Goal: Information Seeking & Learning: Learn about a topic

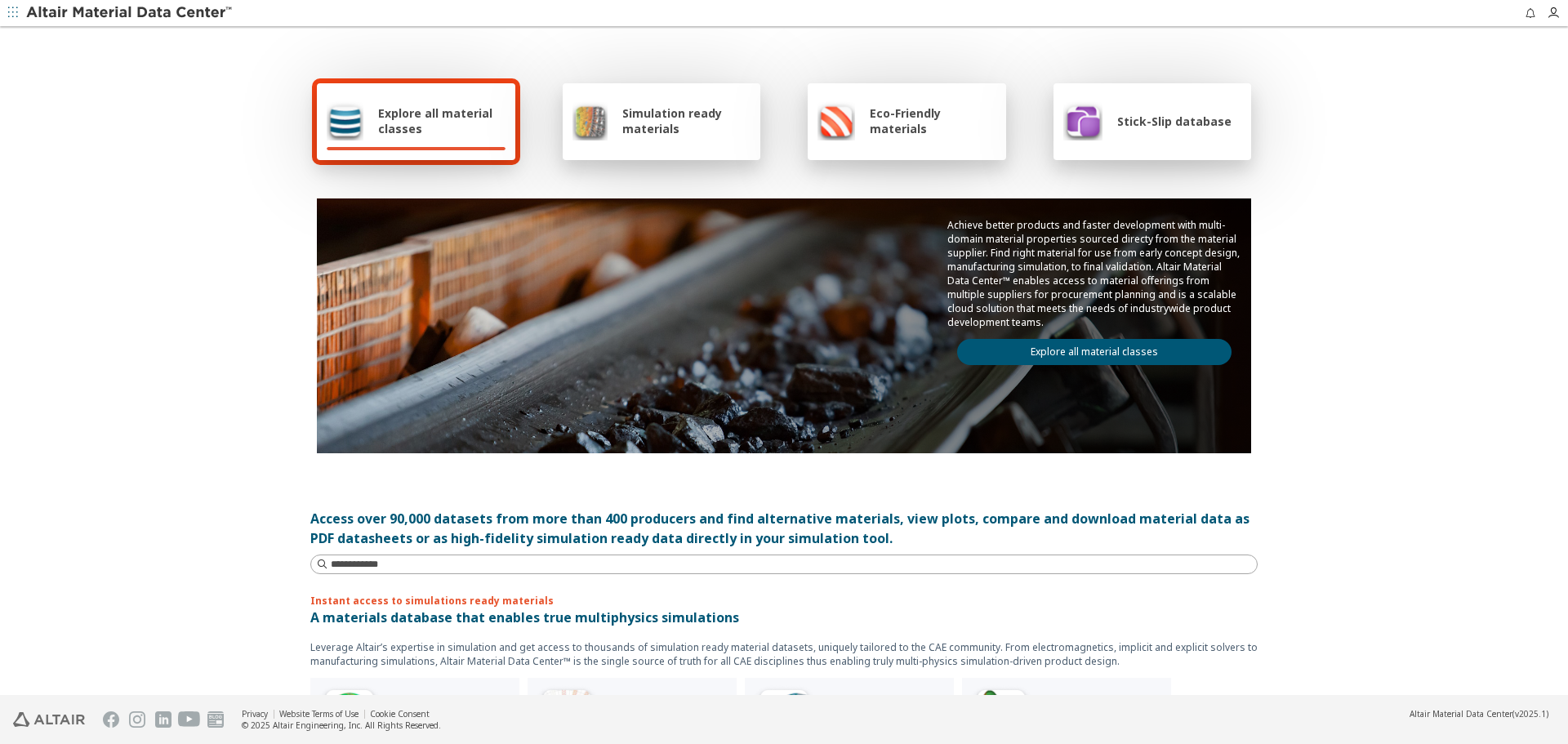
click at [1064, 343] on link "Explore all material classes" at bounding box center [1094, 351] width 274 height 26
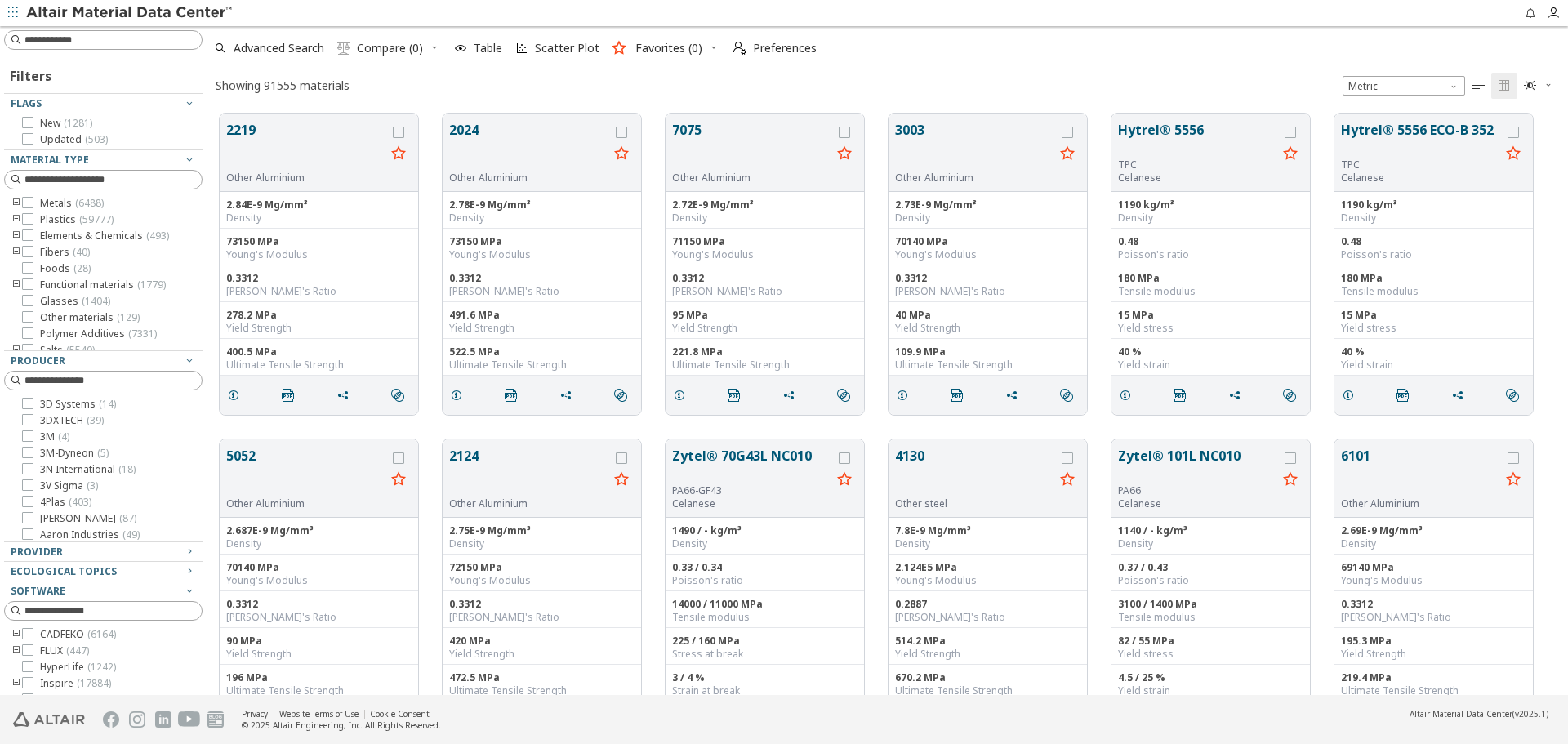
scroll to position [581, 1349]
click at [153, 45] on input at bounding box center [113, 39] width 177 height 16
paste input "**********"
drag, startPoint x: 153, startPoint y: 45, endPoint x: 35, endPoint y: 41, distance: 118.1
click at [35, 41] on input "**********" at bounding box center [105, 39] width 195 height 18
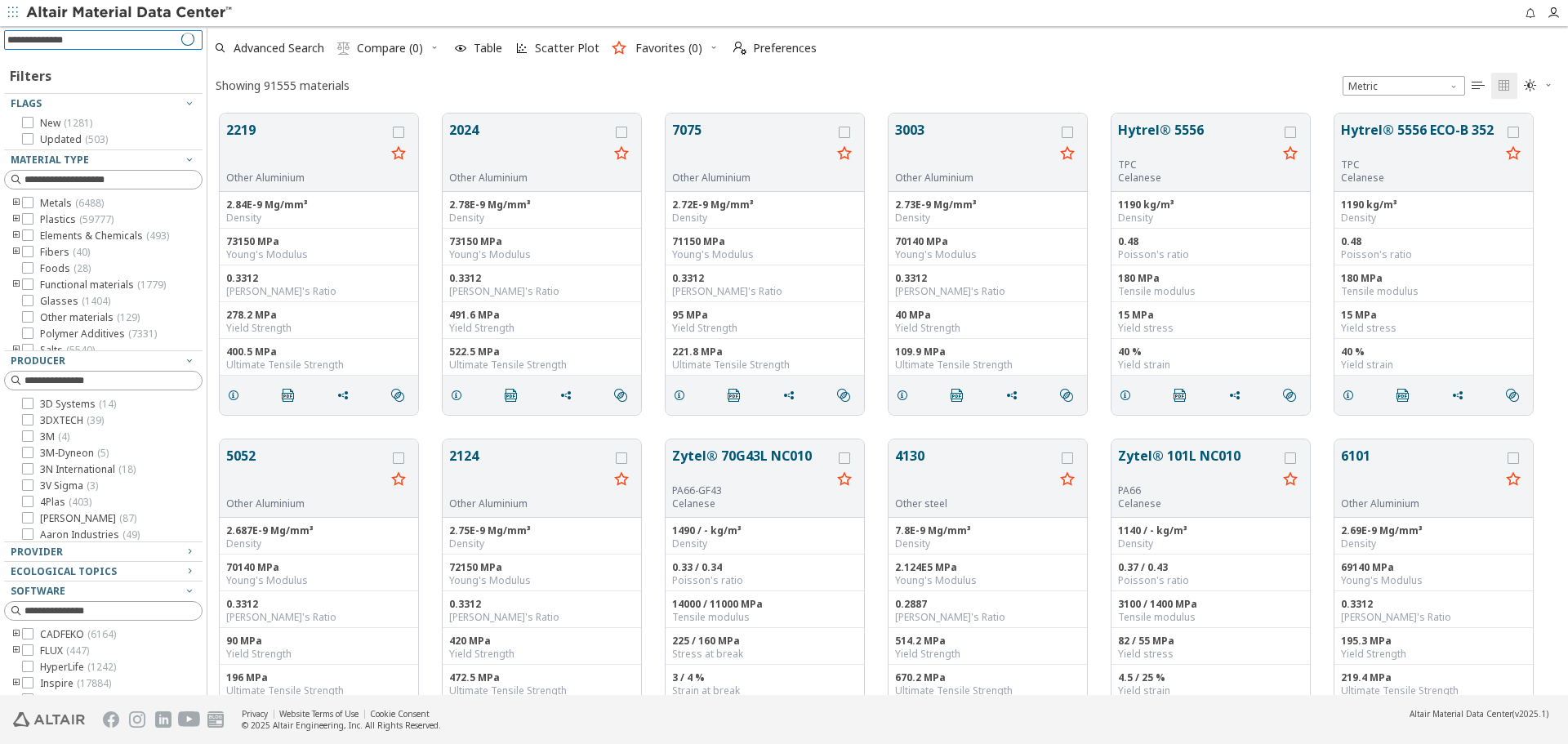
type input "*****"
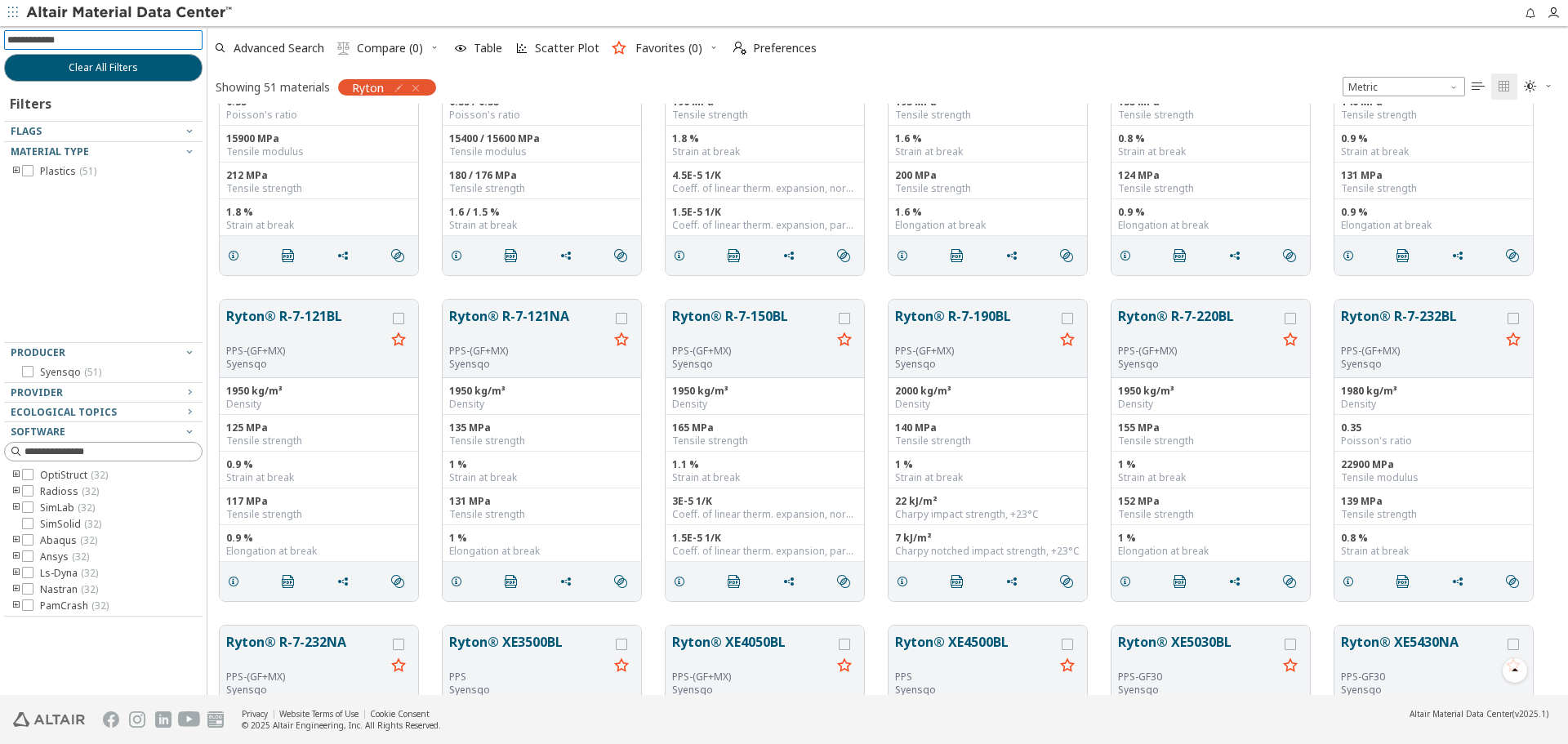
scroll to position [1797, 0]
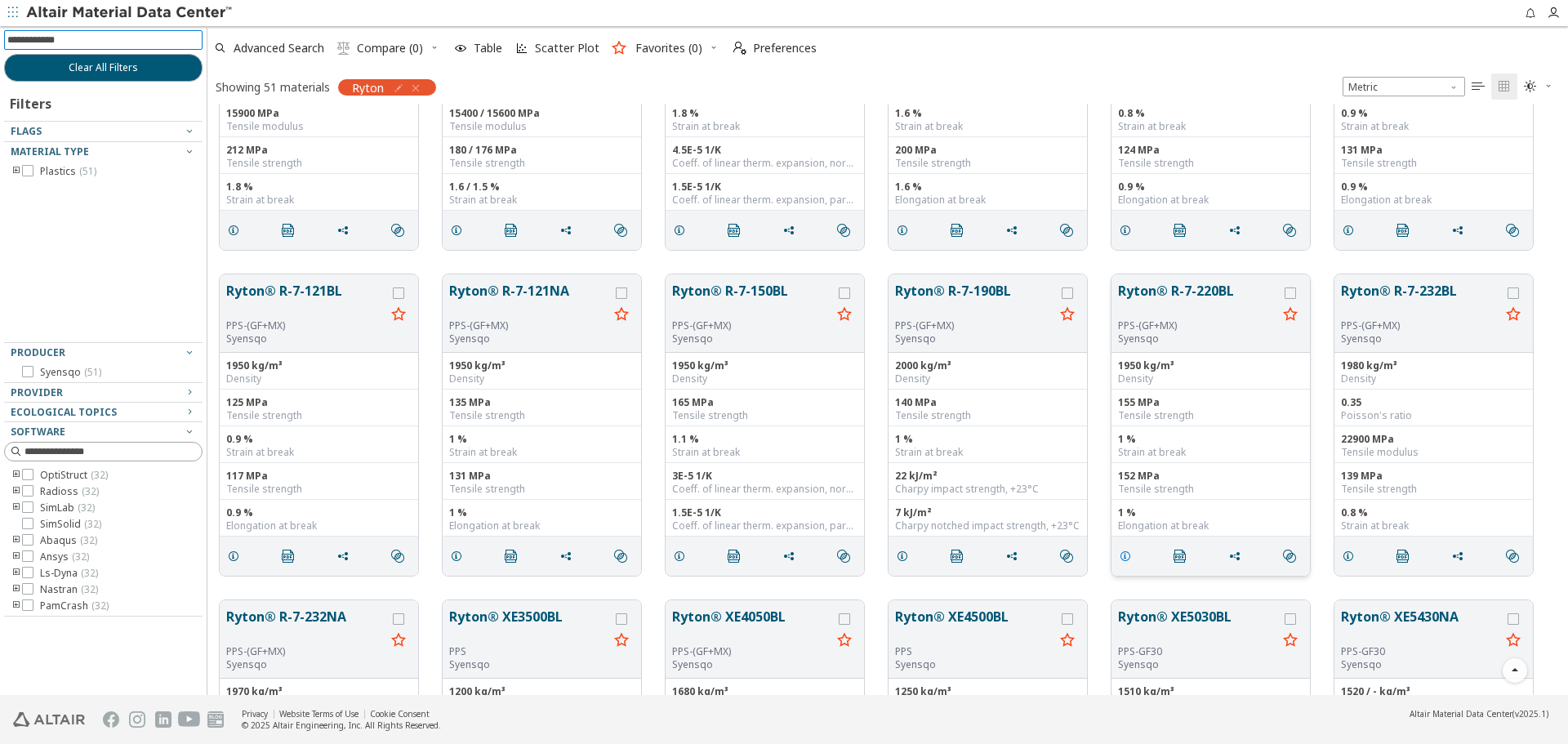
click at [1129, 550] on icon "grid" at bounding box center [1126, 556] width 13 height 13
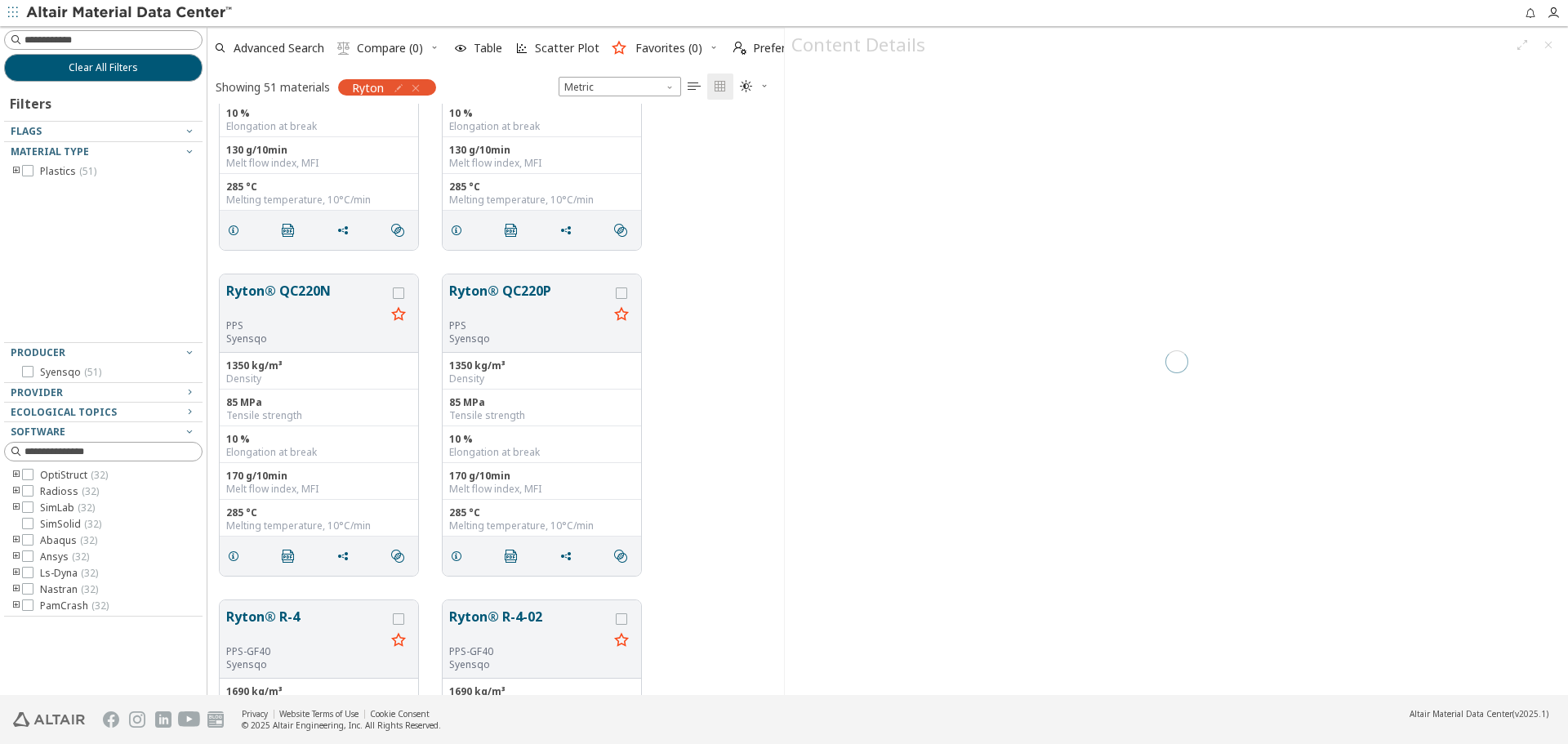
scroll to position [579, 564]
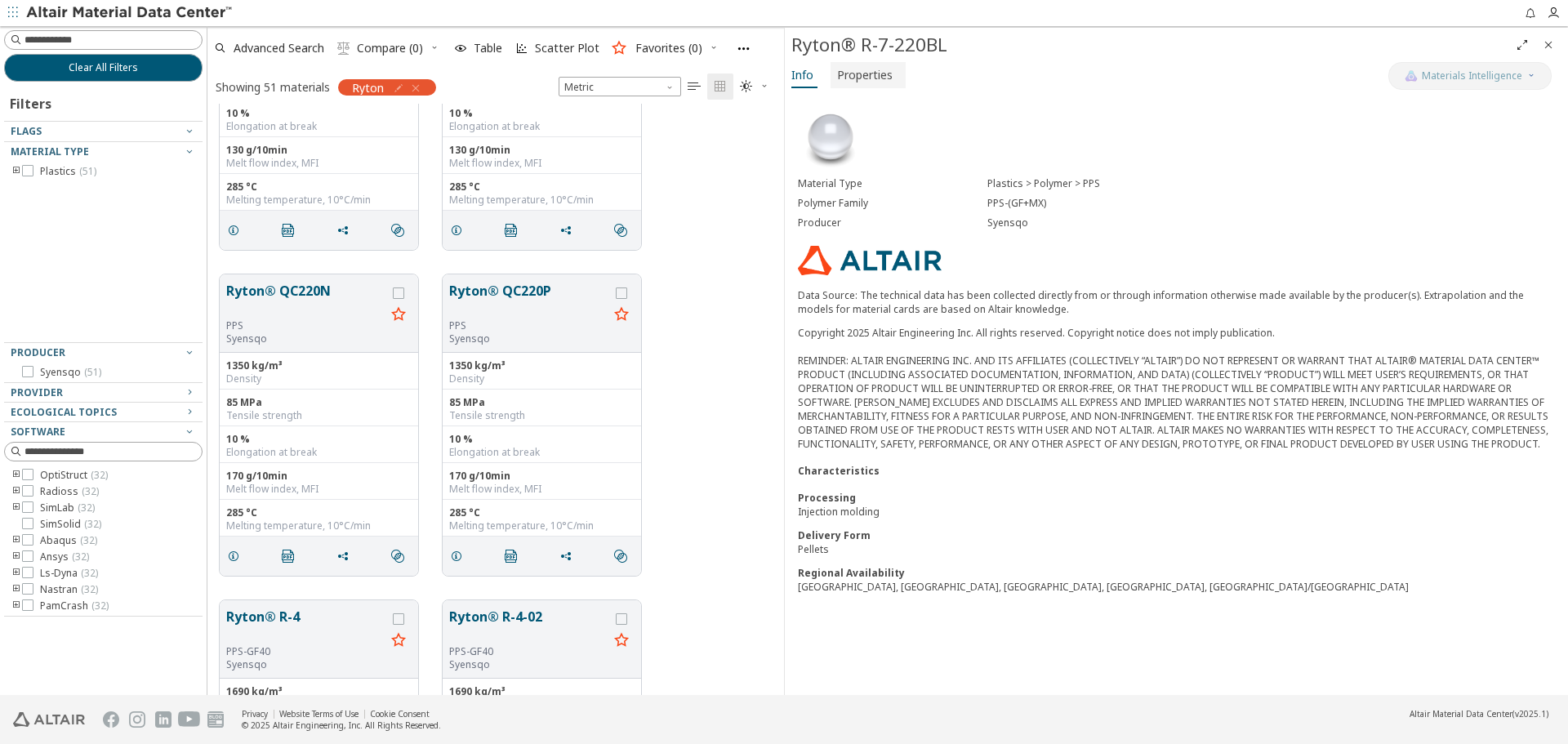
click at [852, 70] on span "Properties" at bounding box center [865, 74] width 56 height 26
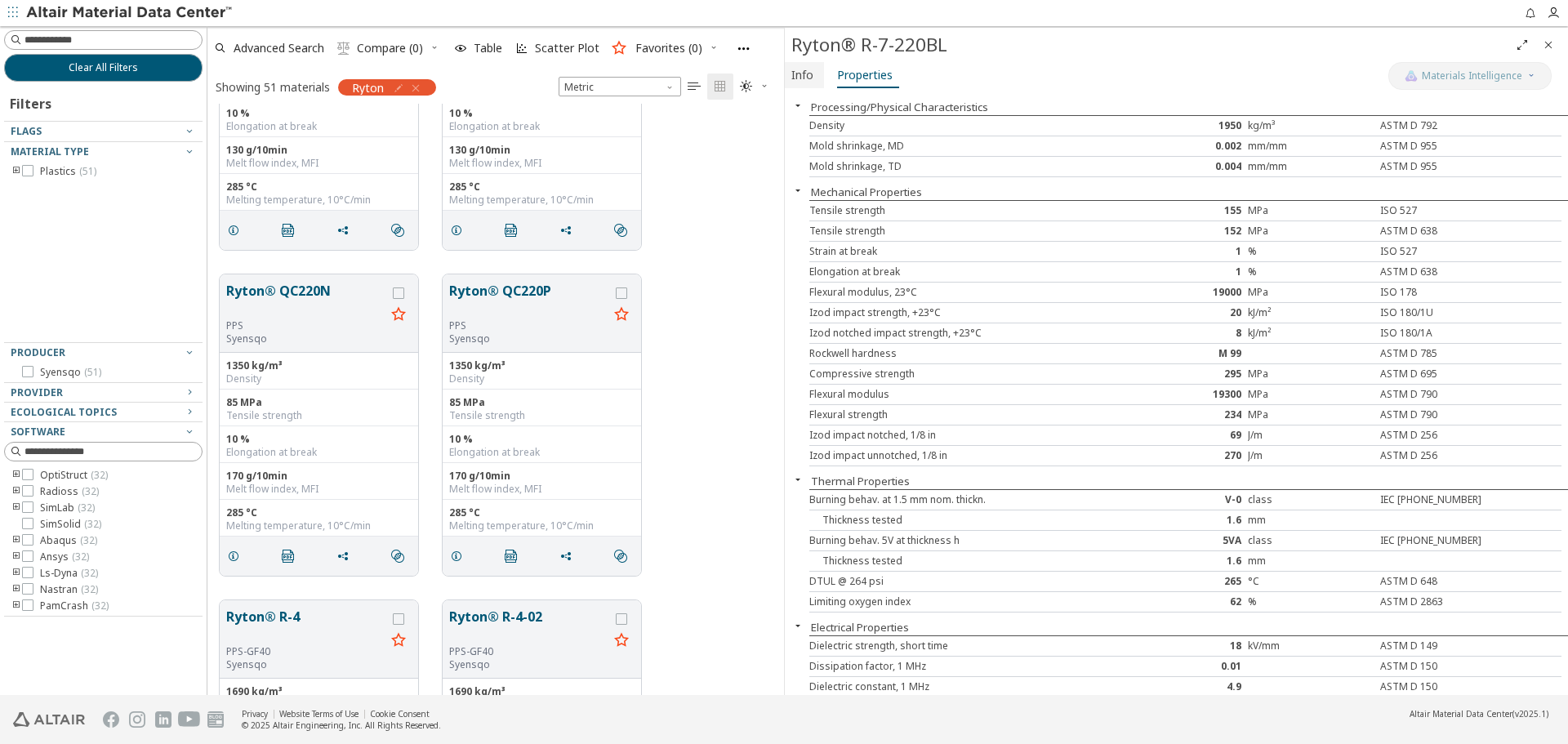
click at [815, 83] on button "Info" at bounding box center [805, 74] width 39 height 26
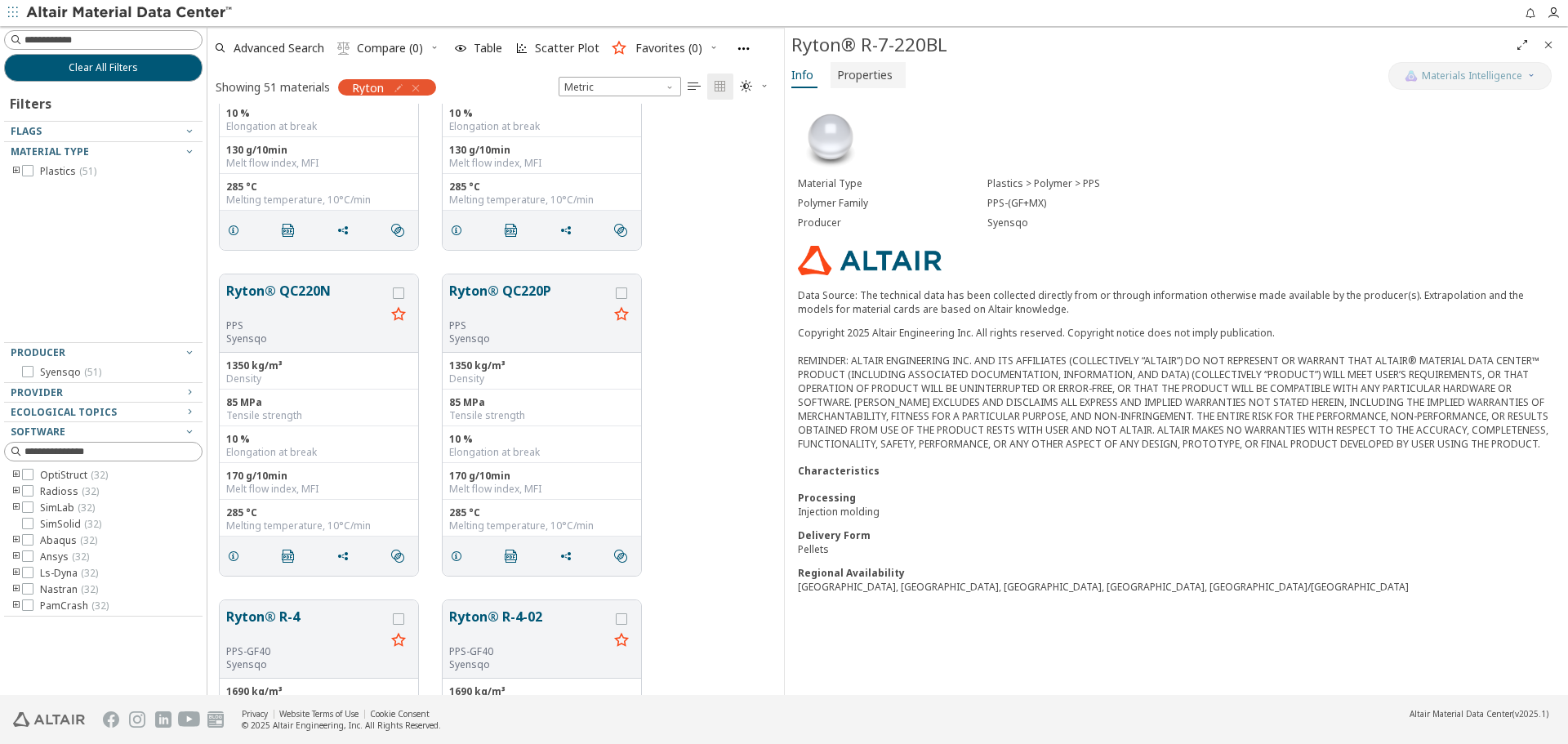
click at [851, 78] on span "Properties" at bounding box center [865, 74] width 56 height 26
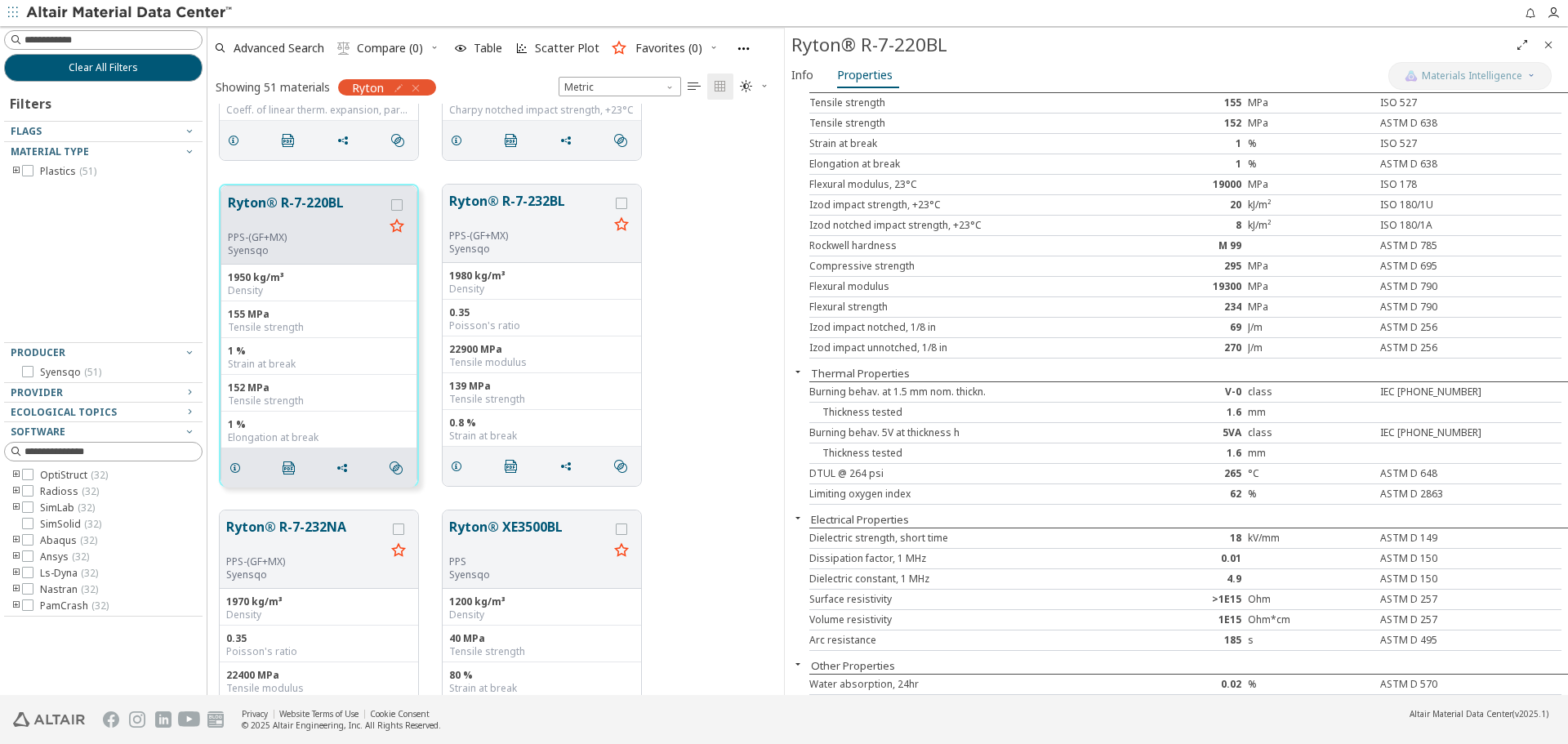
scroll to position [6452, 0]
click at [799, 79] on span "Info" at bounding box center [802, 74] width 22 height 26
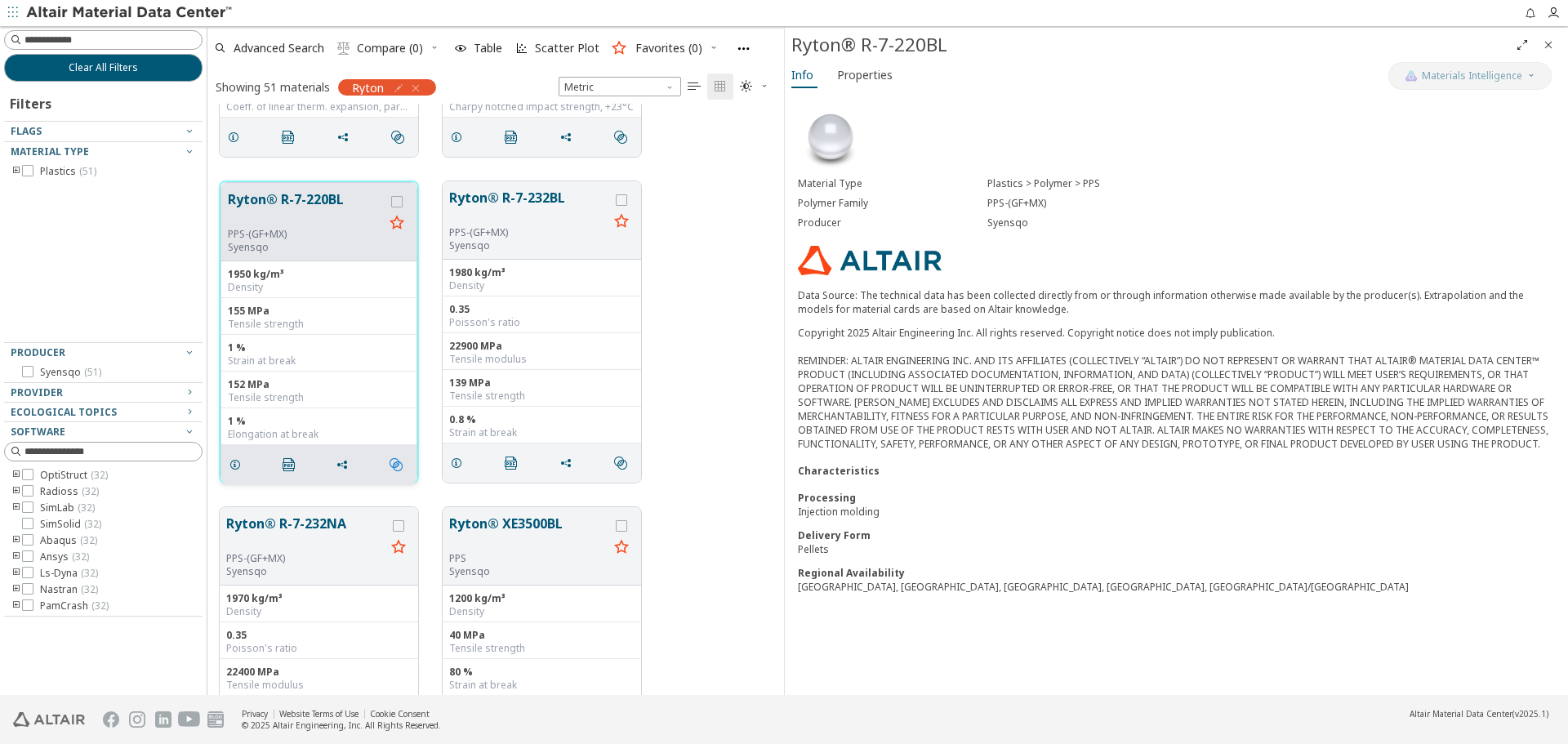
click at [398, 469] on icon "" at bounding box center [397, 465] width 13 height 13
click at [444, 489] on span "Similar Mechanical Properties" at bounding box center [468, 495] width 157 height 26
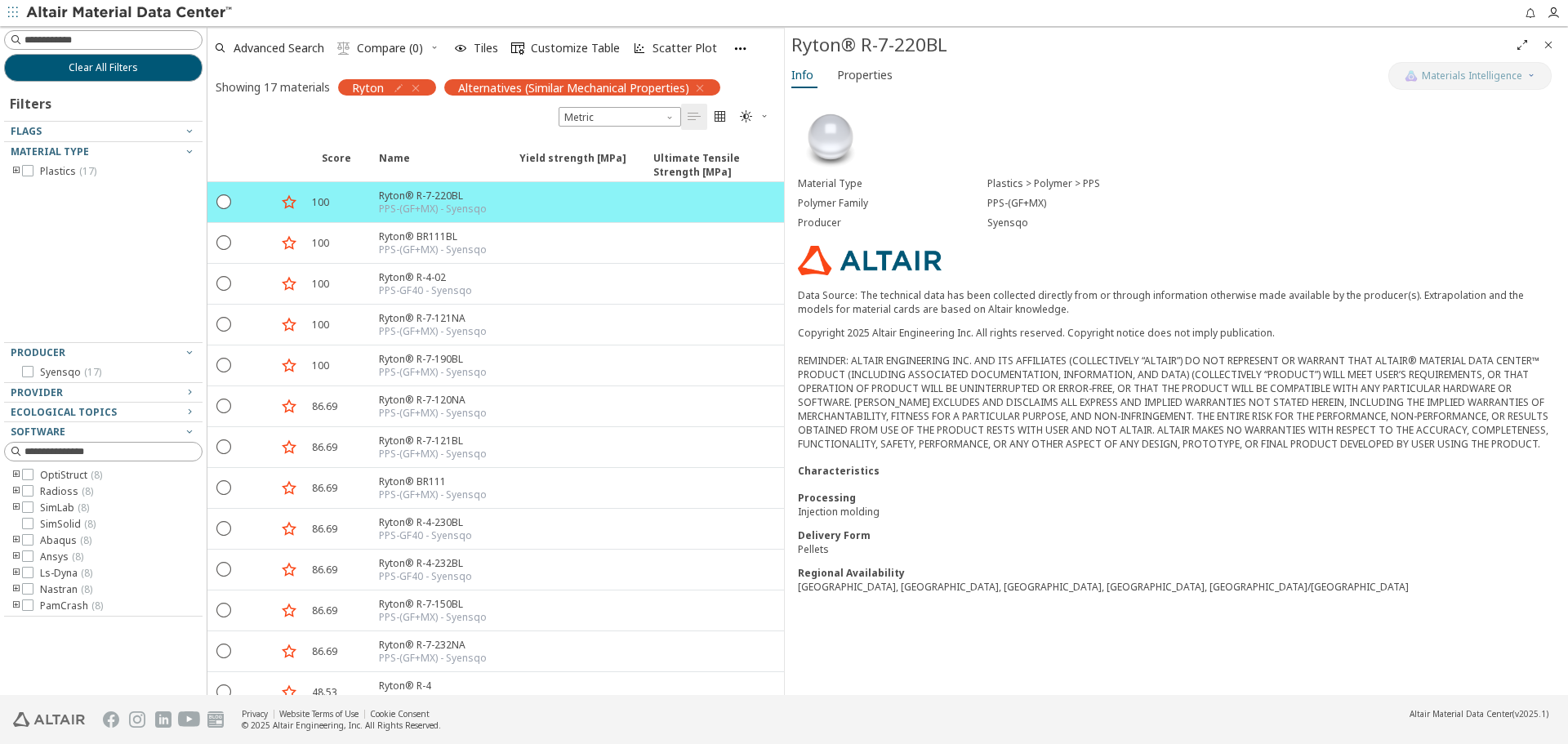
click at [1549, 41] on icon "Close" at bounding box center [1549, 45] width 13 height 13
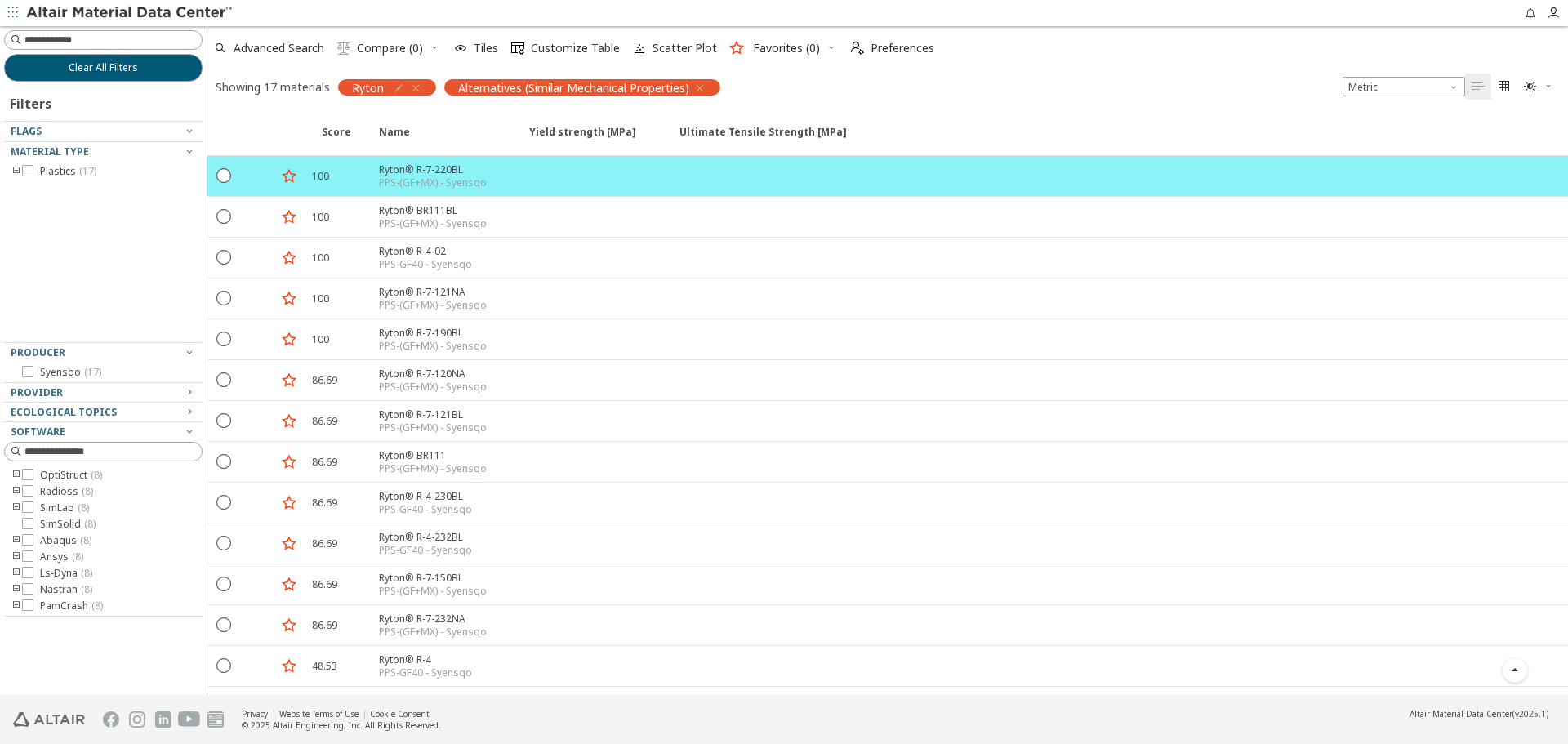
click at [419, 90] on icon "button" at bounding box center [416, 89] width 13 height 13
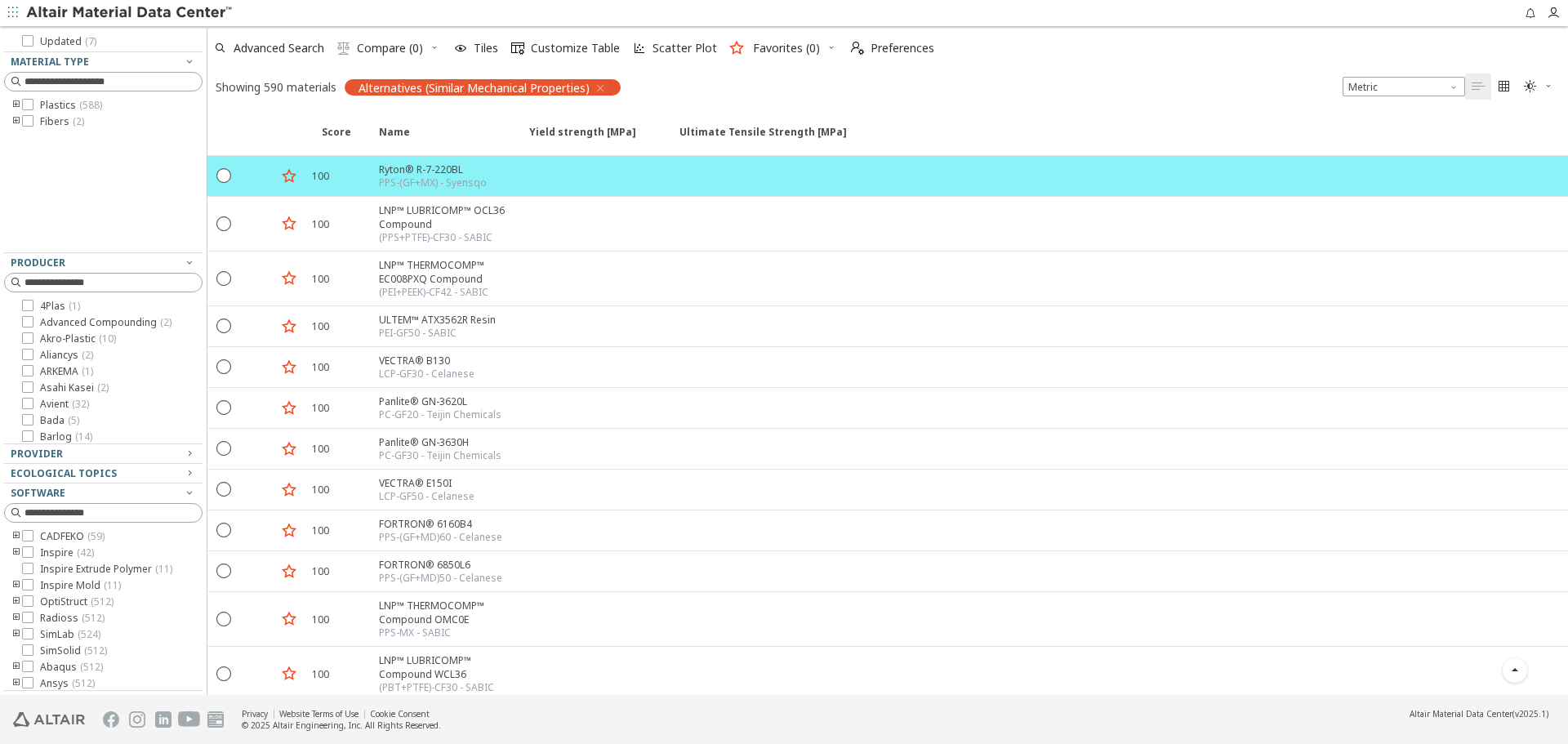
click at [13, 581] on icon "toogle group" at bounding box center [16, 586] width 12 height 13
click at [104, 584] on span "( 11 )" at bounding box center [113, 585] width 17 height 13
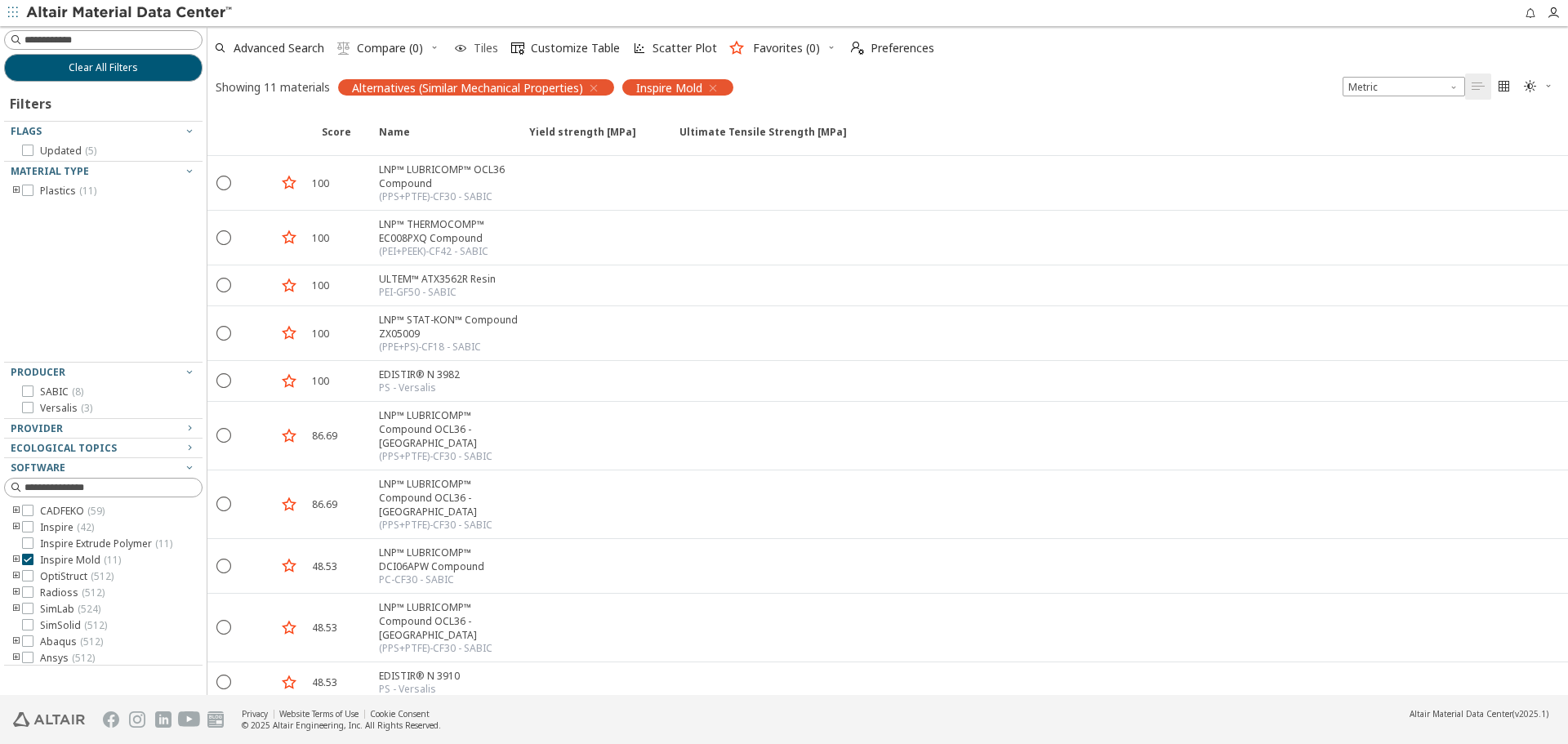
click at [474, 44] on span "Tiles" at bounding box center [485, 48] width 24 height 12
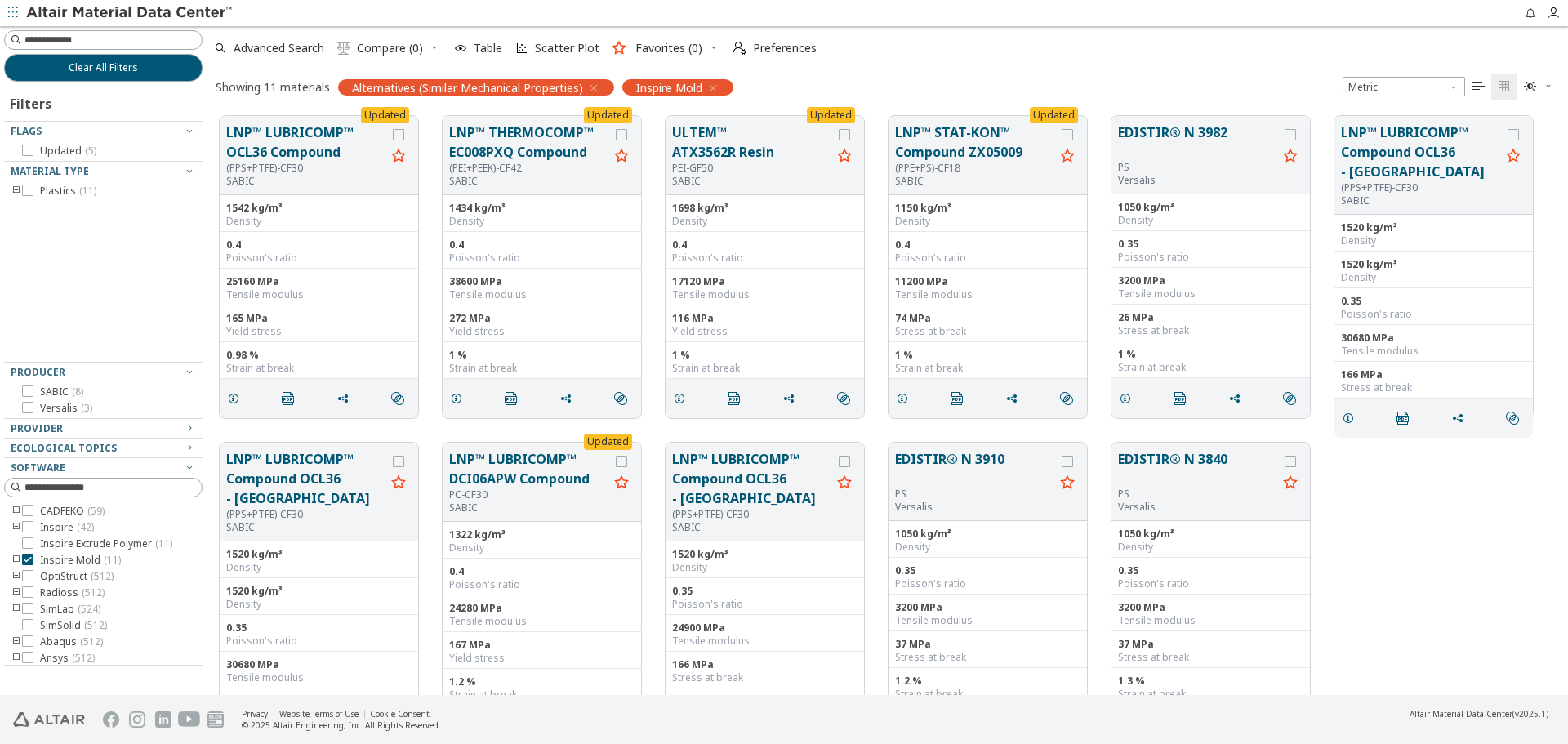
scroll to position [579, 1349]
click at [485, 52] on span "Table" at bounding box center [488, 48] width 29 height 12
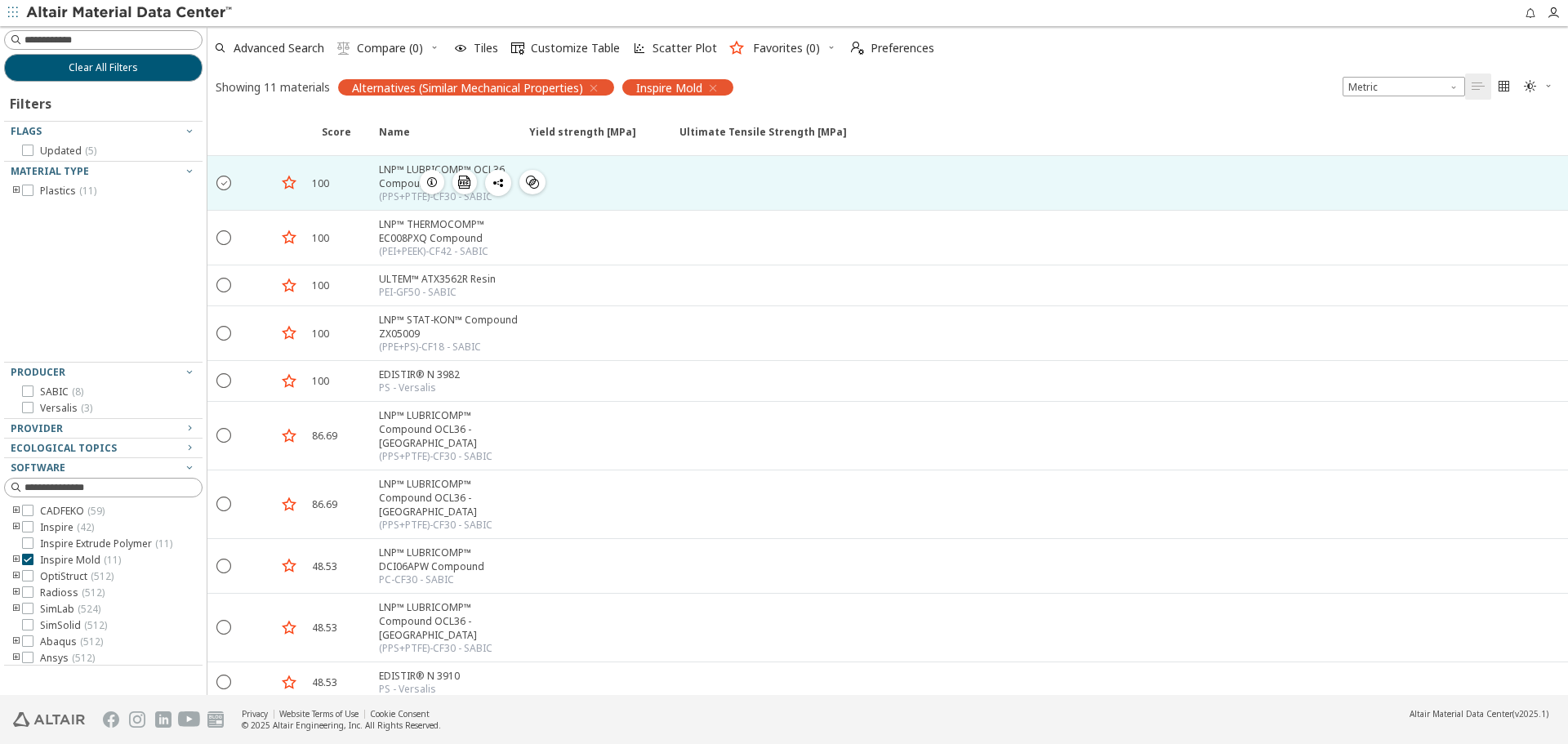
click at [219, 180] on icon "" at bounding box center [224, 182] width 14 height 14
click at [127, 69] on span "Clear All Filters" at bounding box center [103, 68] width 69 height 13
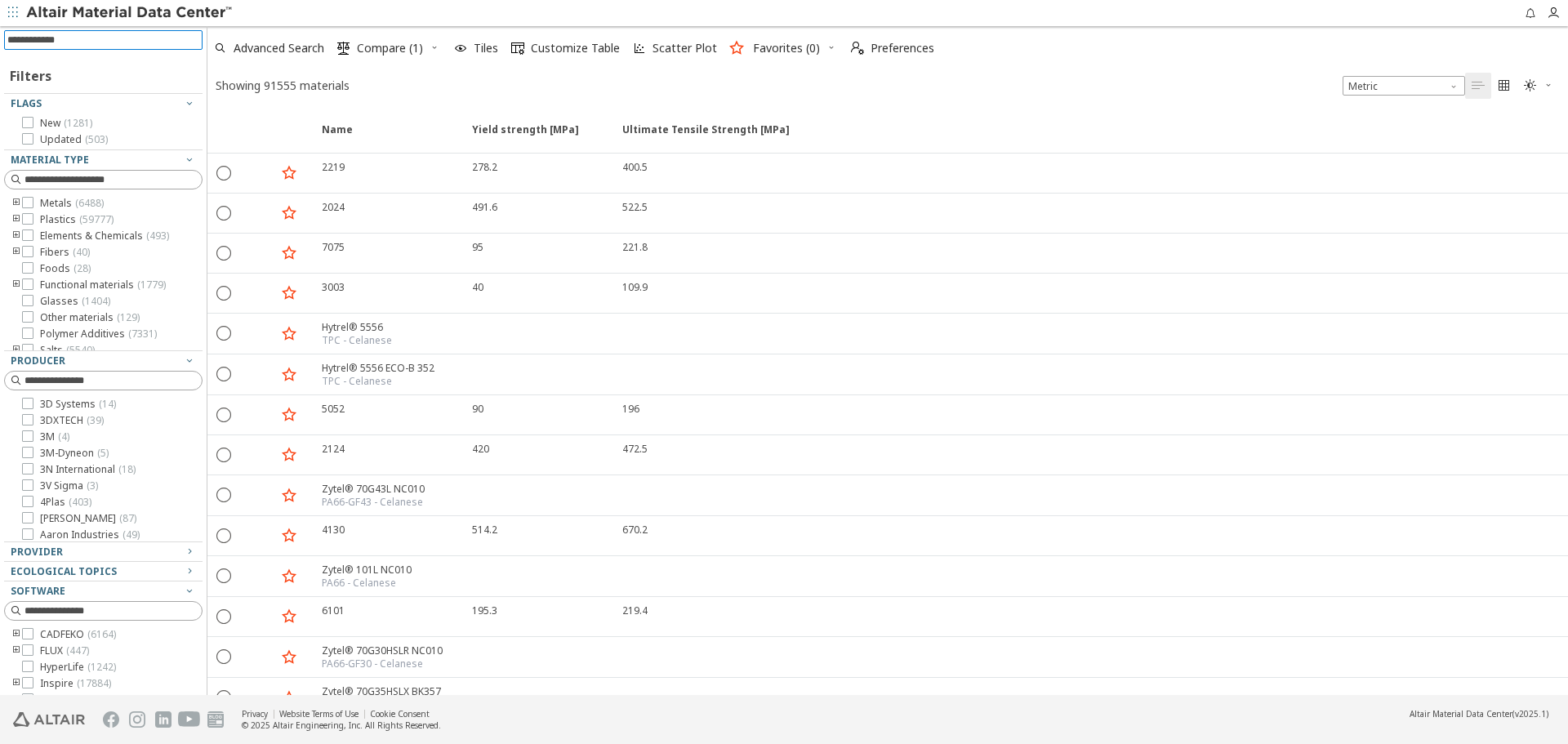
click at [171, 35] on input at bounding box center [105, 39] width 195 height 18
paste input "**********"
type input "**********"
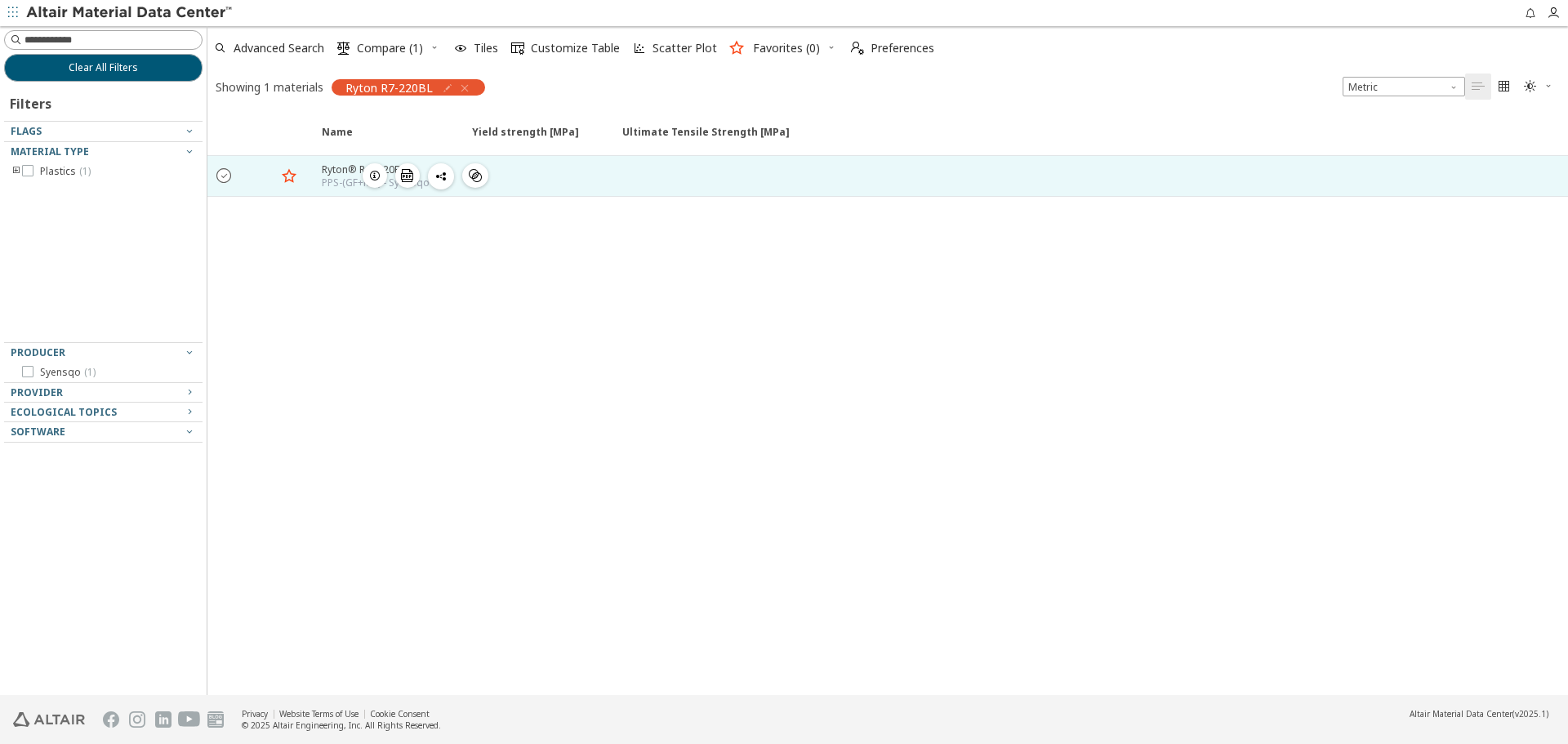
click at [226, 181] on icon "" at bounding box center [224, 174] width 14 height 14
click at [381, 47] on span "Compare (2)" at bounding box center [390, 48] width 66 height 12
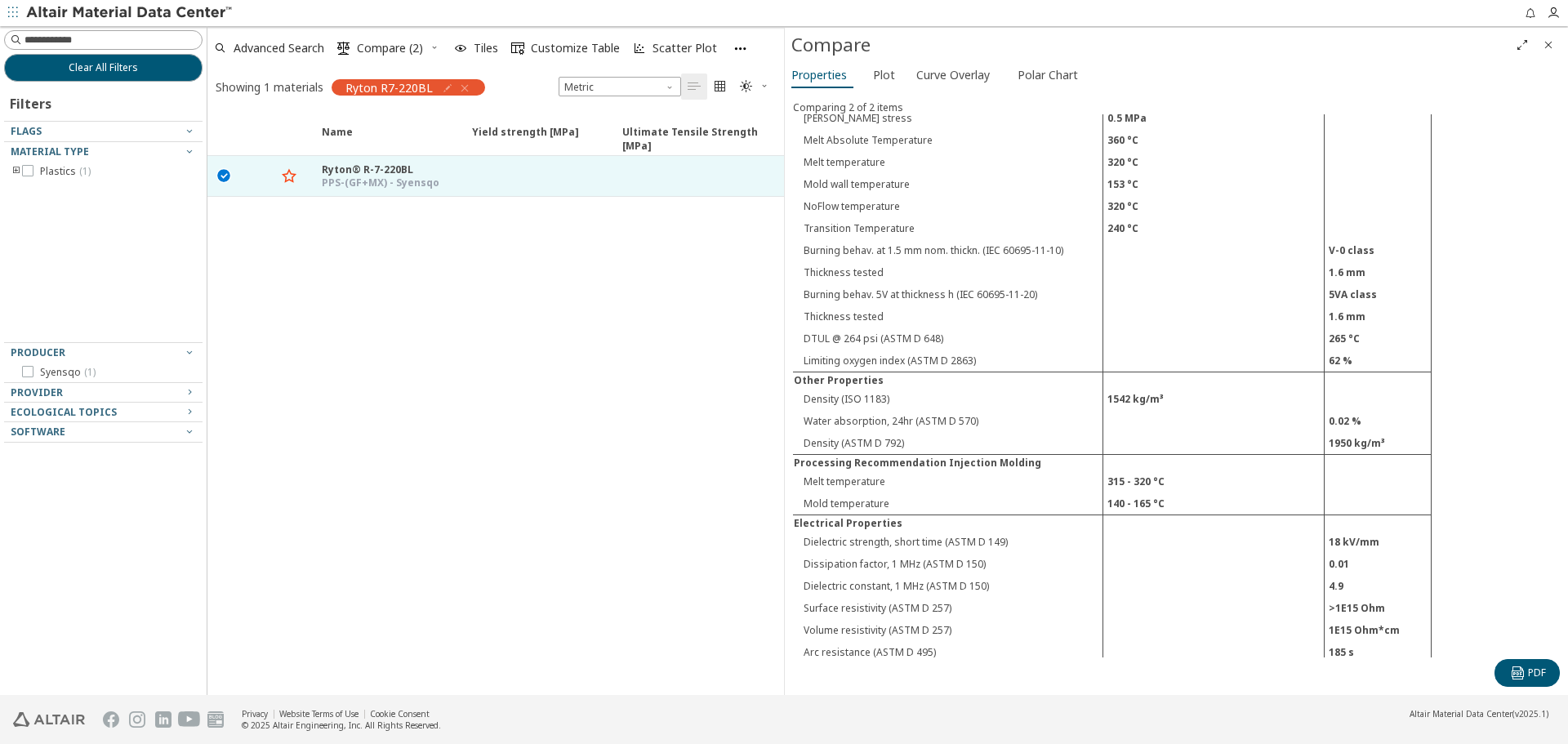
scroll to position [984, 0]
click at [1548, 47] on icon "Close" at bounding box center [1549, 45] width 13 height 13
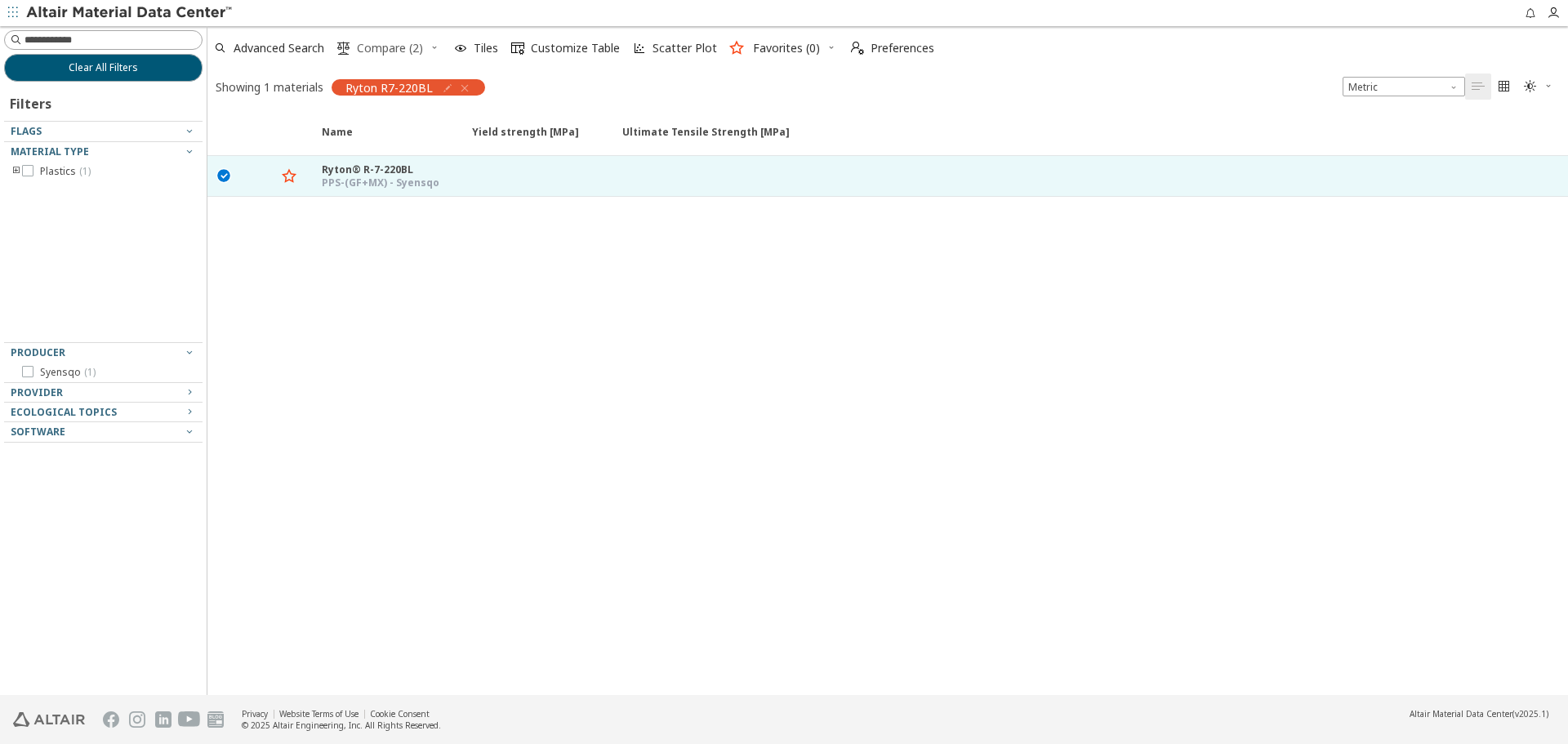
click at [353, 35] on span " Compare (2)" at bounding box center [380, 47] width 92 height 36
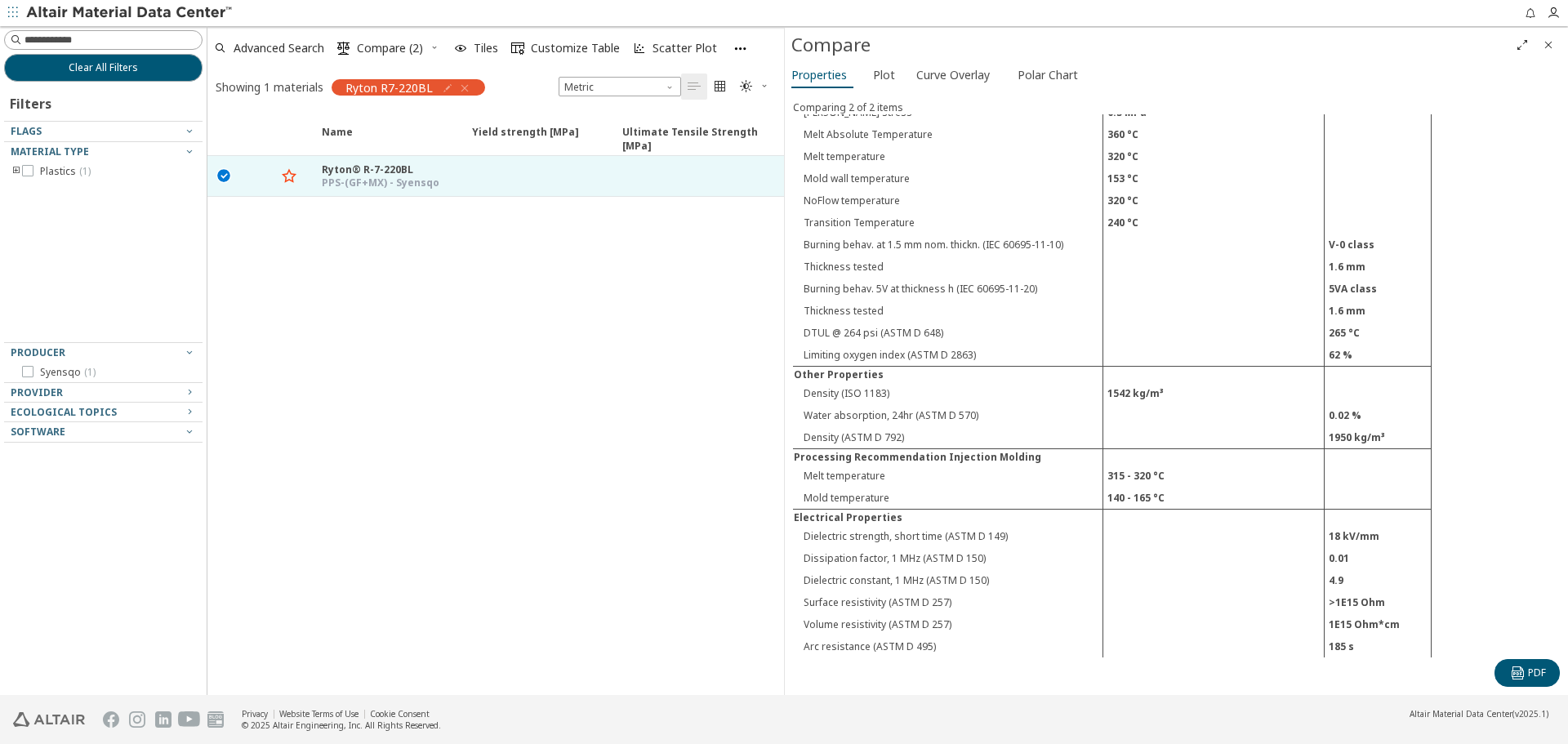
click at [1550, 47] on icon "Close" at bounding box center [1549, 45] width 13 height 13
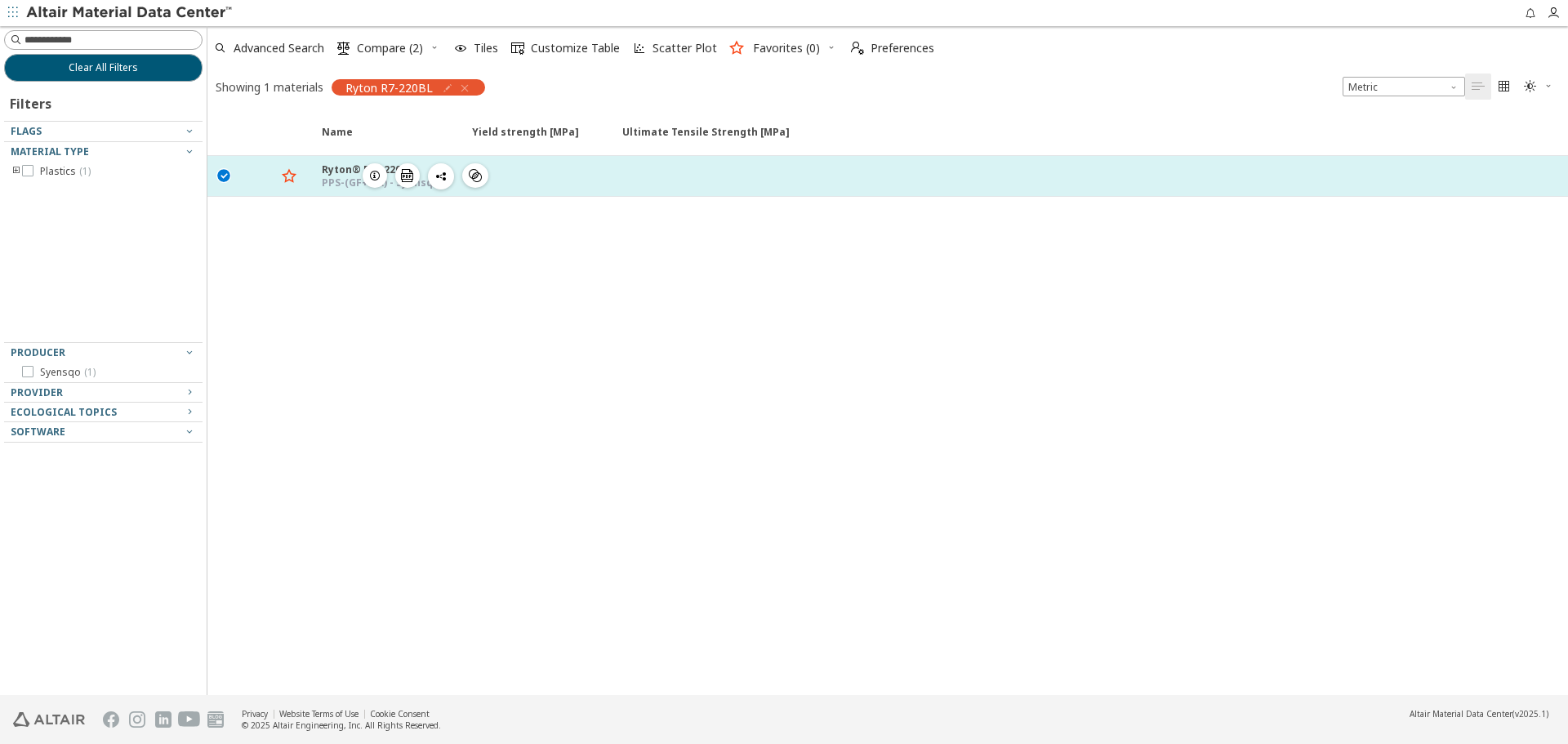
click at [377, 174] on icon "button" at bounding box center [375, 176] width 13 height 13
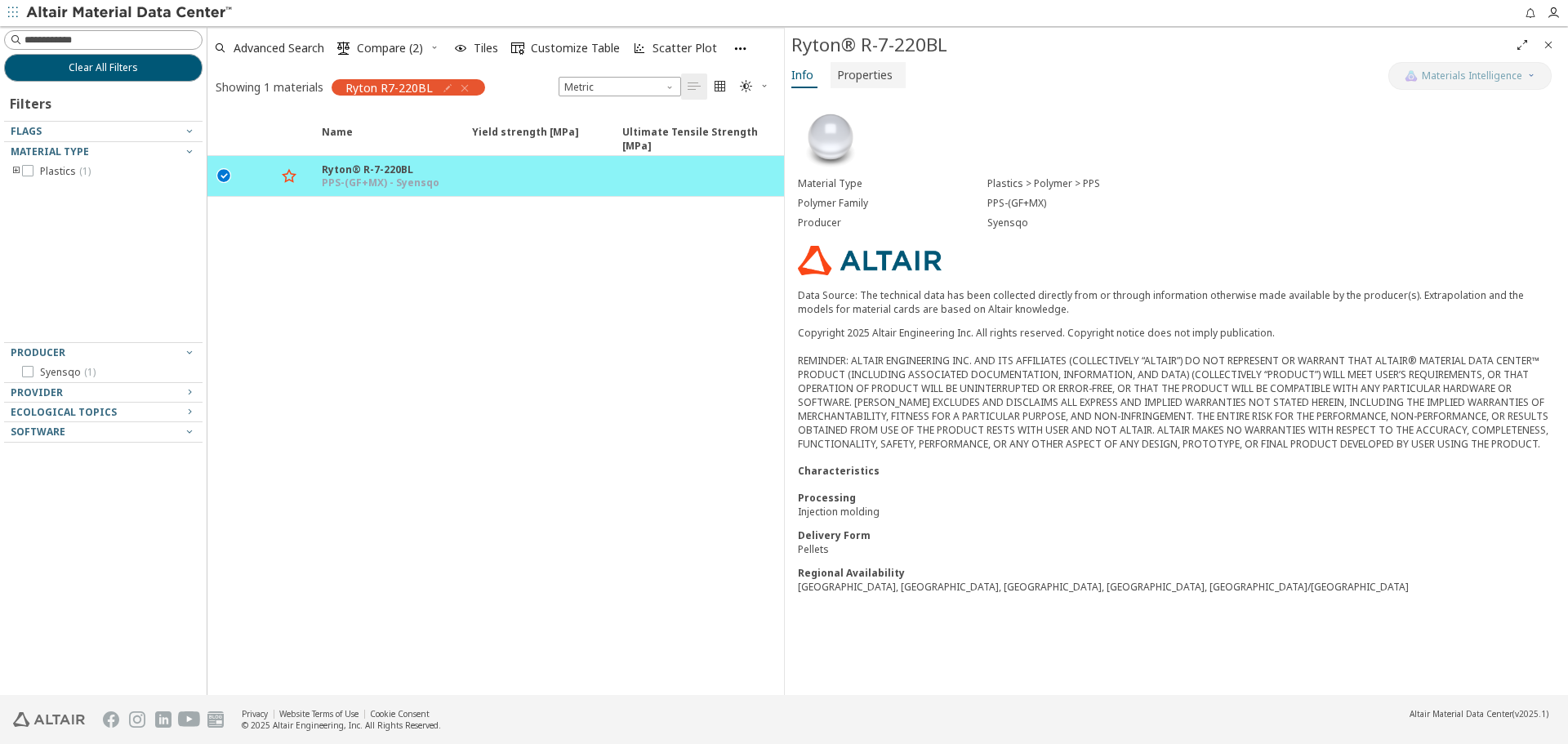
click at [875, 83] on span "Properties" at bounding box center [865, 74] width 56 height 26
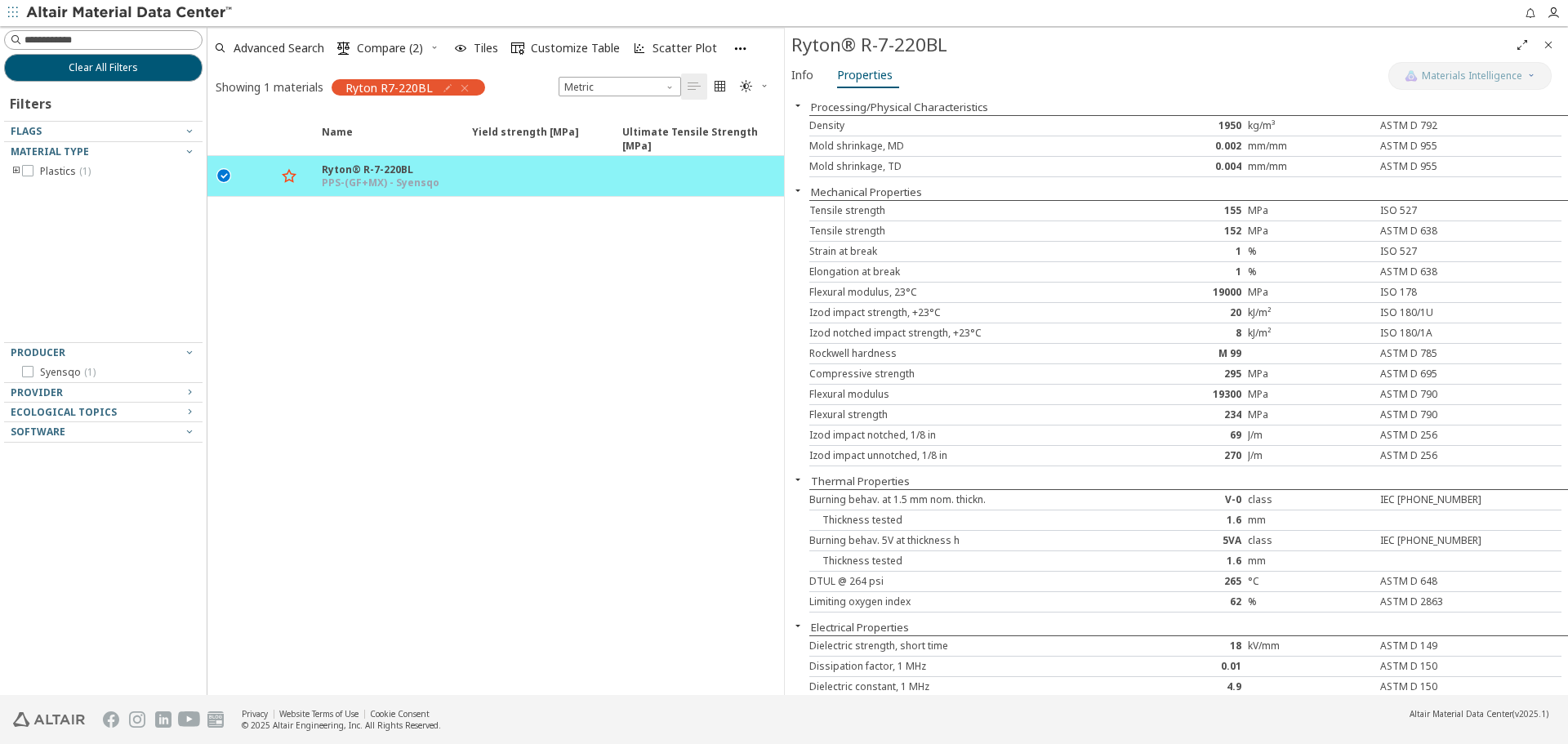
click at [1546, 42] on icon "Close" at bounding box center [1549, 45] width 13 height 13
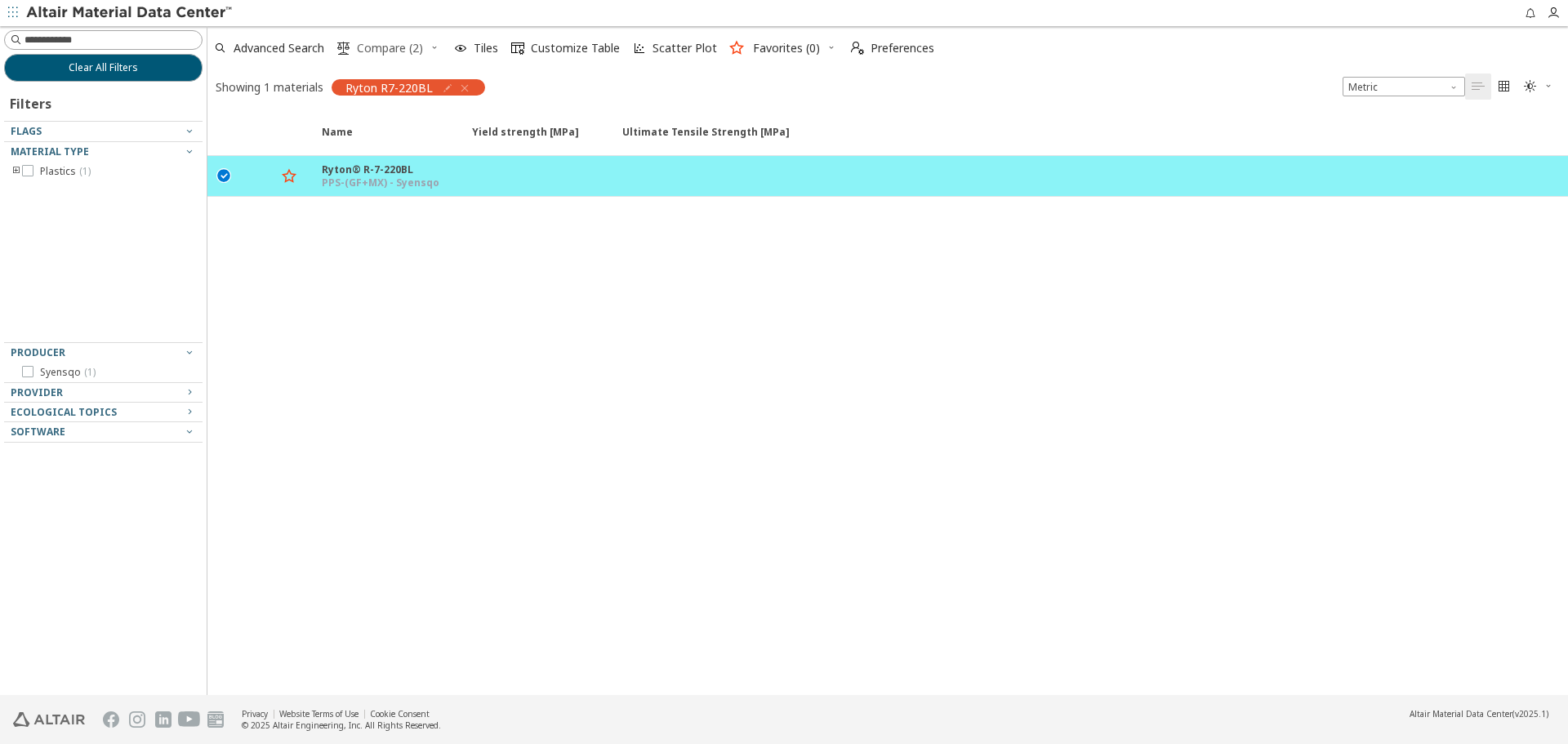
click at [419, 46] on span "Compare (2)" at bounding box center [390, 48] width 66 height 12
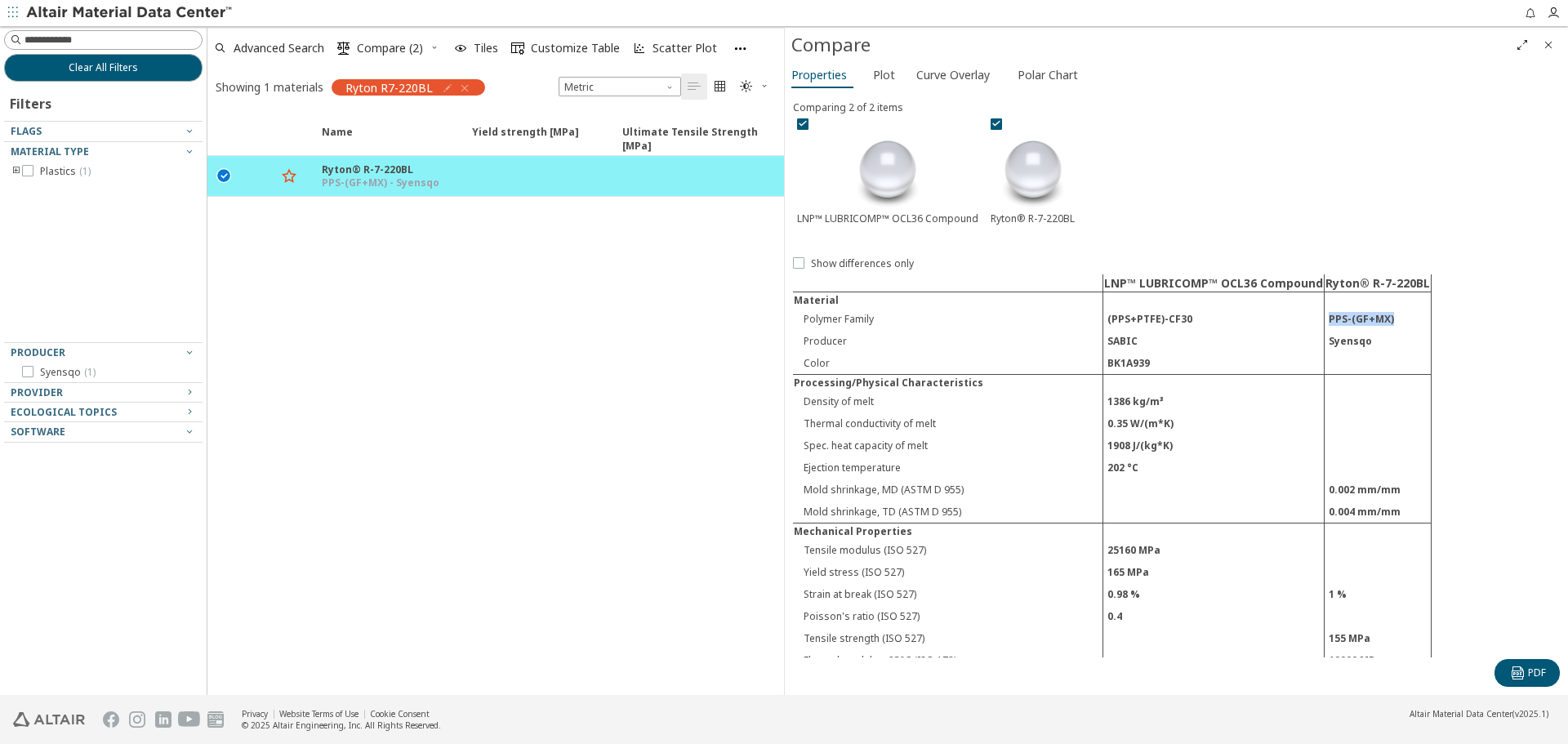
drag, startPoint x: 1324, startPoint y: 321, endPoint x: 1387, endPoint y: 321, distance: 63.0
click at [1387, 321] on td "PPS-(GF+MX)" at bounding box center [1378, 319] width 107 height 22
copy td "PPS-(GF+MX)"
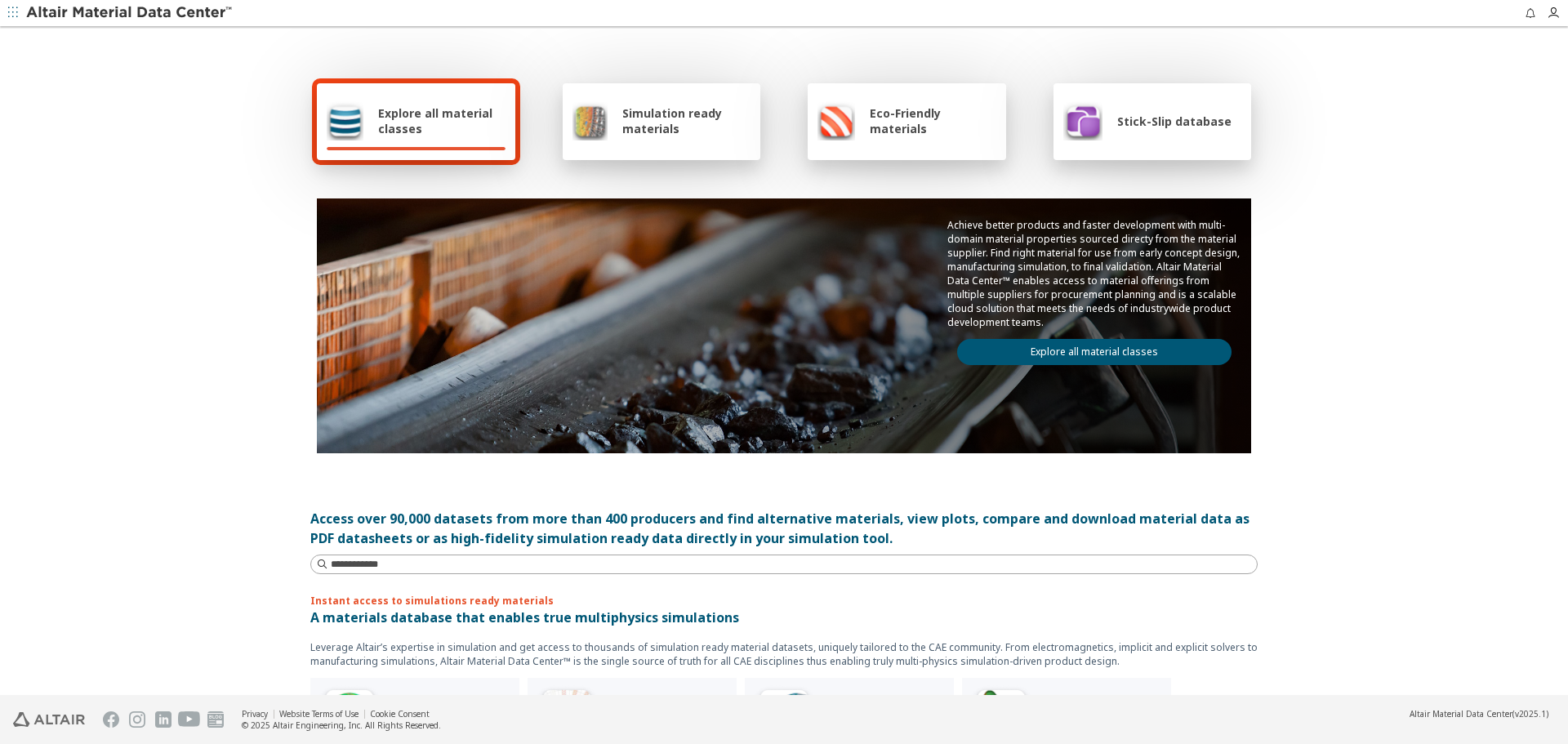
click at [1040, 359] on link "Explore all material classes" at bounding box center [1094, 351] width 274 height 26
click at [1054, 344] on link "Explore all material classes" at bounding box center [1094, 351] width 274 height 26
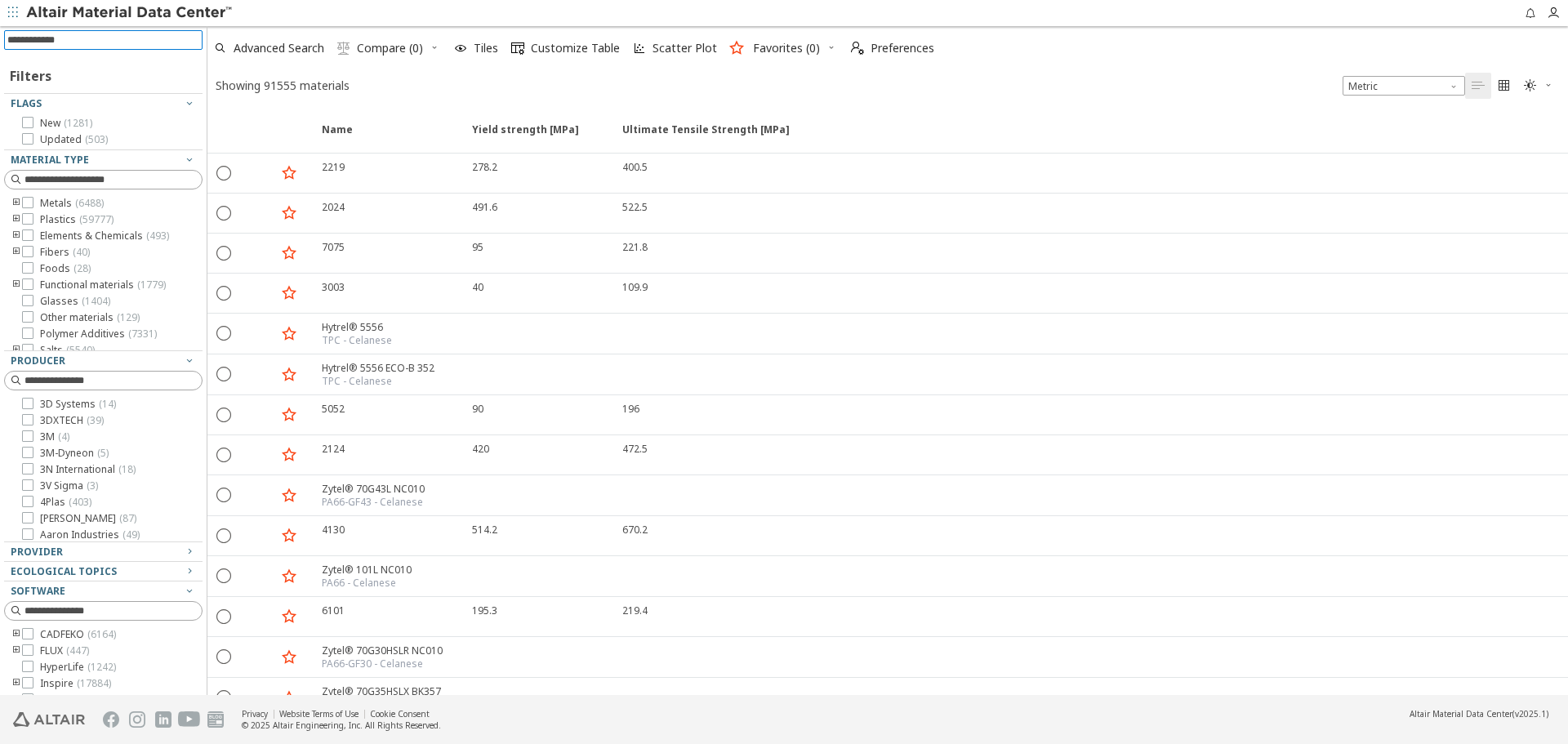
click at [186, 40] on input at bounding box center [105, 39] width 195 height 18
click at [132, 44] on input at bounding box center [113, 39] width 177 height 16
paste input "**********"
type input "**********"
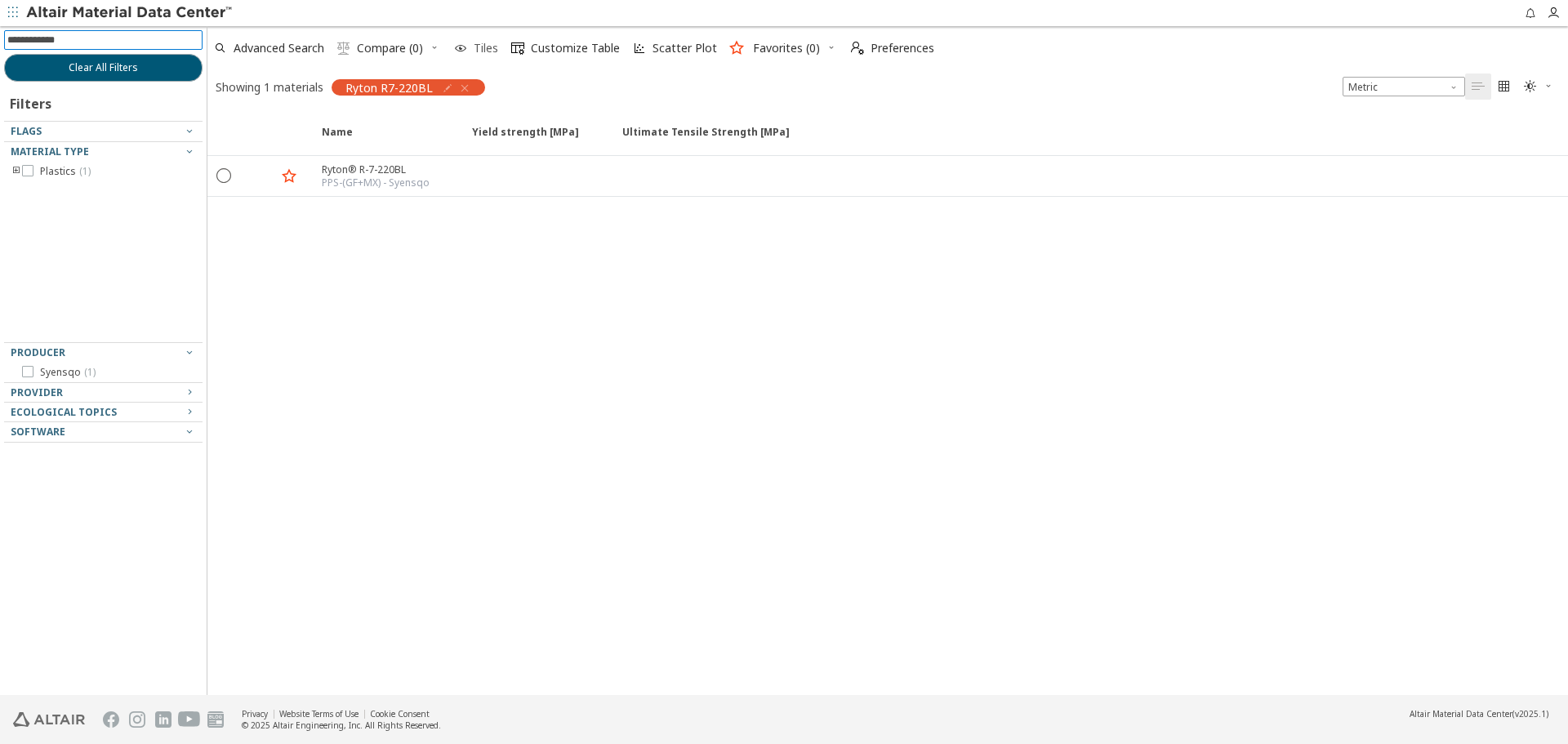
click at [473, 43] on span "Tiles" at bounding box center [486, 48] width 31 height 12
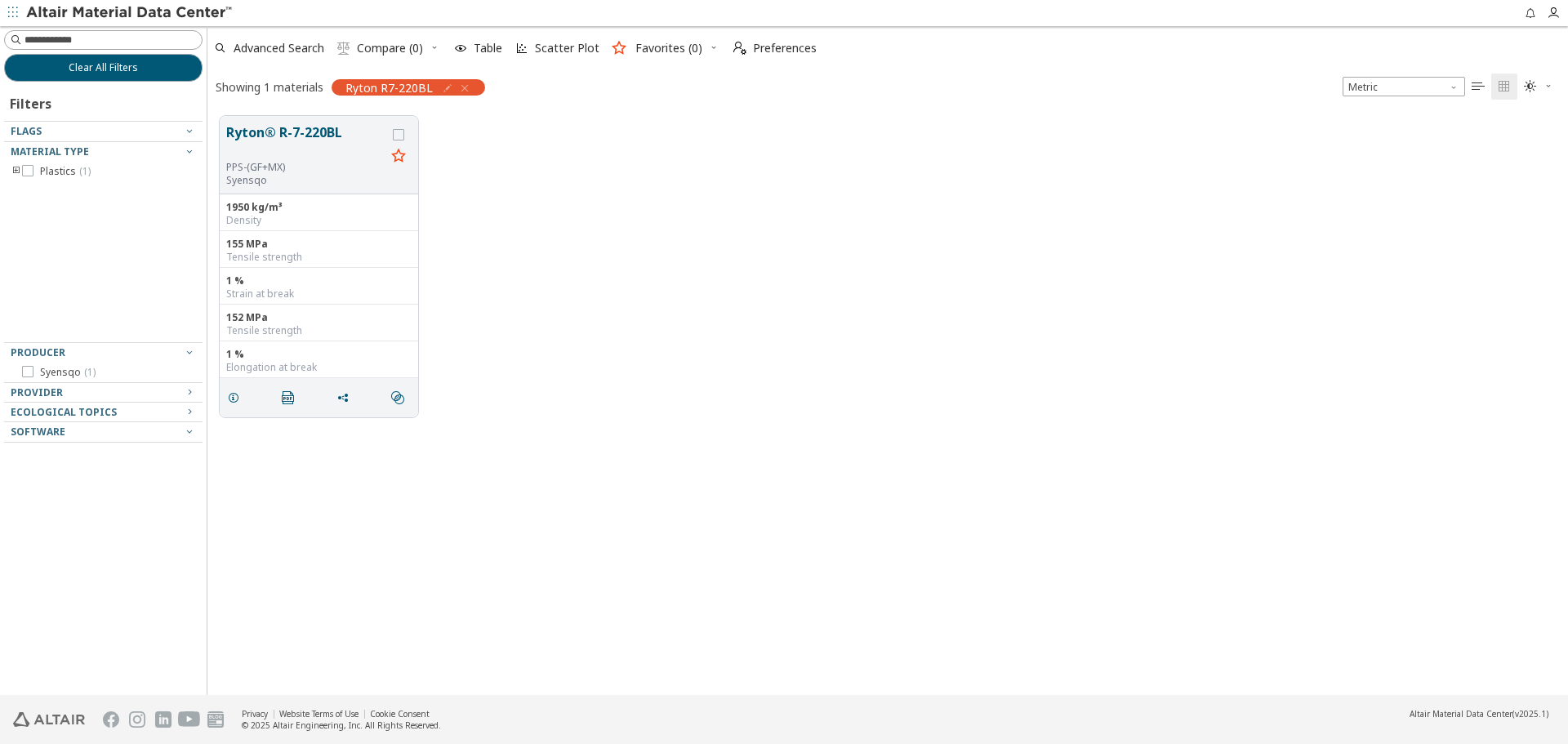
scroll to position [579, 1349]
click at [281, 135] on button "Ryton® R-7-220BL" at bounding box center [305, 141] width 159 height 38
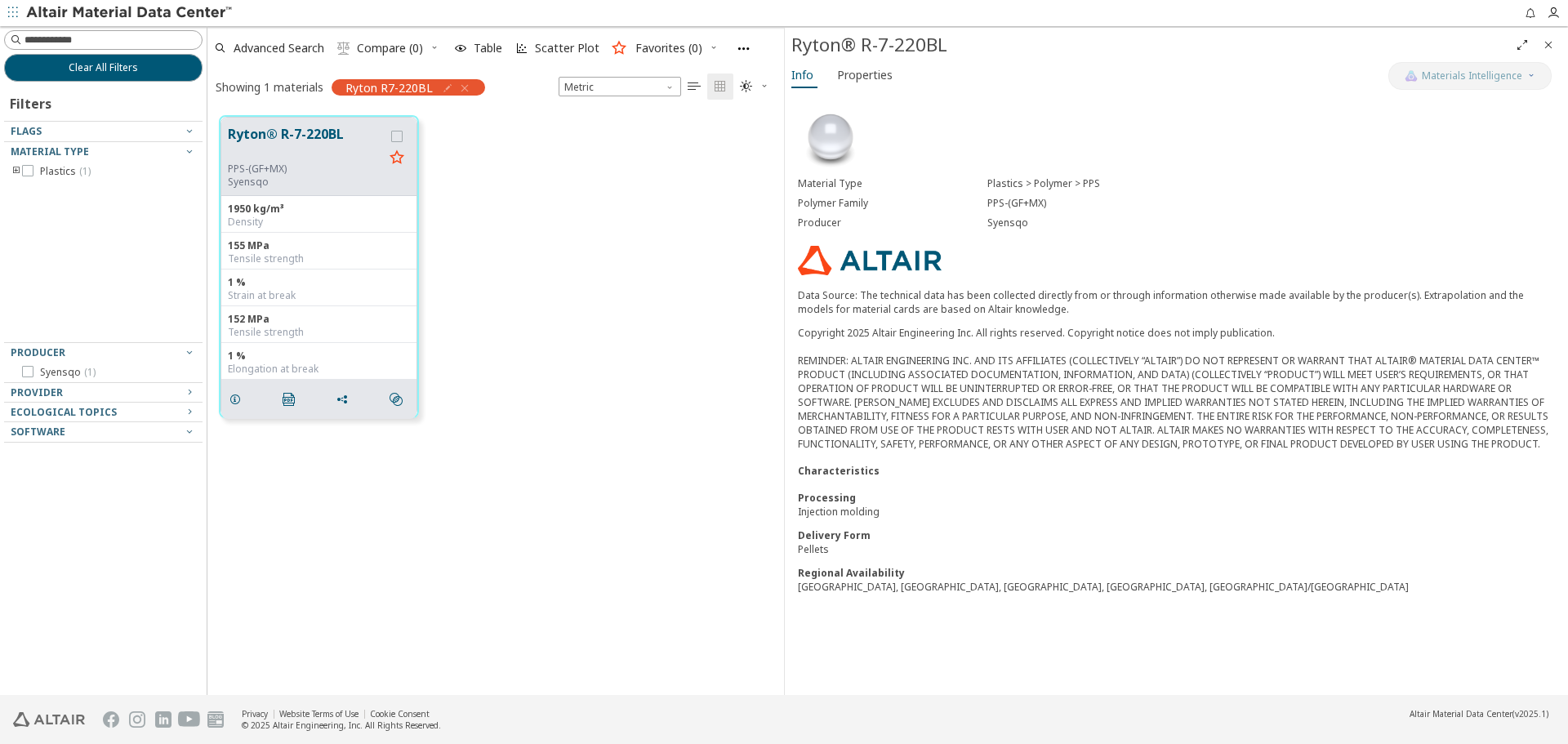
click at [1552, 47] on icon "Close" at bounding box center [1549, 45] width 13 height 13
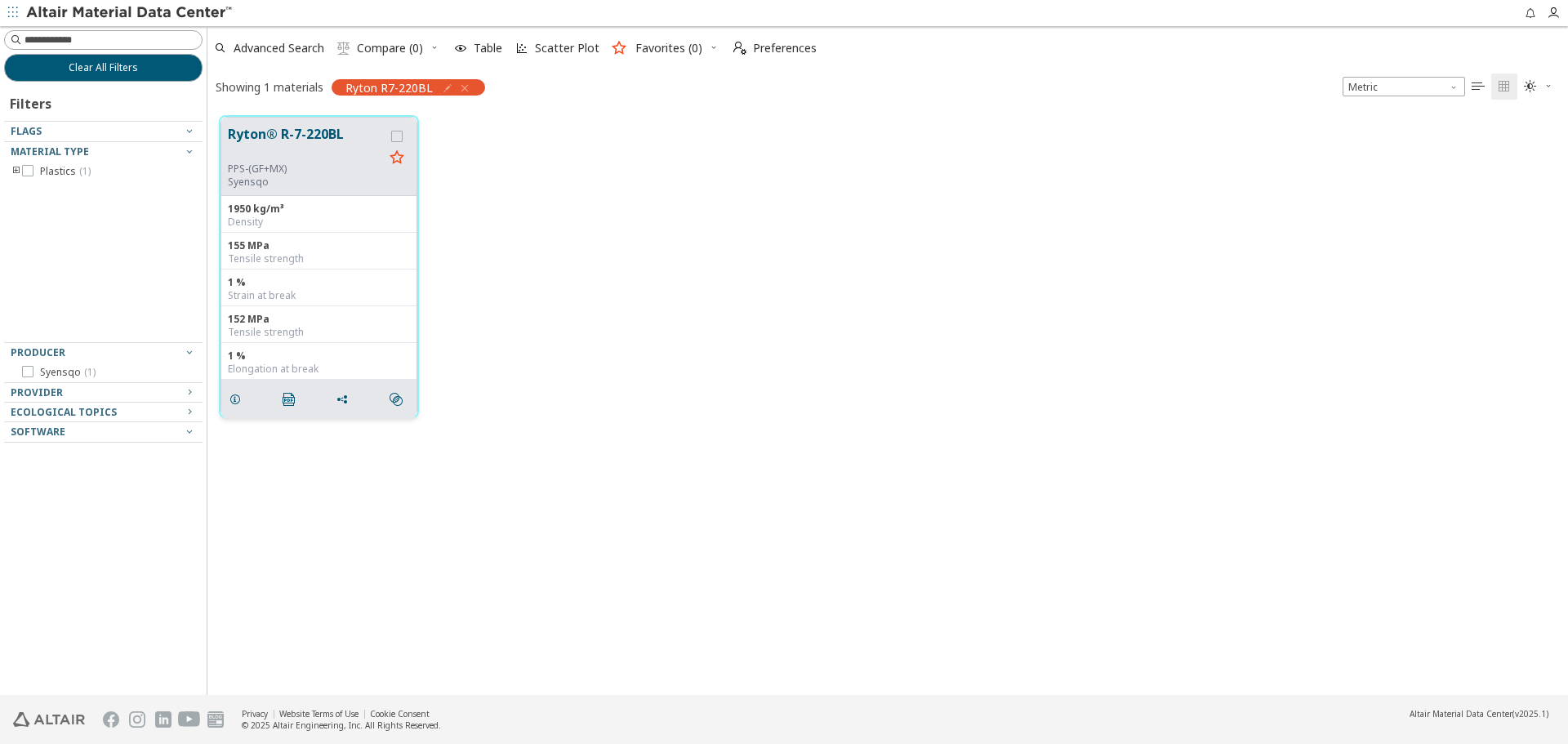
click at [247, 152] on button "Ryton® R-7-220BL" at bounding box center [306, 143] width 156 height 38
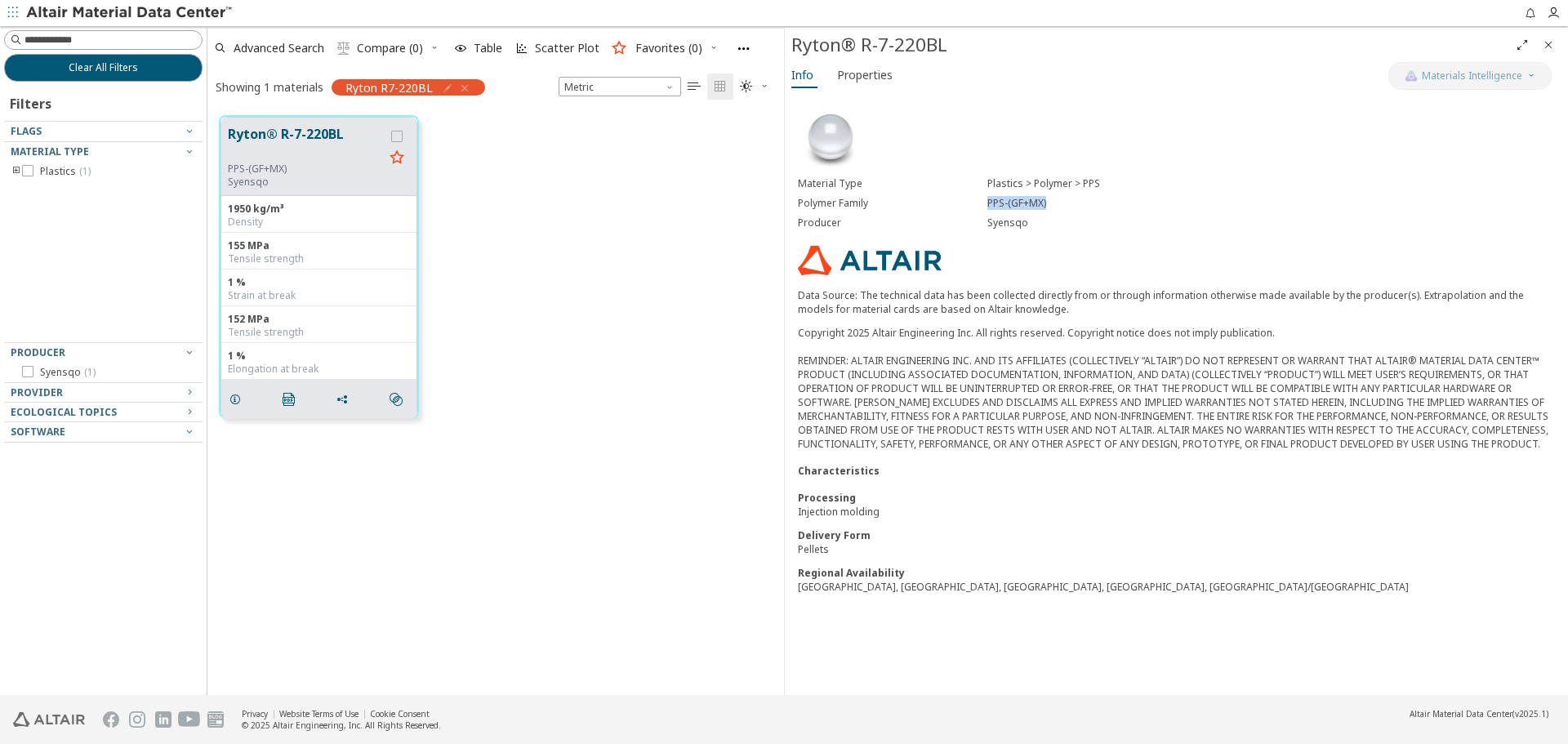
drag, startPoint x: 990, startPoint y: 200, endPoint x: 1064, endPoint y: 208, distance: 74.4
click at [1064, 208] on div "PPS-(GF+MX)" at bounding box center [1272, 204] width 568 height 13
click at [1546, 43] on icon "Close" at bounding box center [1549, 45] width 13 height 13
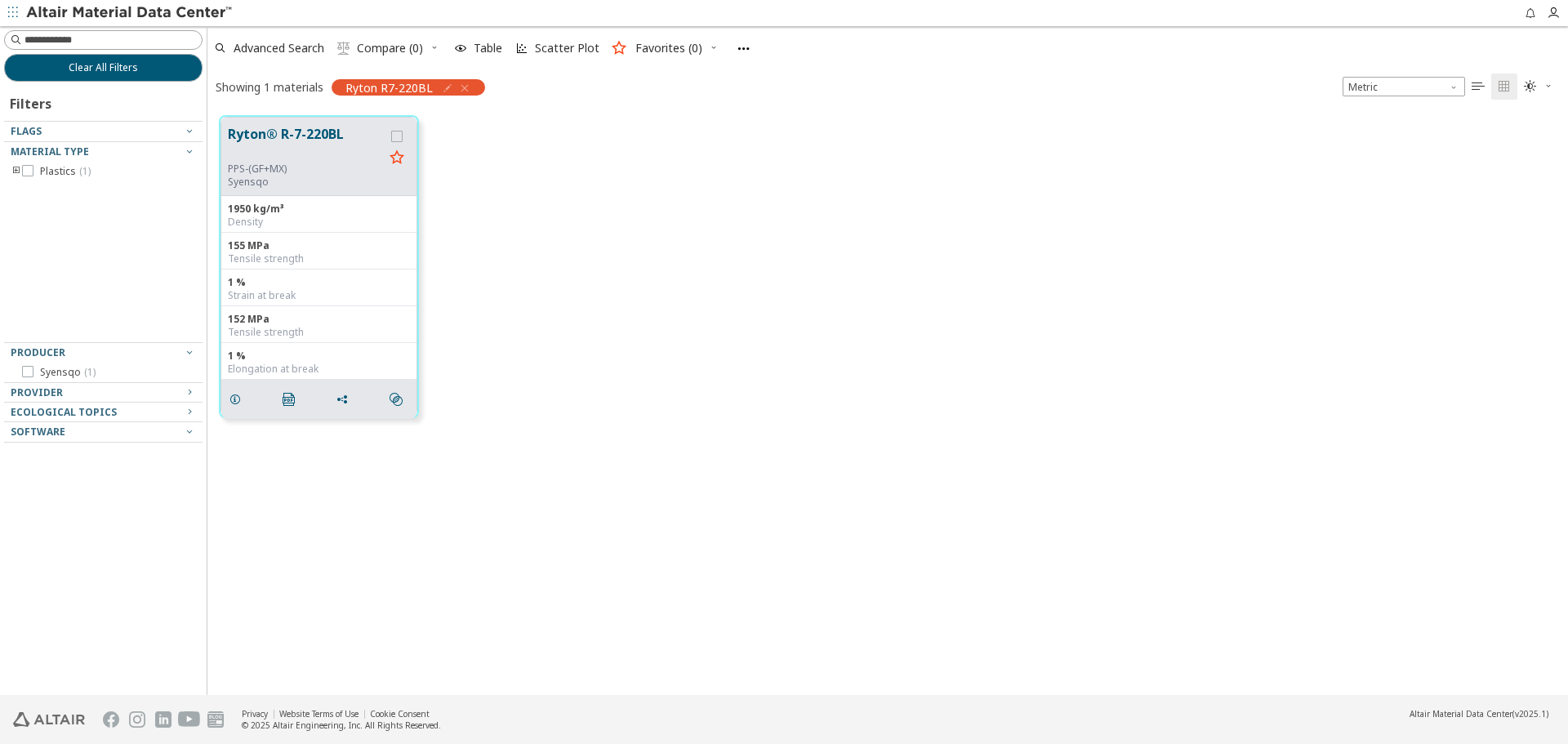
scroll to position [579, 1349]
click at [167, 72] on button "Clear All Filters" at bounding box center [103, 67] width 198 height 28
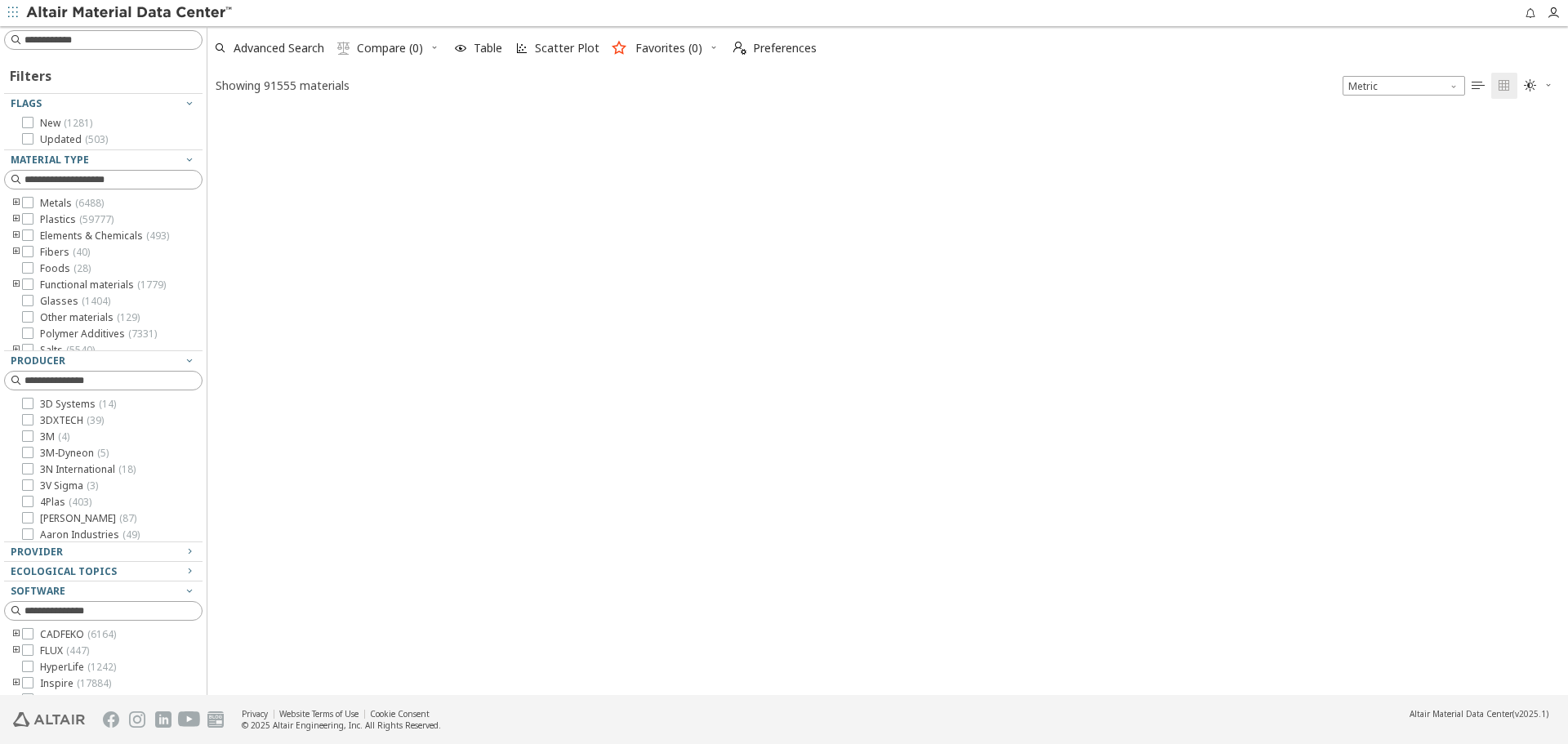
scroll to position [581, 1349]
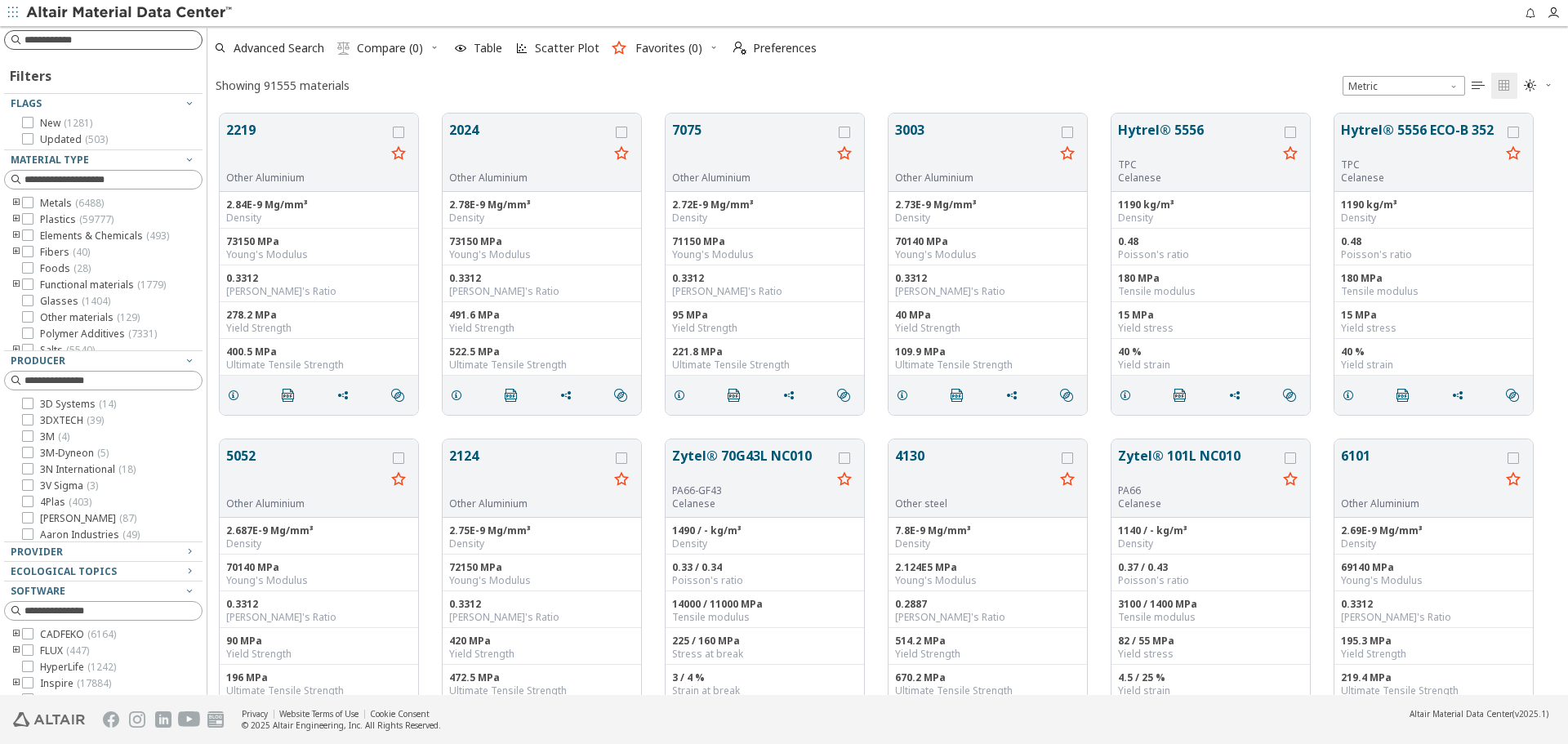
click at [166, 44] on input at bounding box center [113, 39] width 177 height 16
paste input "**********"
type input "**********"
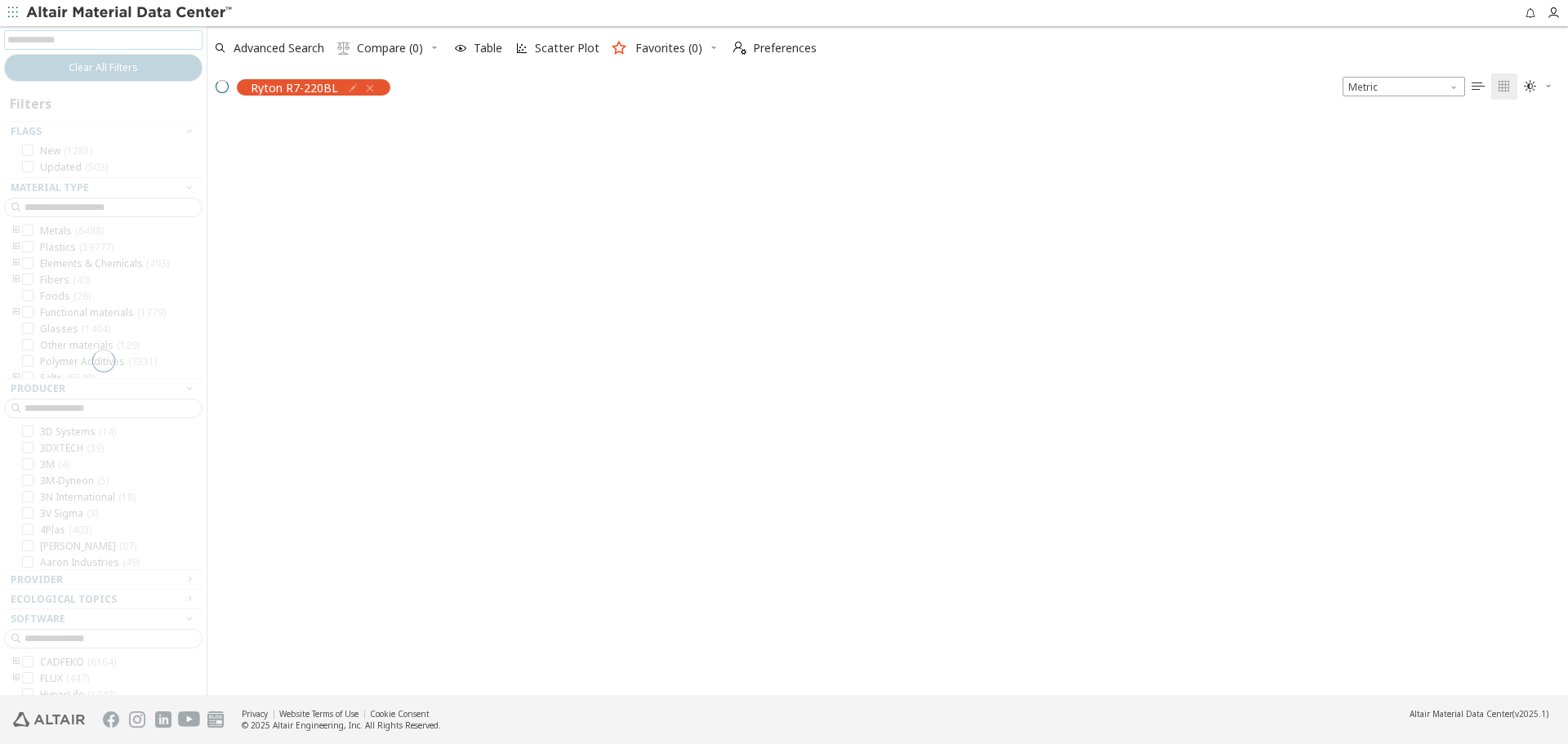
scroll to position [579, 1349]
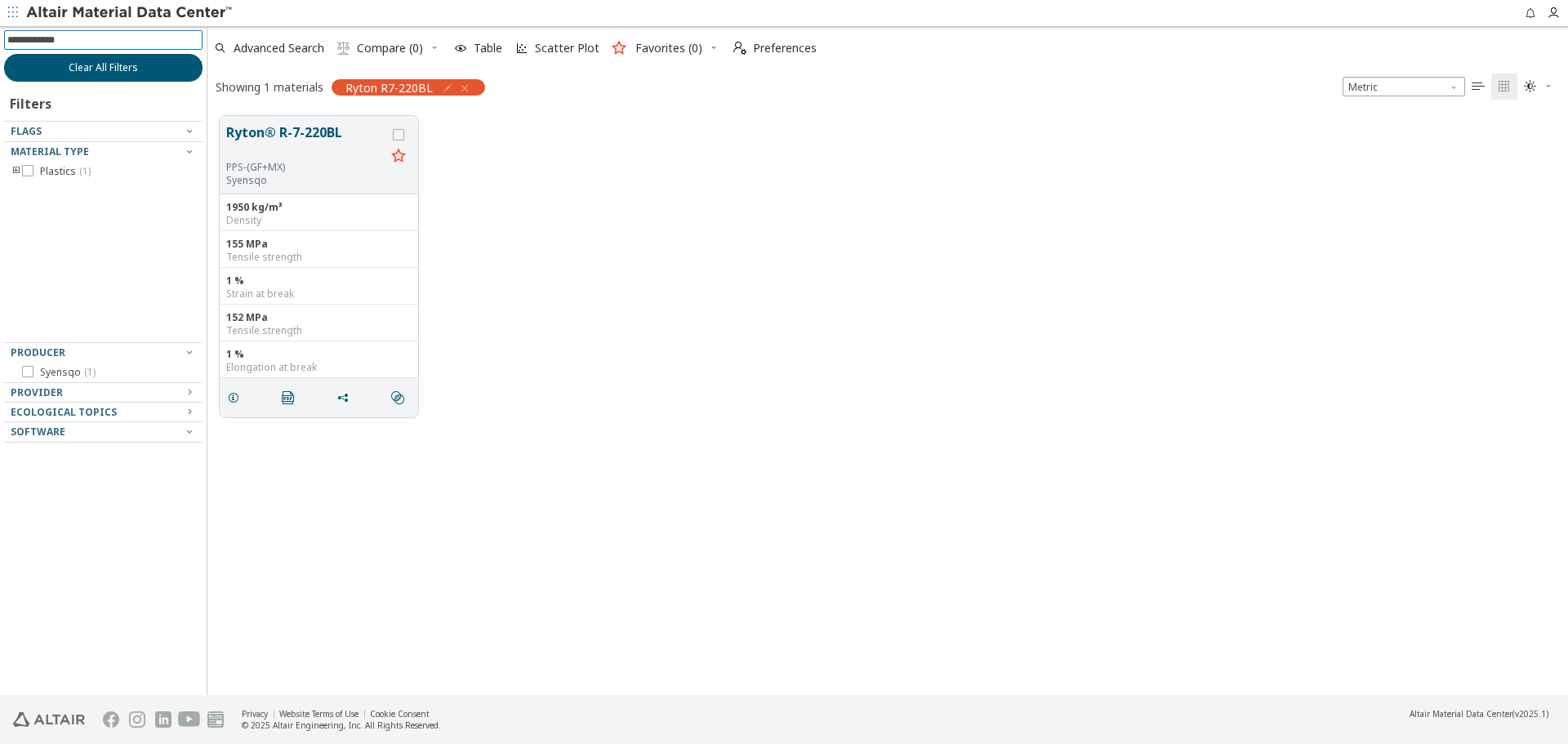
click at [138, 62] on span "Clear All Filters" at bounding box center [103, 68] width 69 height 13
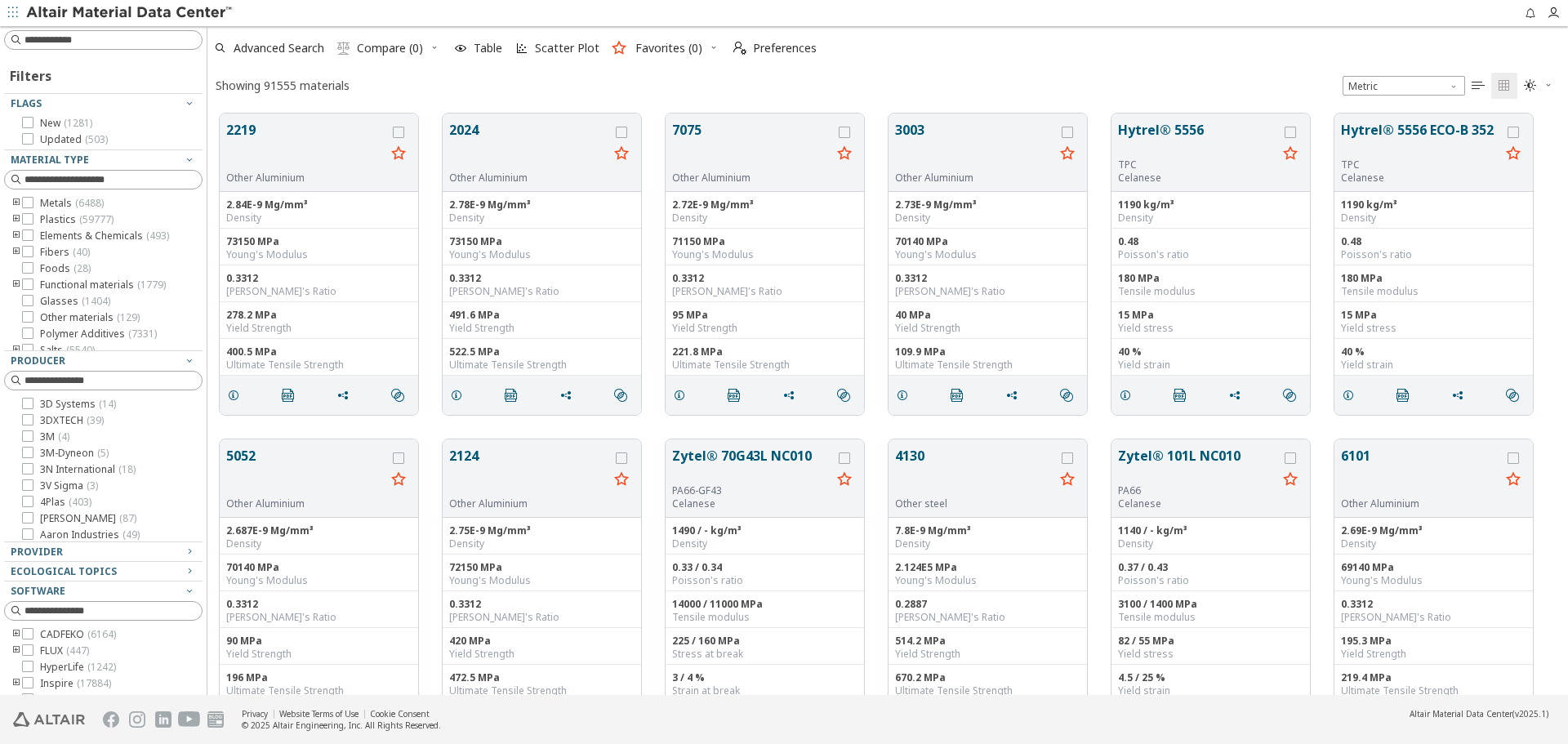
scroll to position [581, 1349]
click at [155, 49] on div at bounding box center [103, 39] width 198 height 19
click at [158, 43] on input at bounding box center [105, 39] width 195 height 18
paste input "**********"
type input "**********"
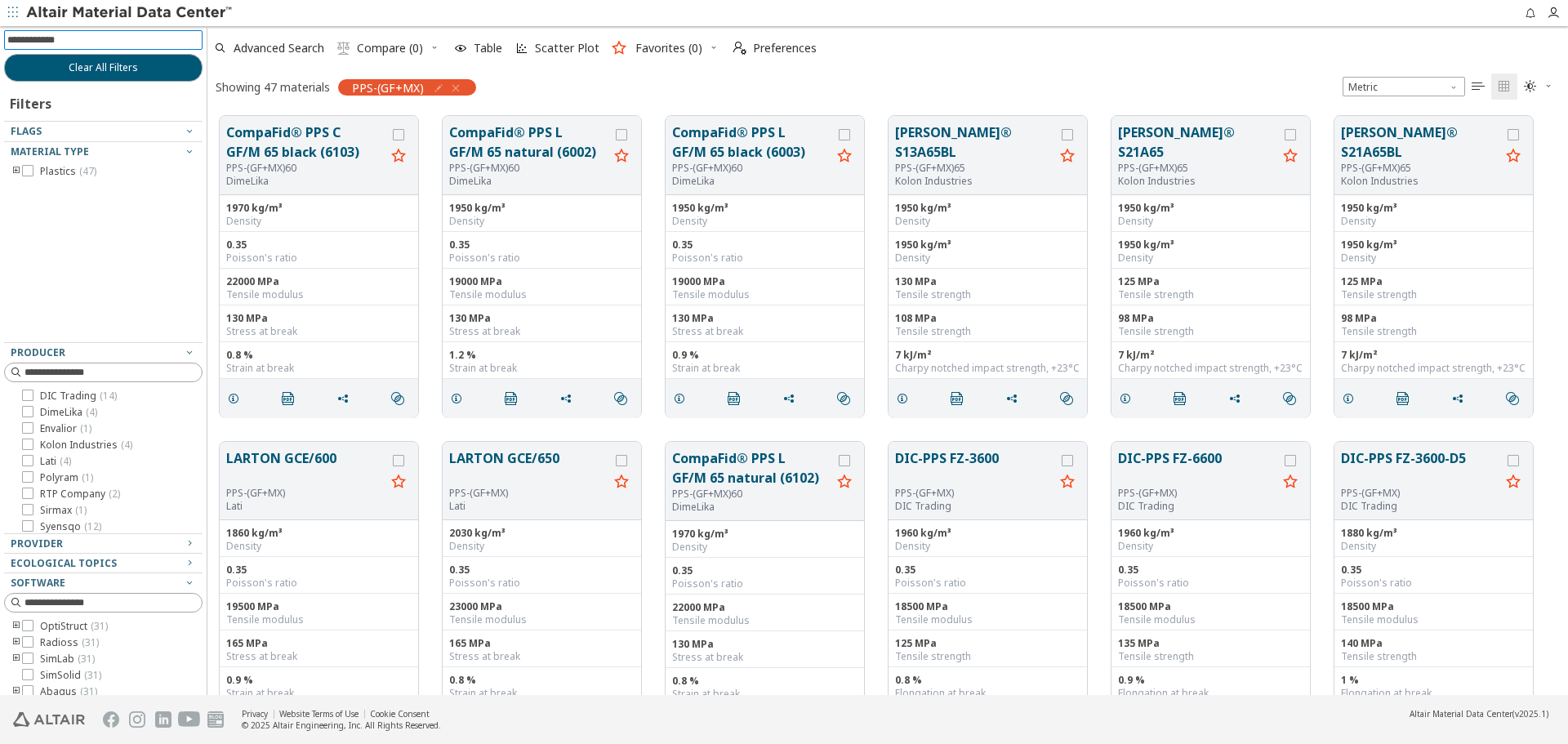
scroll to position [77, 0]
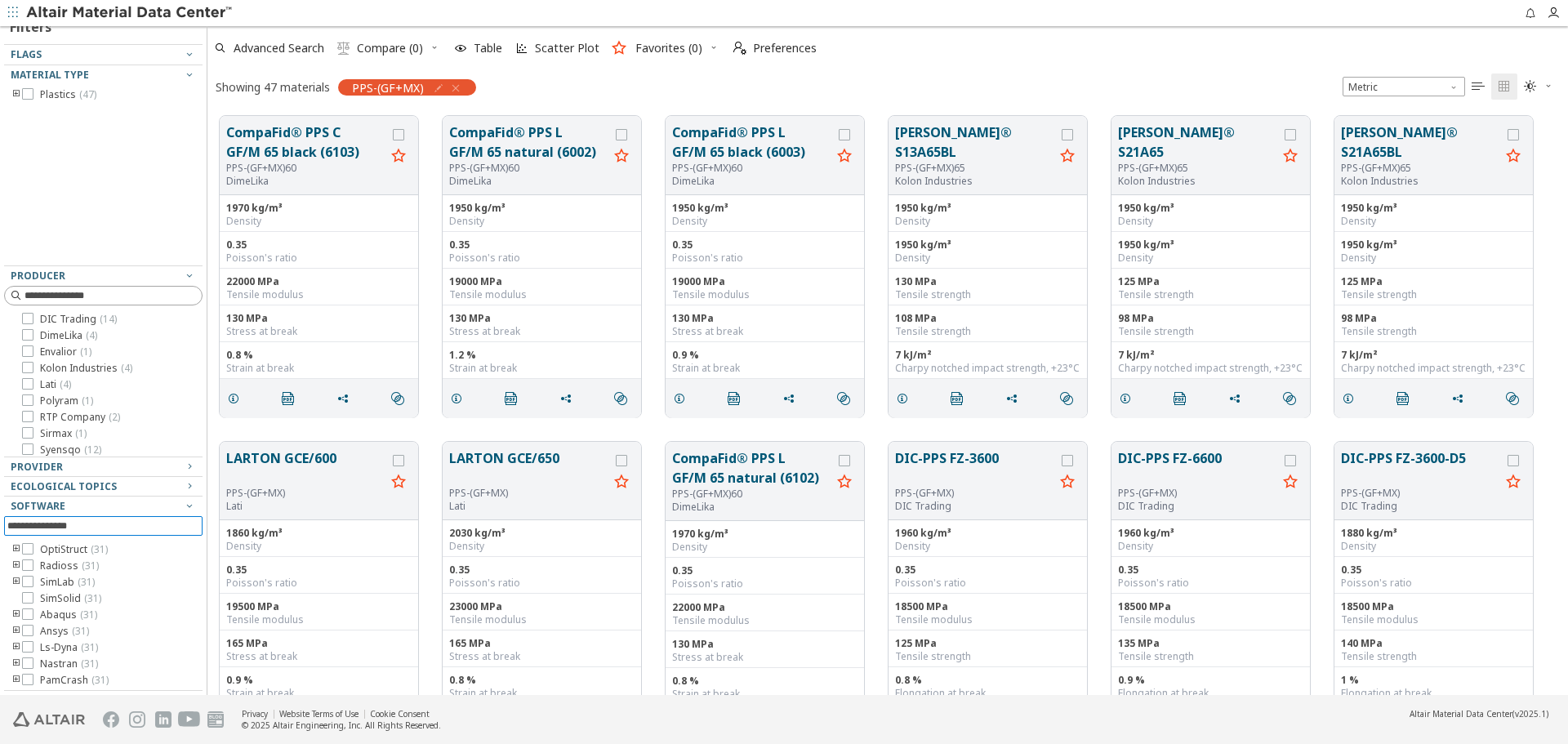
click at [123, 526] on input at bounding box center [105, 526] width 195 height 18
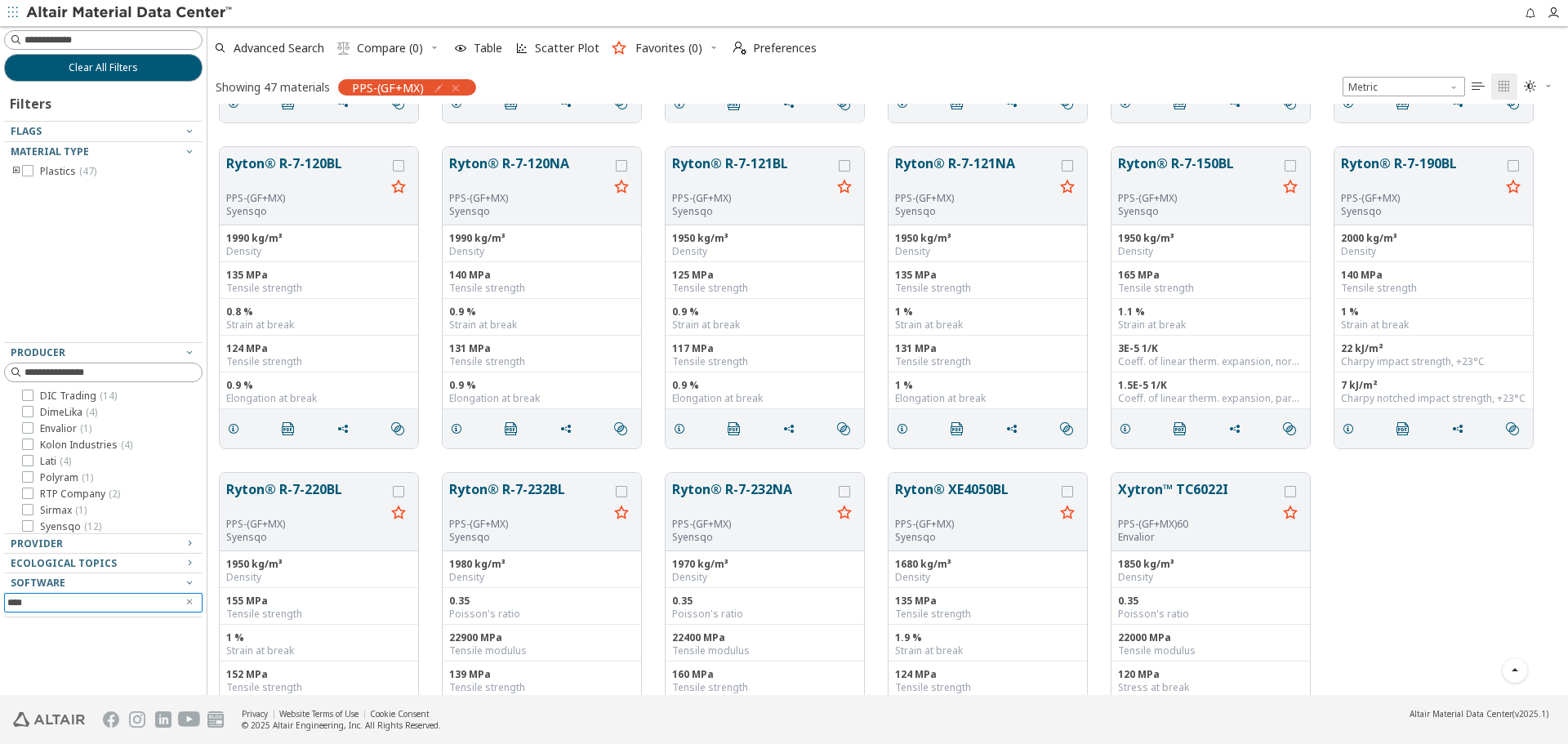
scroll to position [2016, 0]
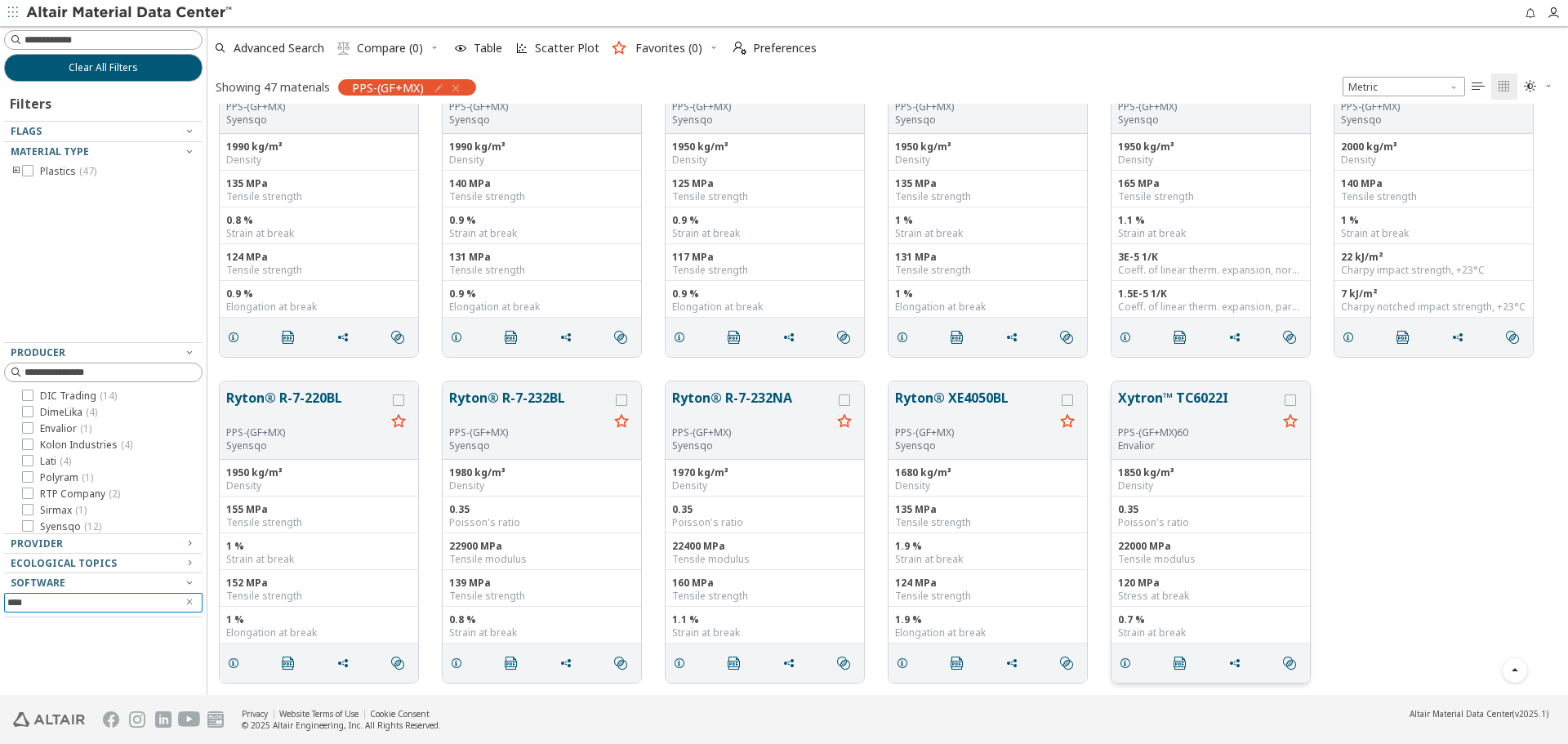
type input "****"
click at [1179, 401] on button "Xytron™ TC6022I" at bounding box center [1197, 407] width 159 height 38
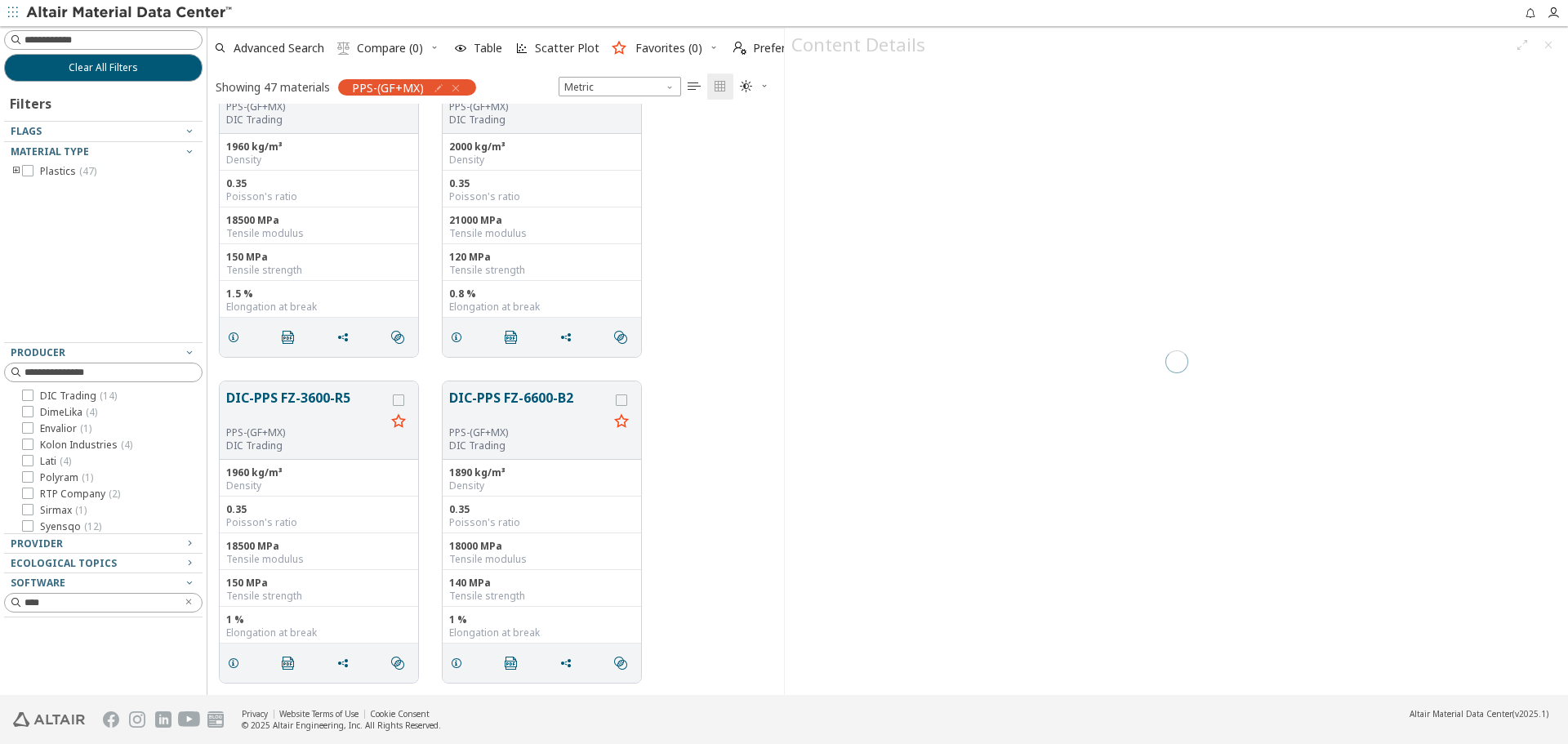
scroll to position [579, 564]
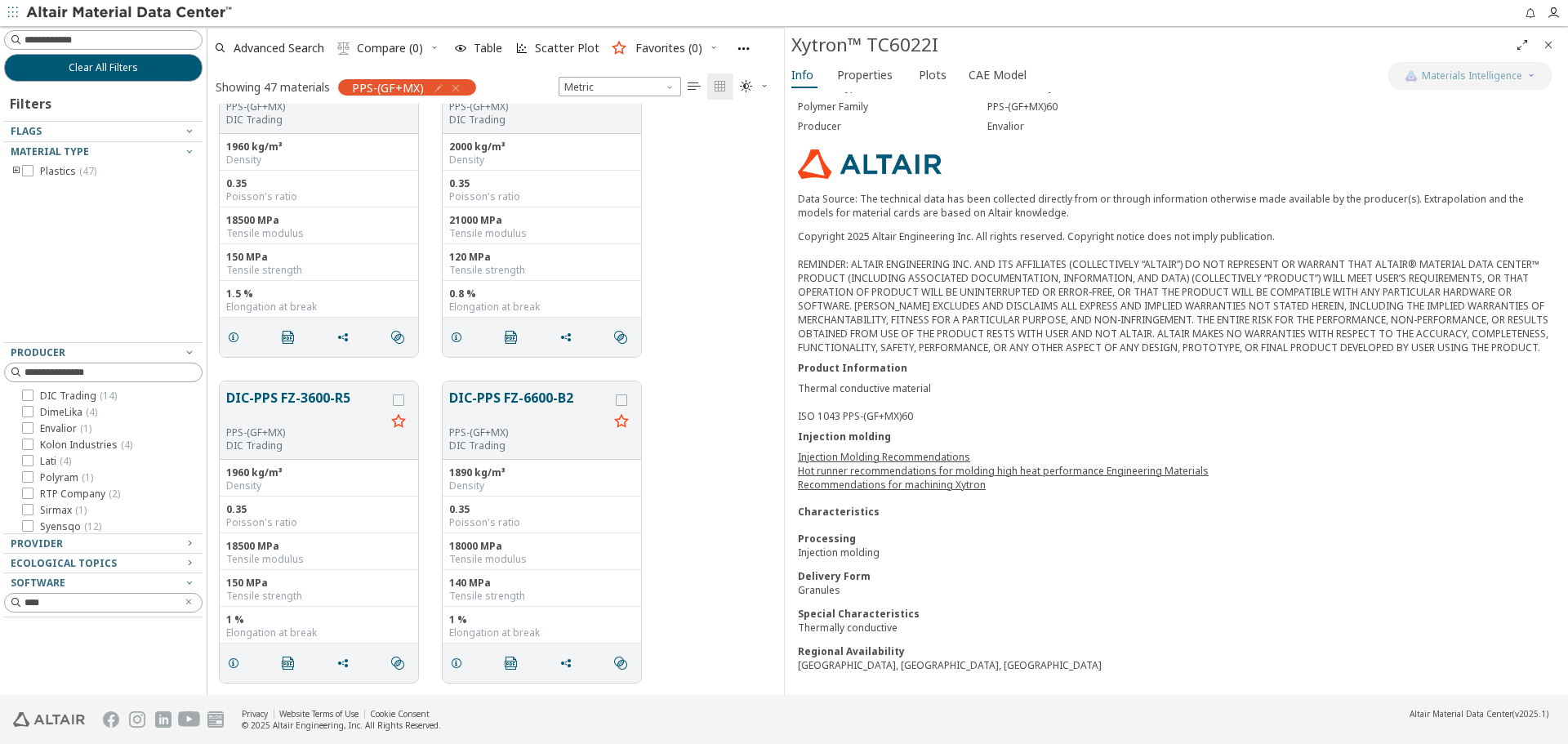
scroll to position [111, 0]
click at [953, 457] on link "Injection Molding Recommendations" at bounding box center [884, 457] width 172 height 13
click at [1099, 473] on link "Hot runner recommendations for molding high heat performance Engineering Materi…" at bounding box center [1003, 471] width 411 height 13
click at [939, 483] on link "Recommendations for machining Xytron" at bounding box center [891, 484] width 188 height 13
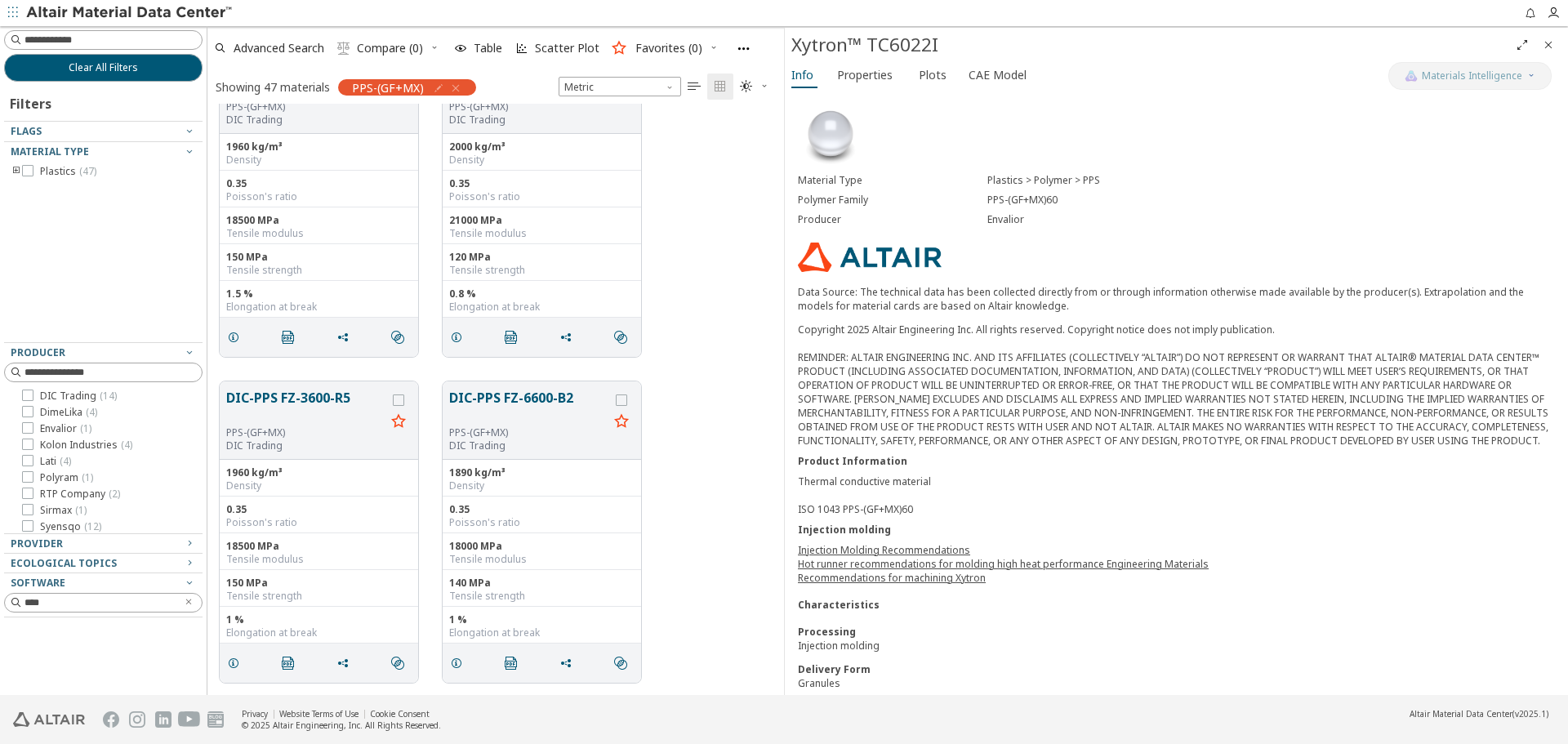
scroll to position [0, 0]
click at [867, 67] on span "Properties" at bounding box center [865, 74] width 56 height 26
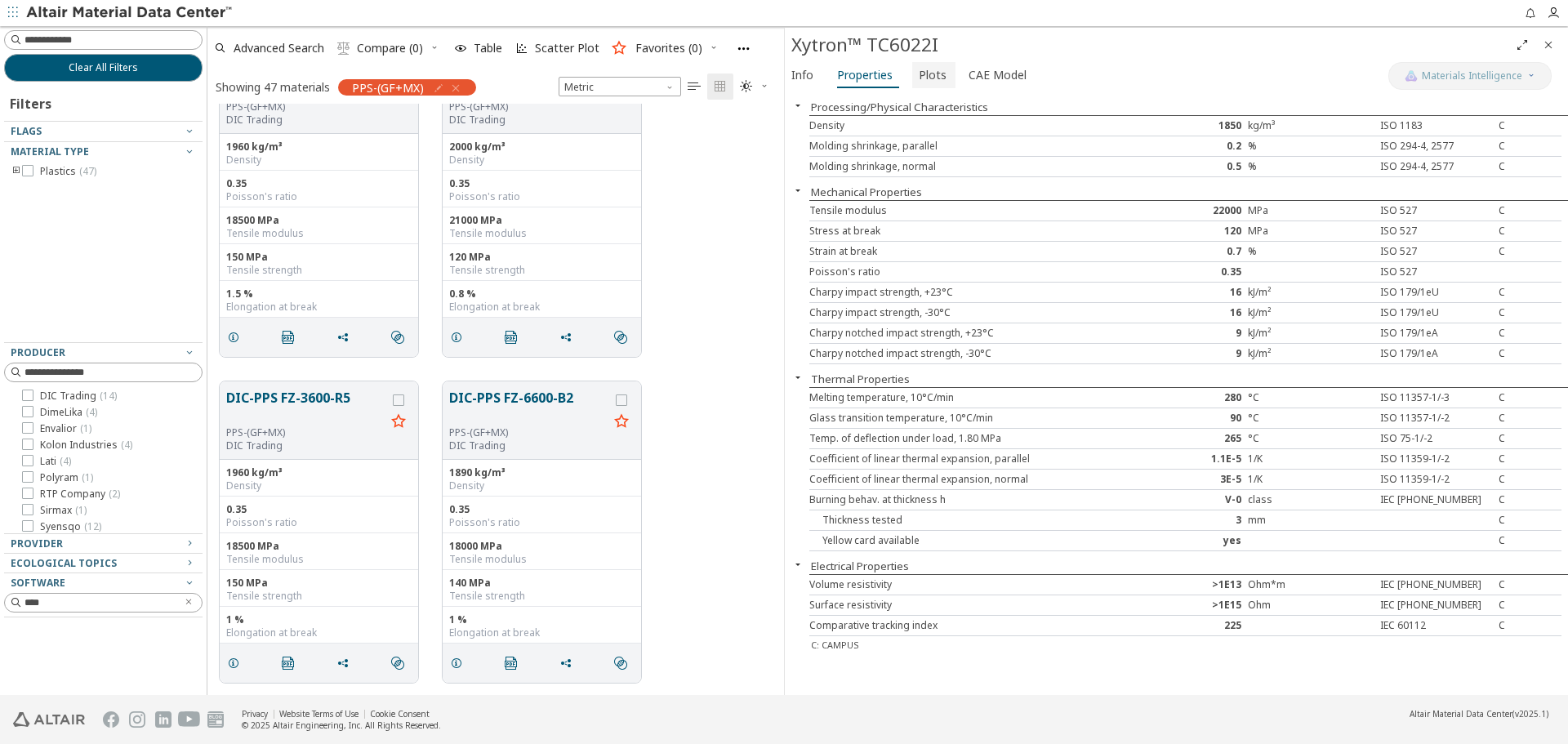
click at [919, 63] on span "Plots" at bounding box center [933, 74] width 28 height 26
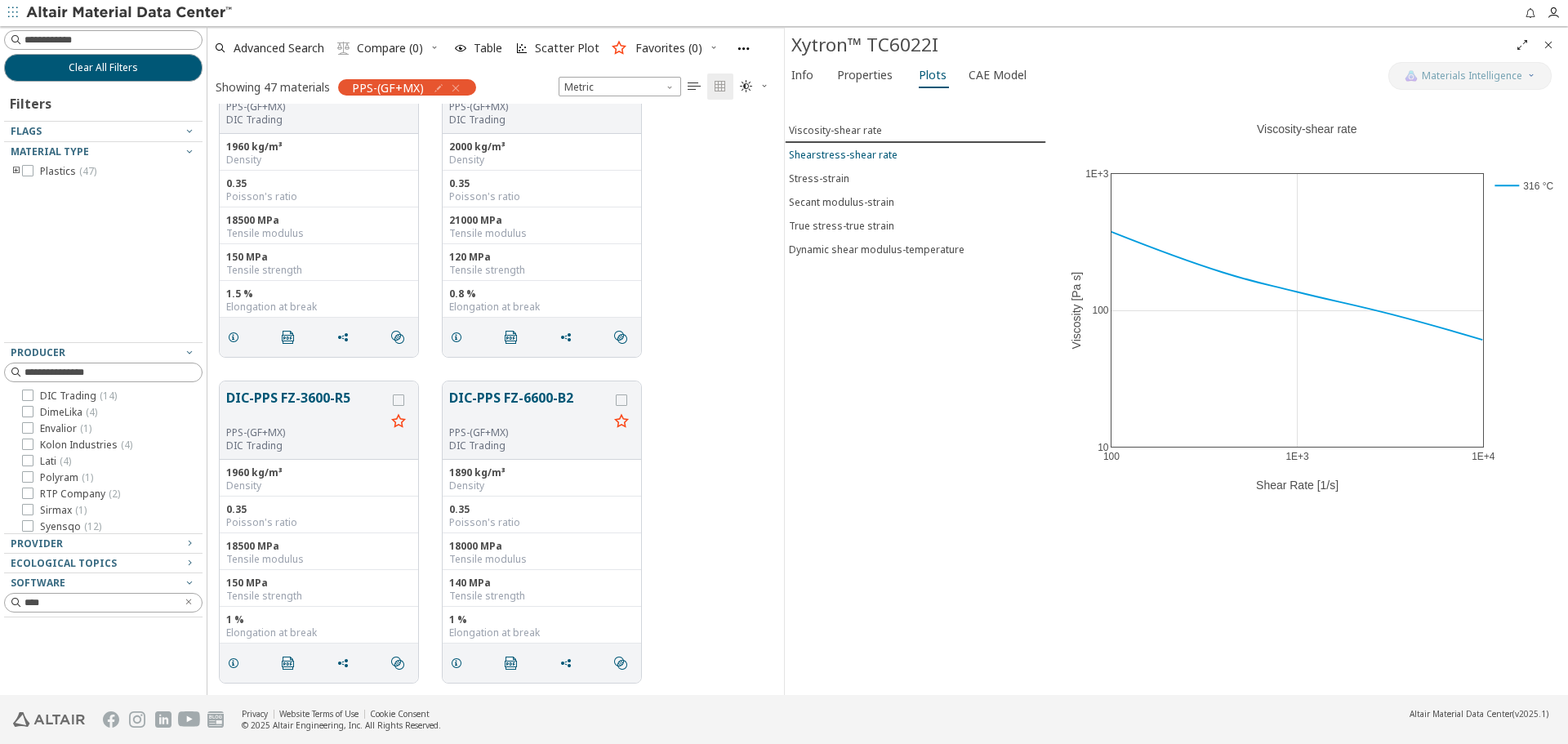
click at [872, 154] on div "Shearstress-shear rate" at bounding box center [843, 155] width 109 height 13
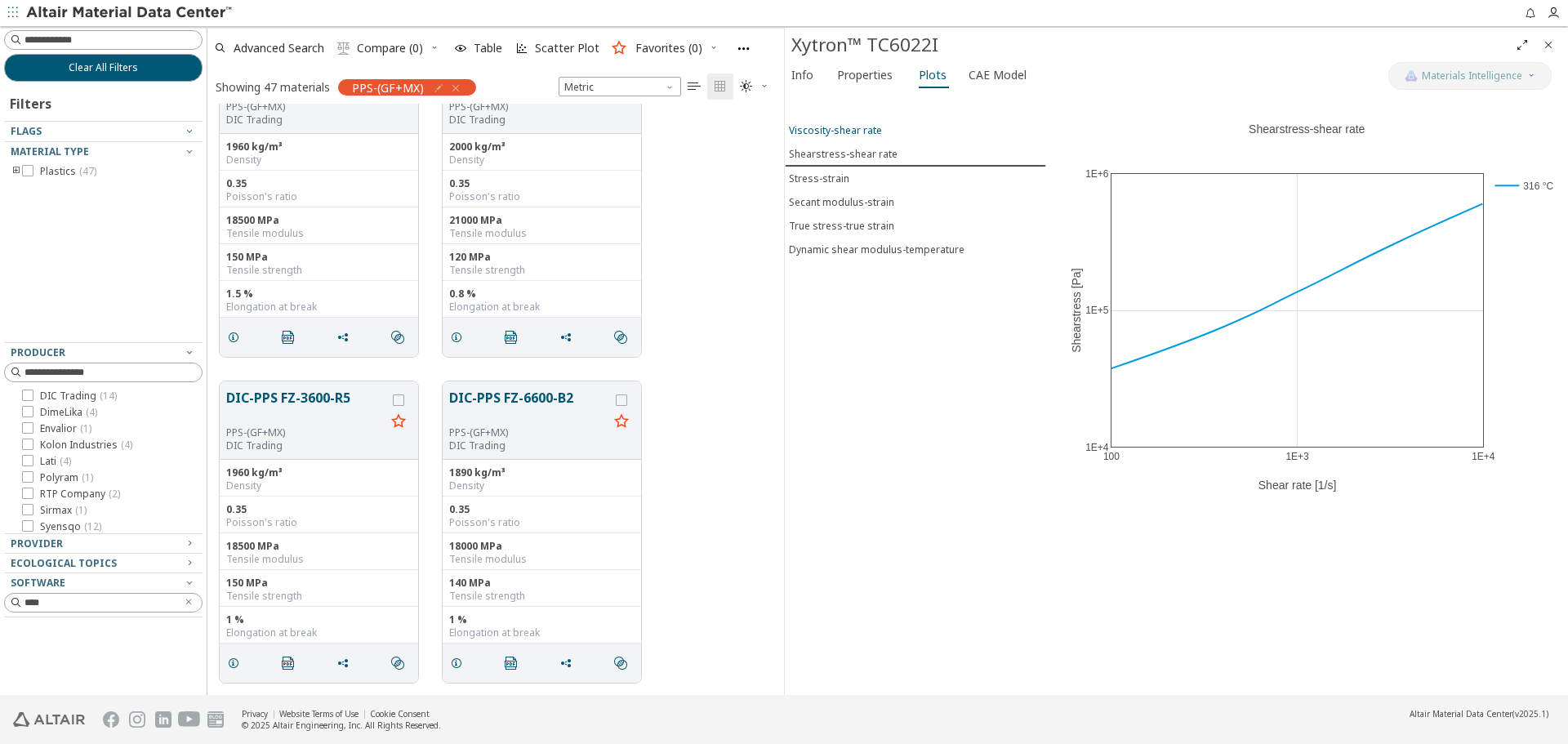
click at [879, 135] on span "Viscosity-shear rate" at bounding box center [915, 130] width 253 height 13
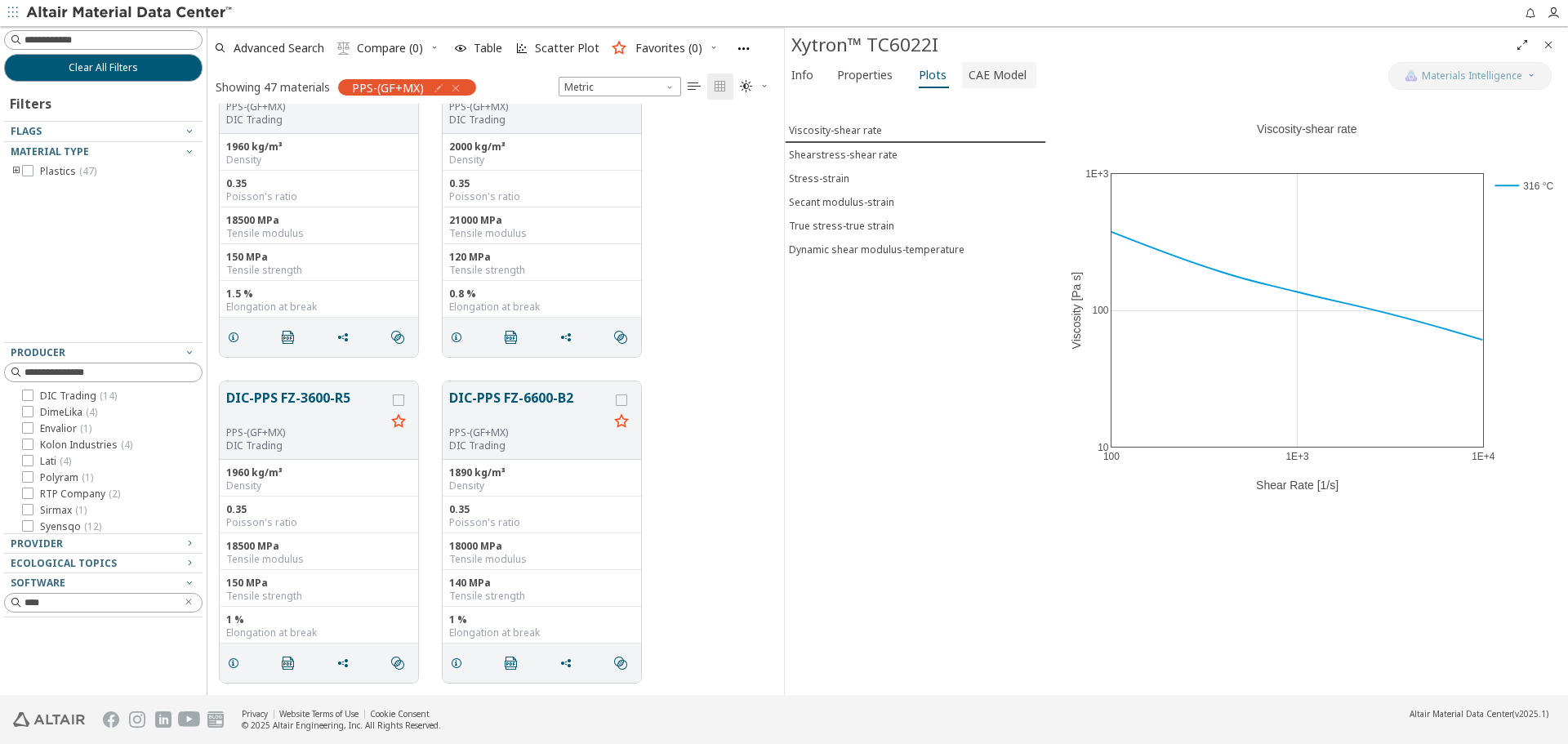
click at [970, 79] on span "CAE Model" at bounding box center [998, 74] width 58 height 26
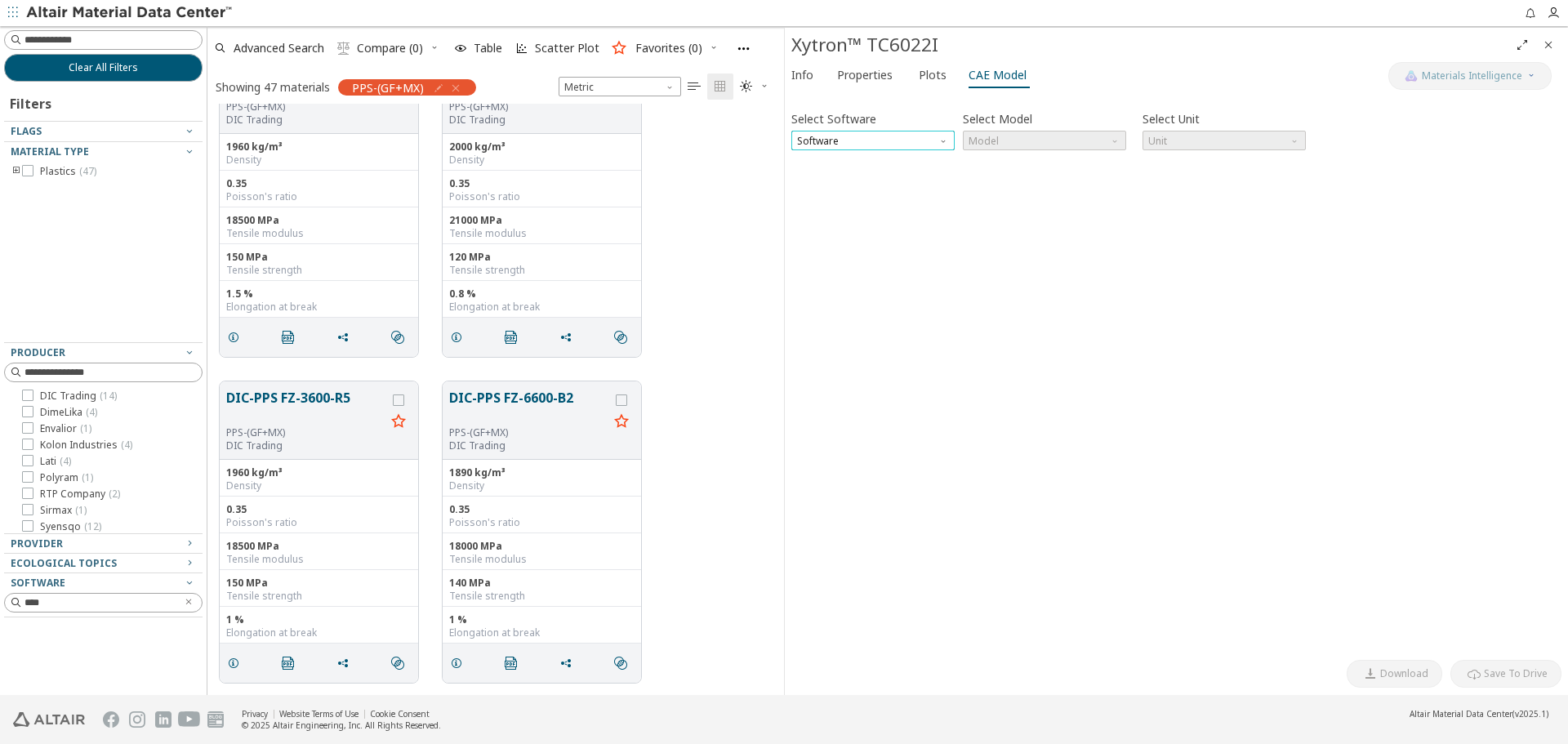
click at [909, 138] on span "Software" at bounding box center [873, 141] width 164 height 19
click at [909, 150] on button "OptiStruct" at bounding box center [873, 160] width 164 height 19
click at [996, 142] on span "Model" at bounding box center [1045, 141] width 164 height 19
click at [1001, 178] on span "MatS1" at bounding box center [1044, 181] width 150 height 12
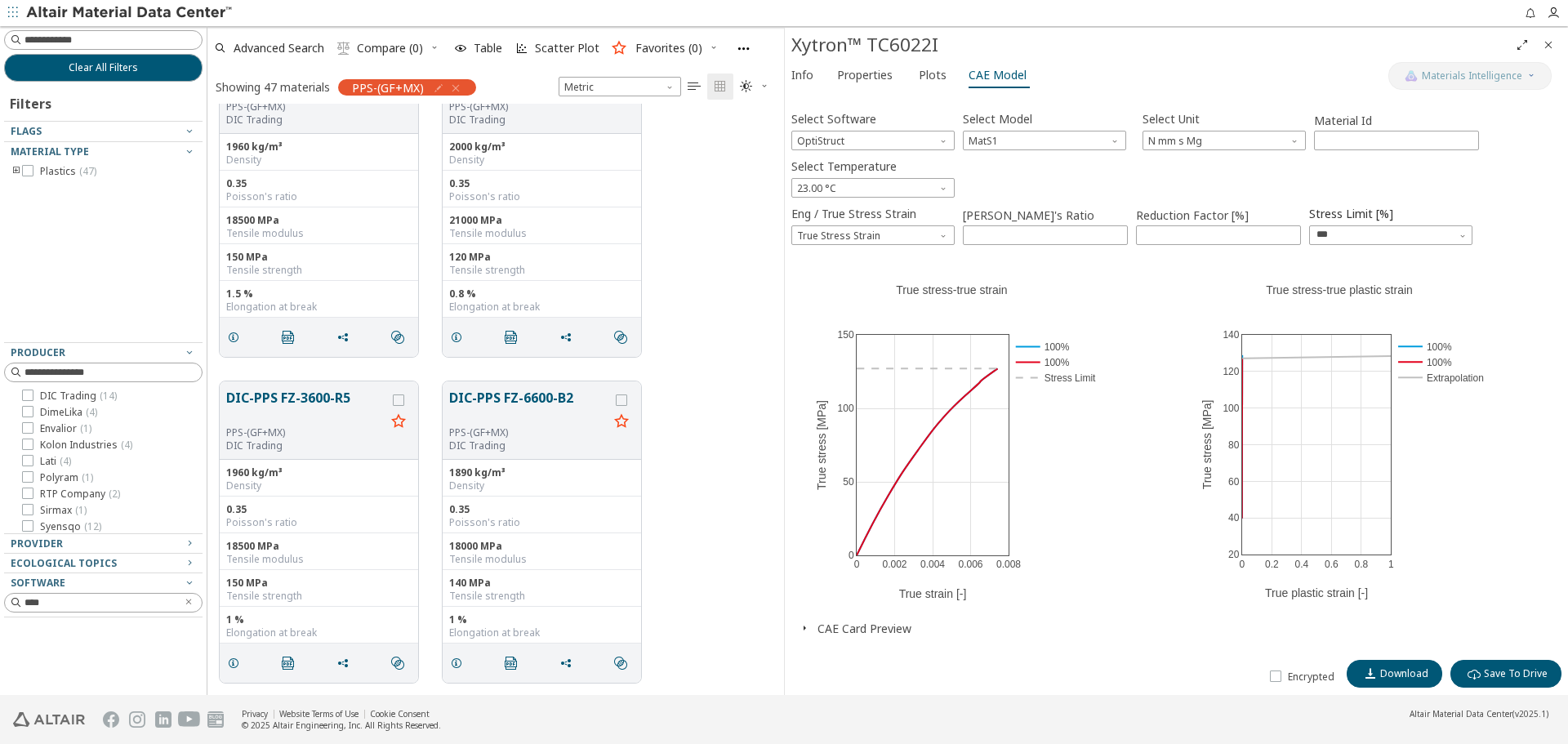
click at [860, 626] on button "CAE Card Preview" at bounding box center [865, 629] width 94 height 15
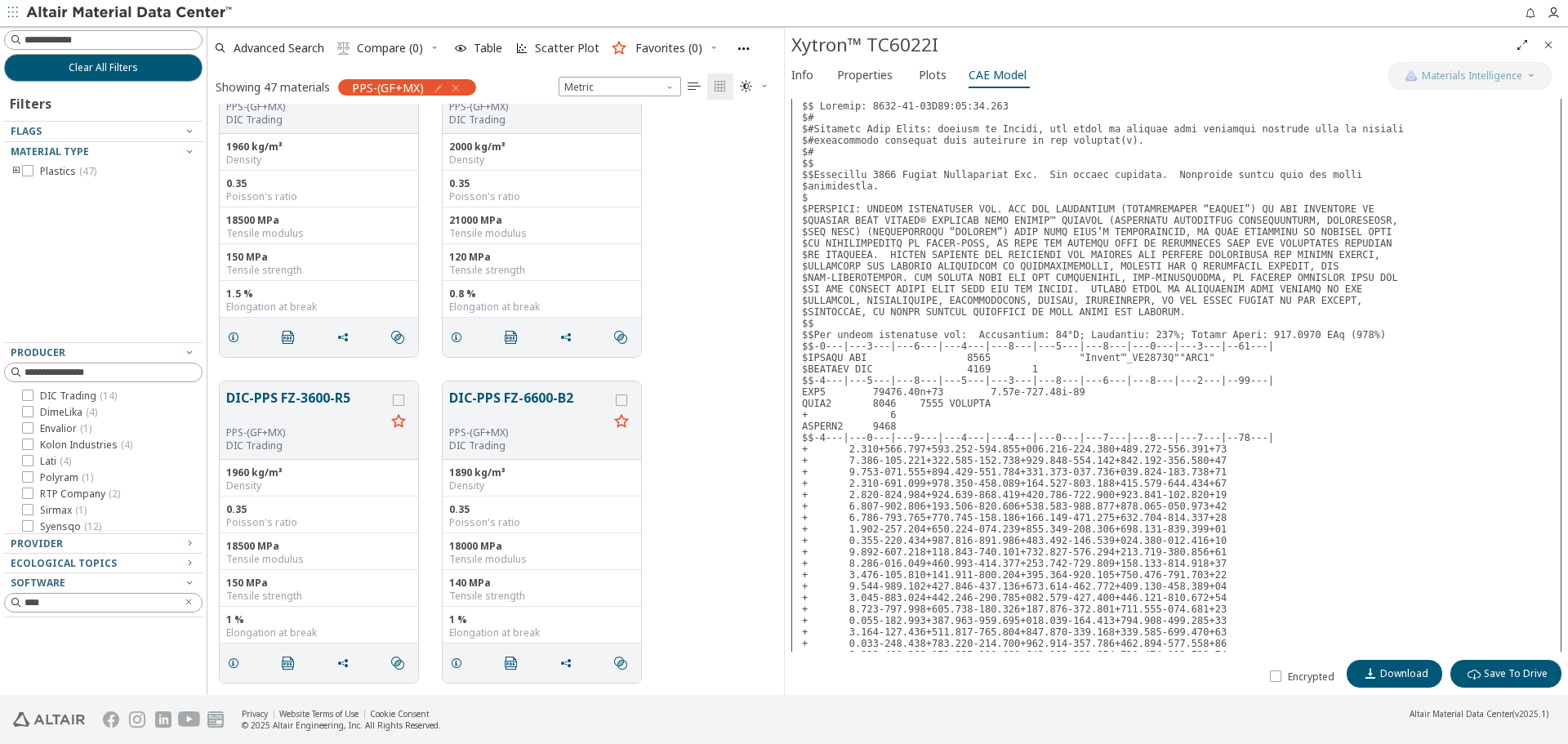
scroll to position [624, 0]
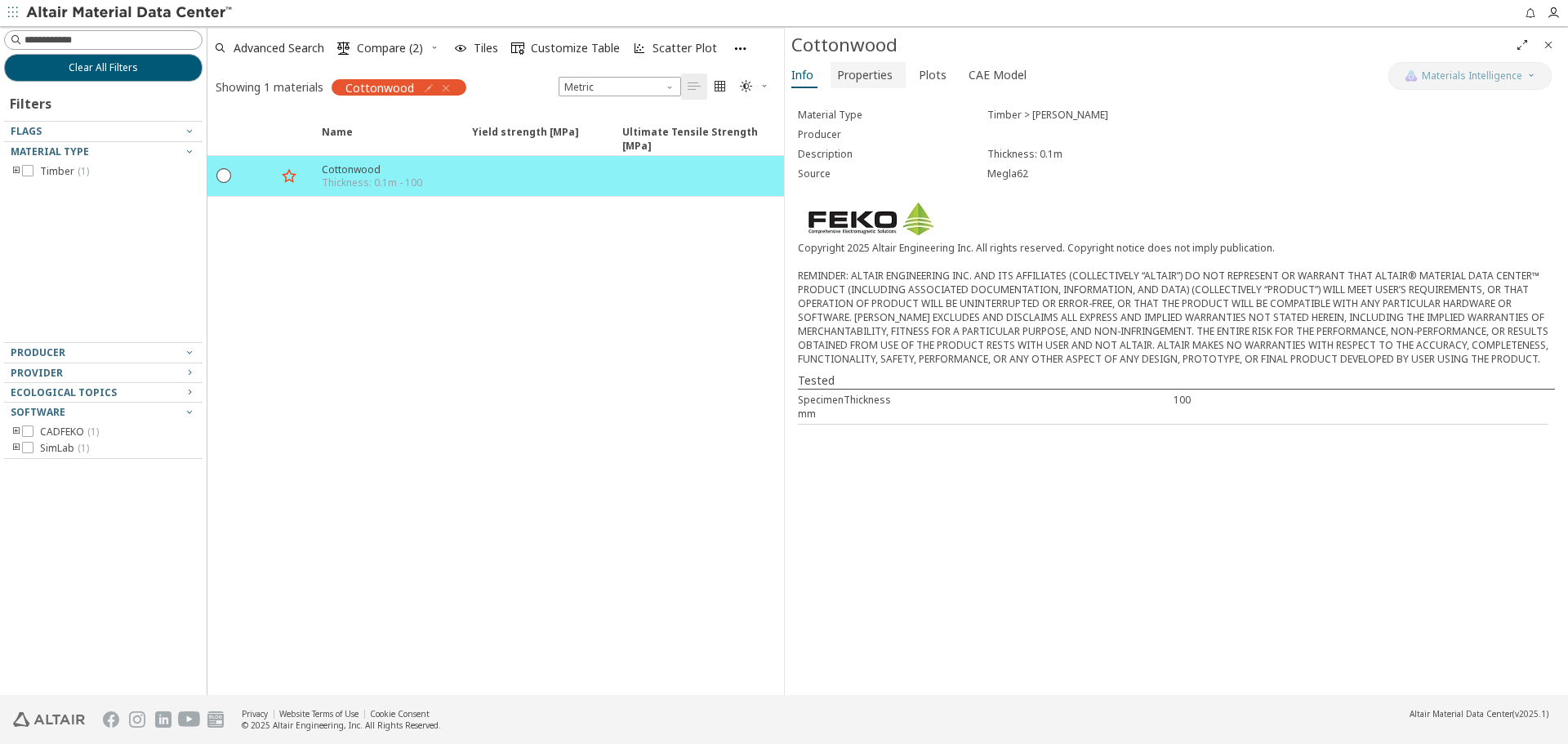
click at [872, 70] on span "Properties" at bounding box center [865, 74] width 56 height 26
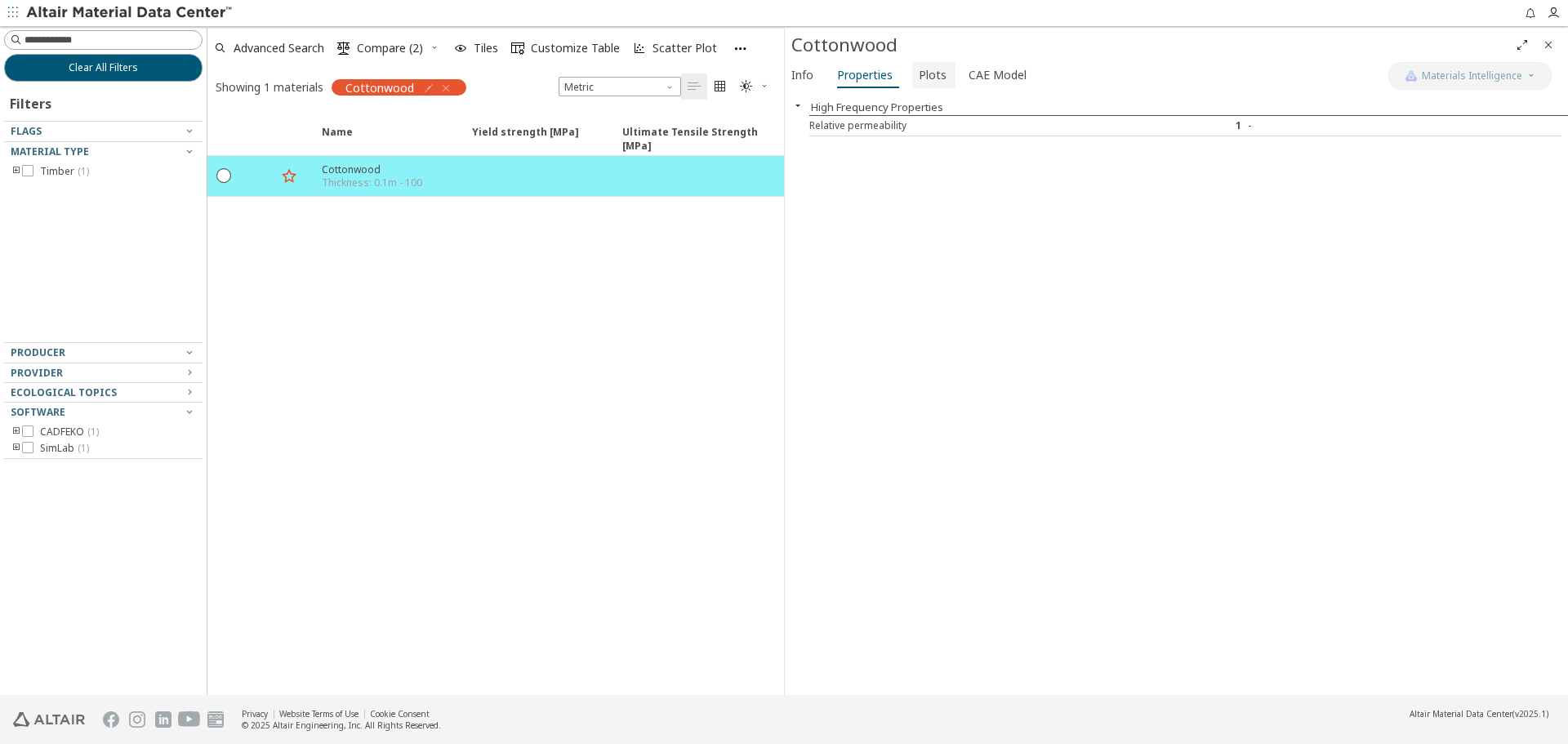
click at [924, 75] on span "Plots" at bounding box center [933, 74] width 28 height 26
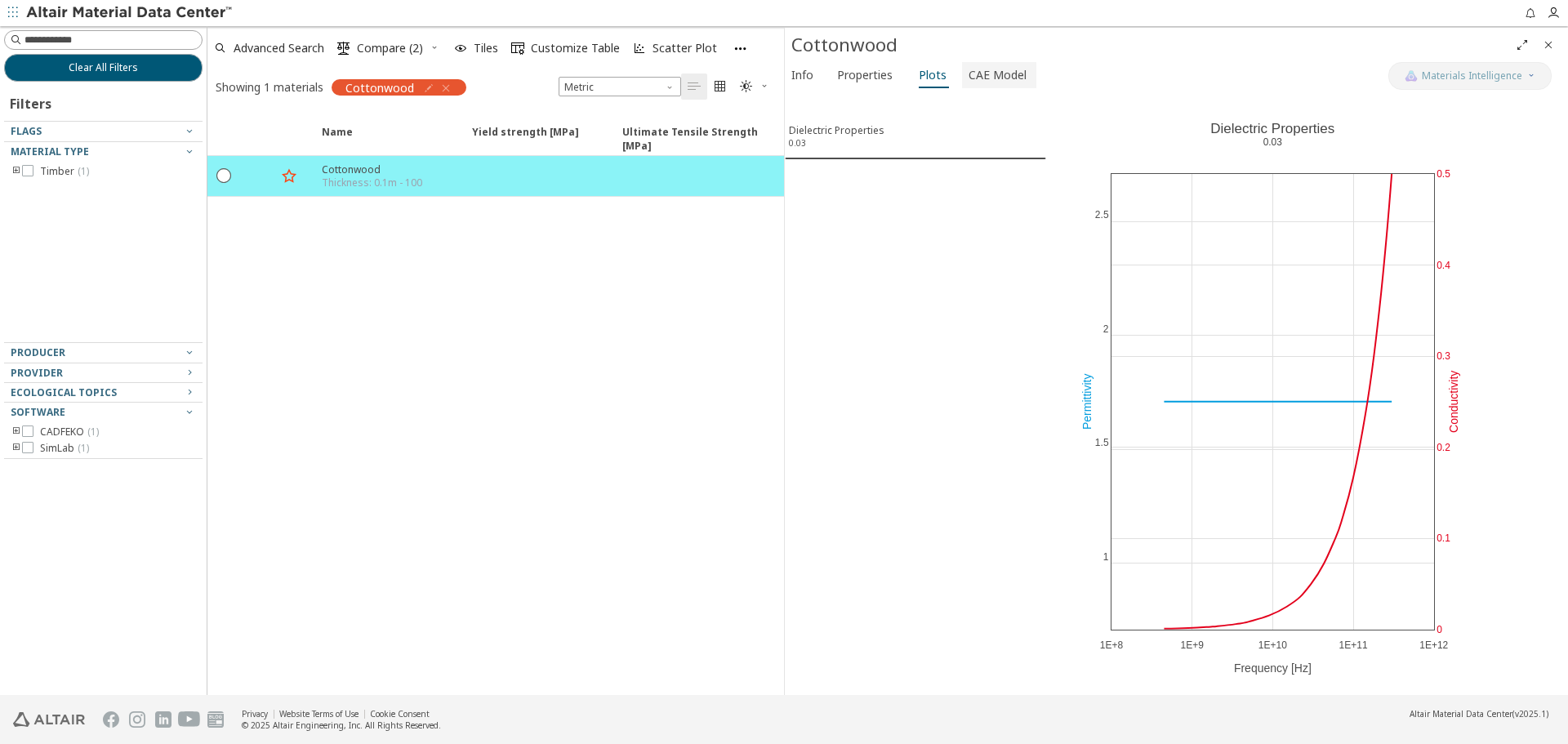
click at [988, 79] on span "CAE Model" at bounding box center [998, 74] width 58 height 26
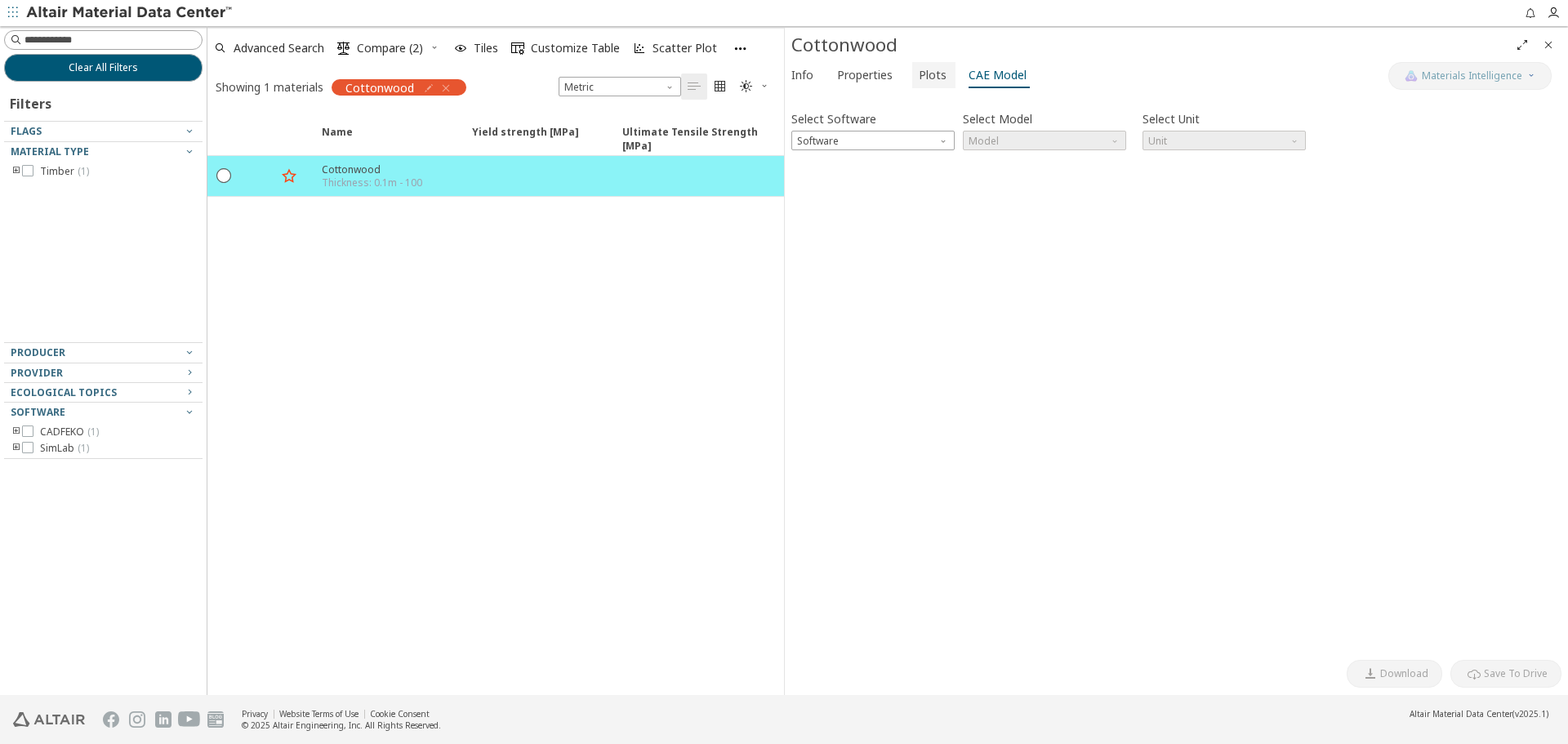
click at [914, 86] on button "Plots" at bounding box center [934, 74] width 43 height 26
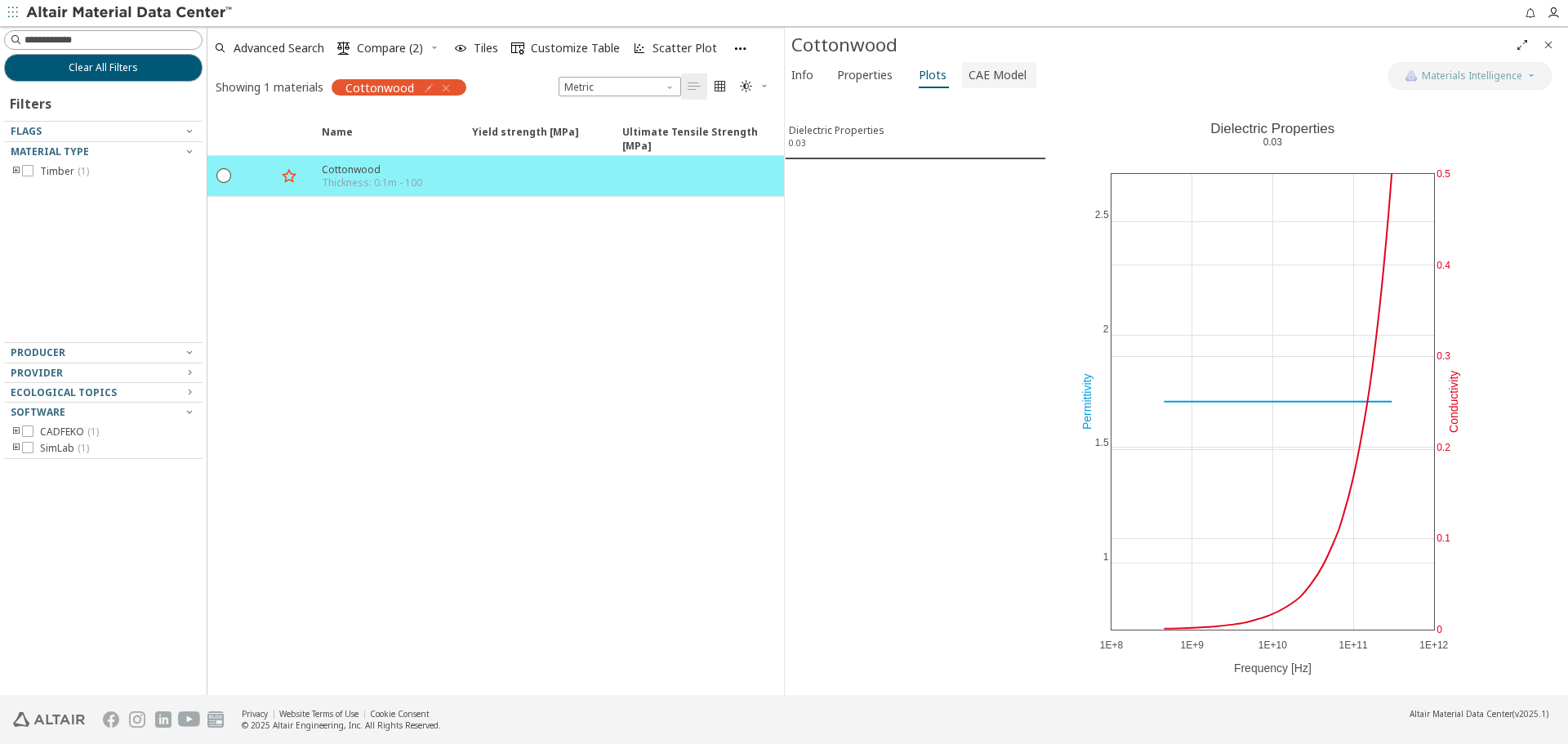
click at [963, 85] on button "CAE Model" at bounding box center [999, 74] width 74 height 26
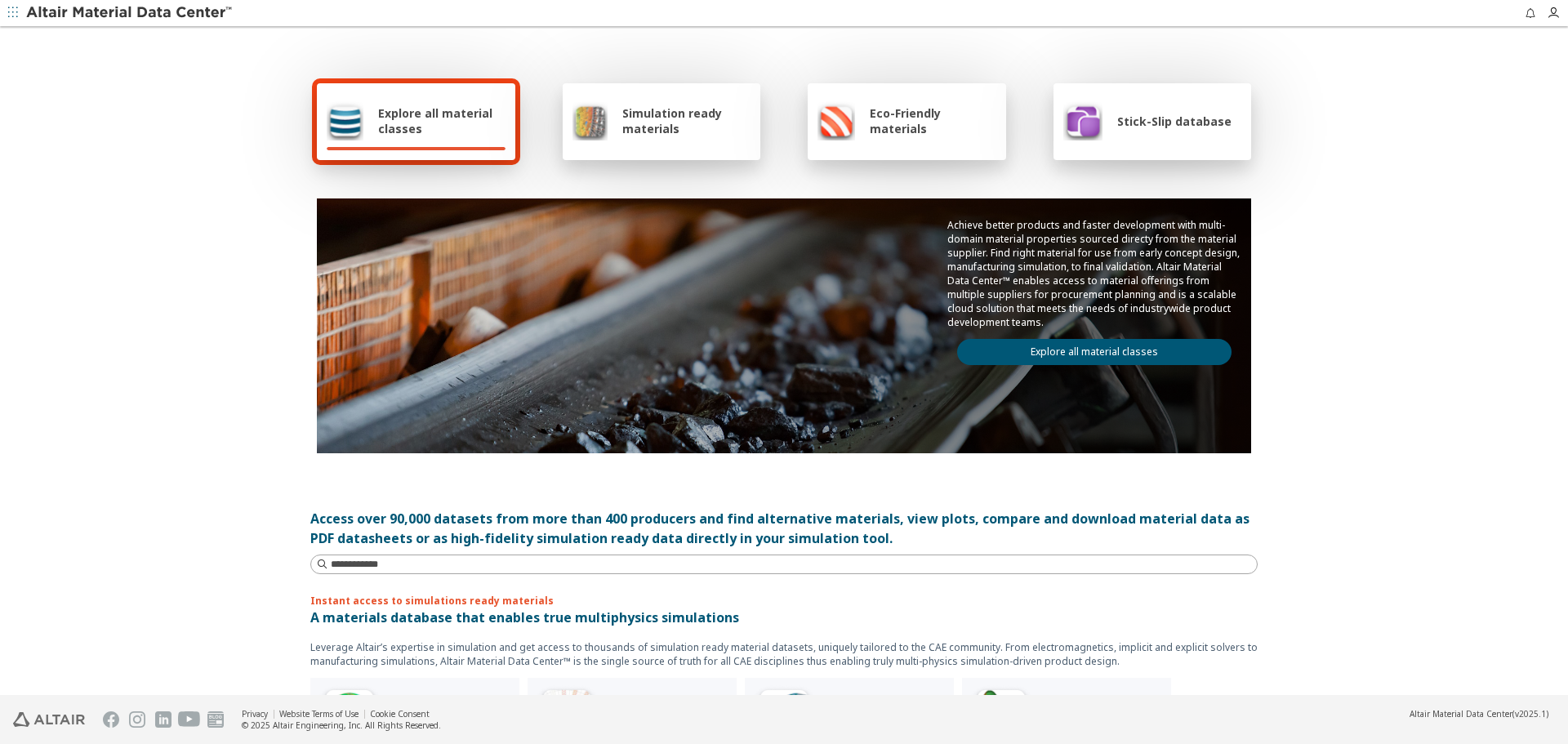
click at [1118, 346] on link "Explore all material classes" at bounding box center [1094, 351] width 274 height 26
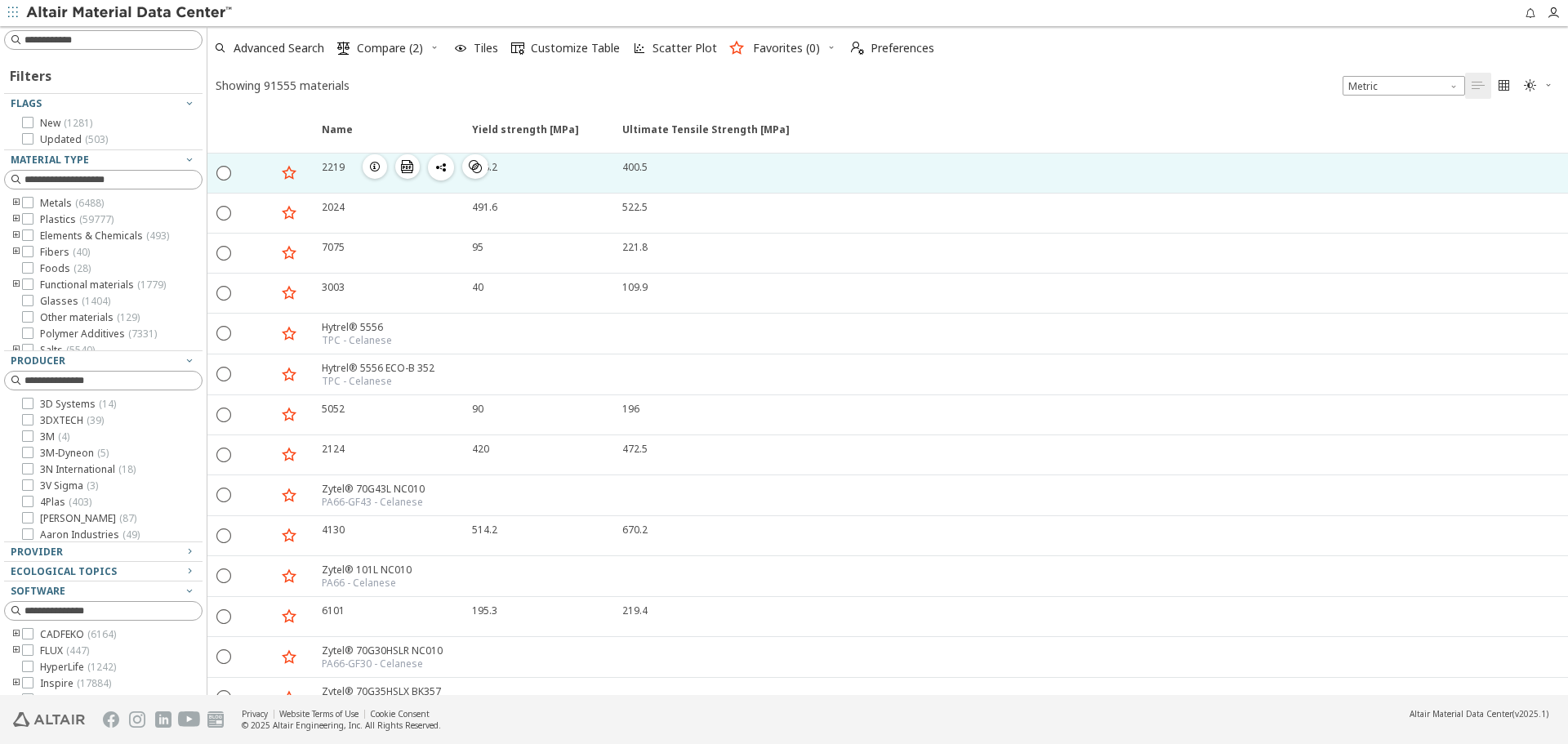
click at [372, 160] on icon "button" at bounding box center [375, 167] width 13 height 13
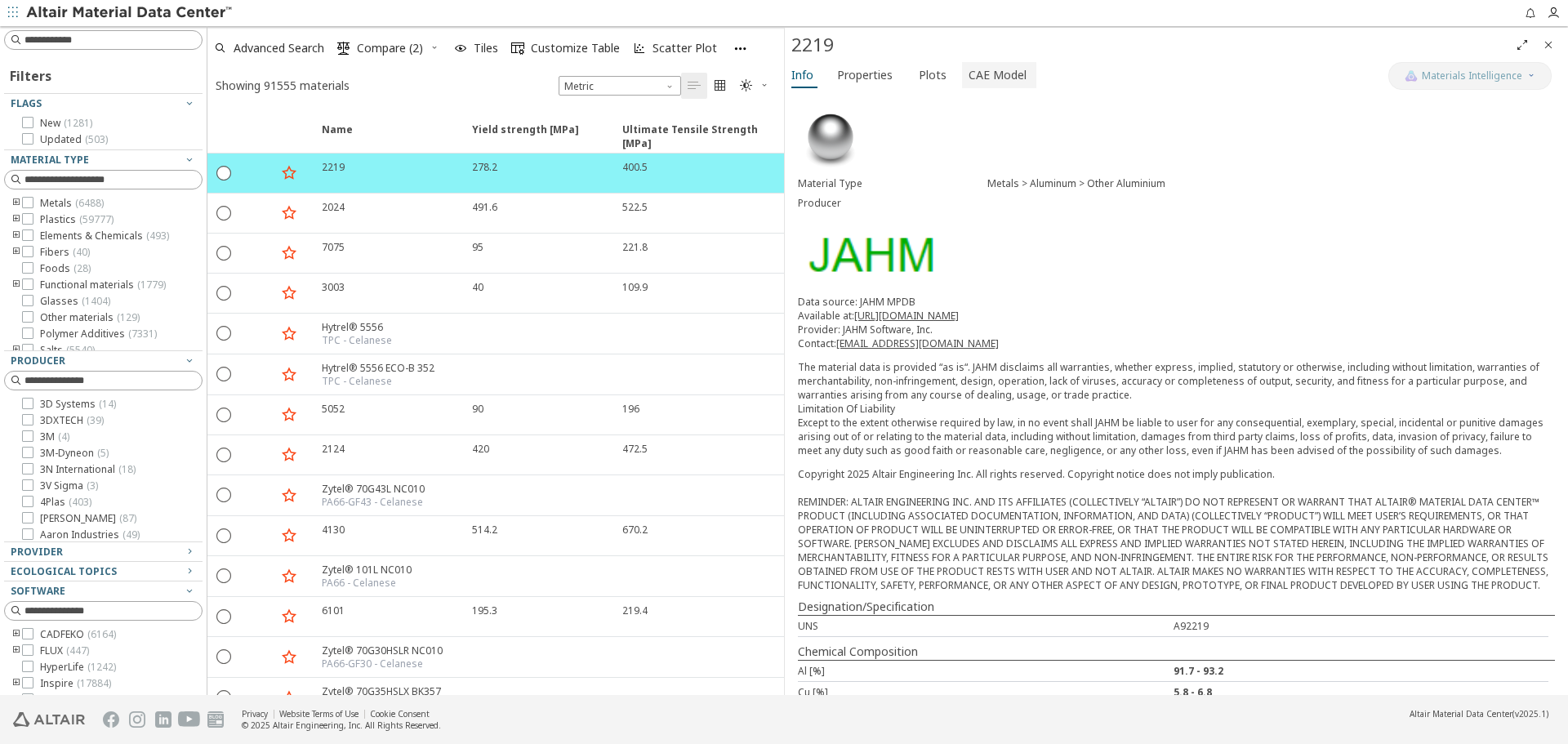
click at [993, 76] on span "CAE Model" at bounding box center [998, 74] width 58 height 26
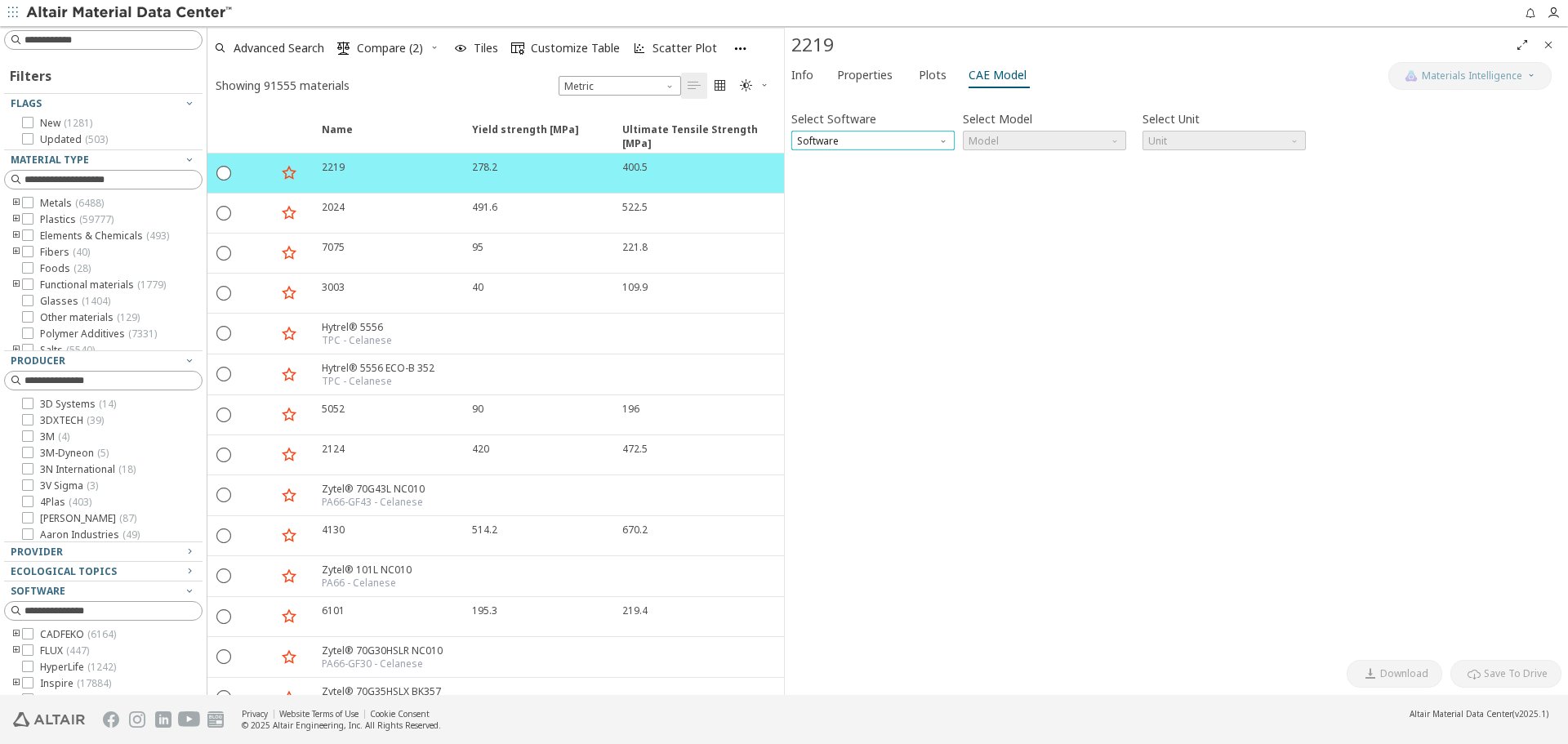
click at [938, 138] on span "Software" at bounding box center [873, 141] width 164 height 19
